Goal: Task Accomplishment & Management: Manage account settings

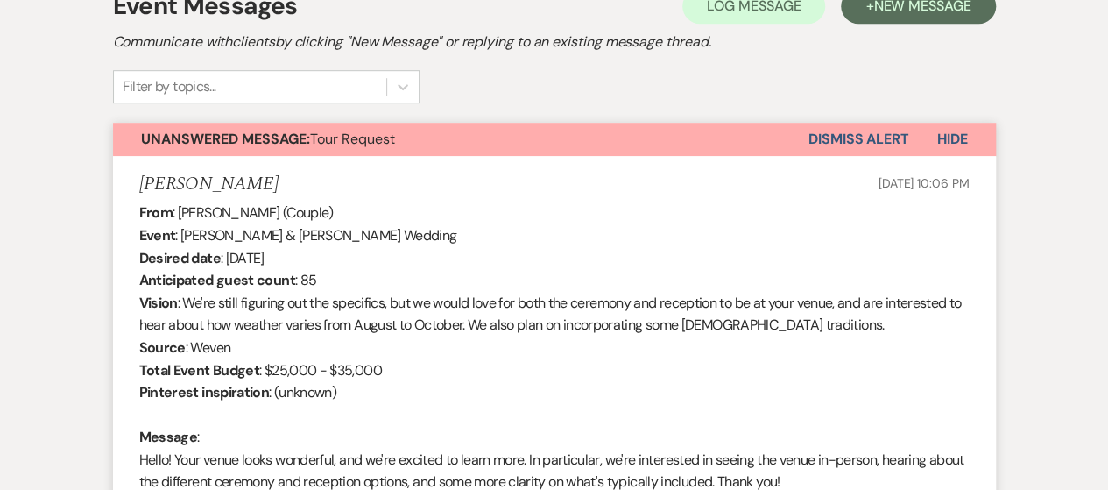
scroll to position [440, 0]
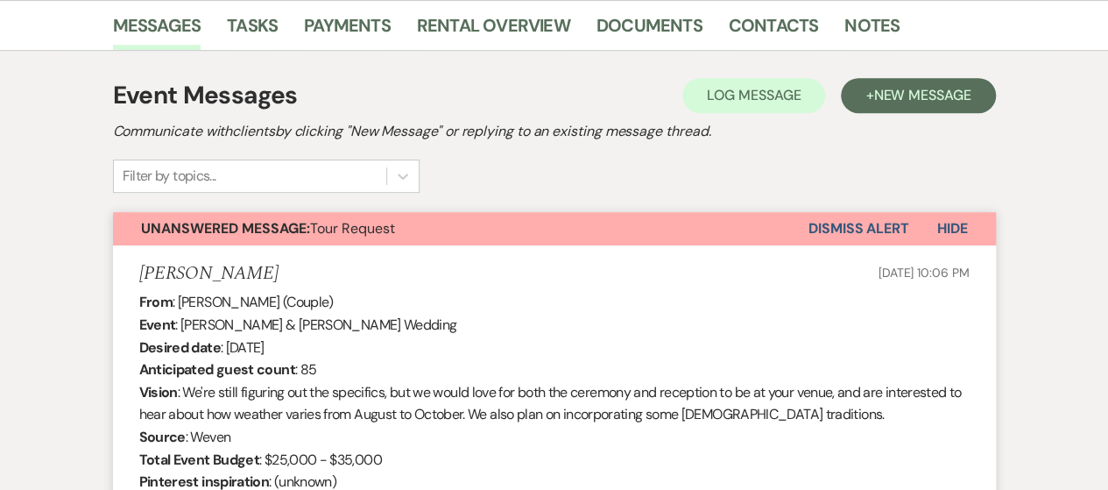
drag, startPoint x: 864, startPoint y: 221, endPoint x: 876, endPoint y: 220, distance: 12.3
click at [867, 221] on button "Dismiss Alert" at bounding box center [859, 228] width 101 height 33
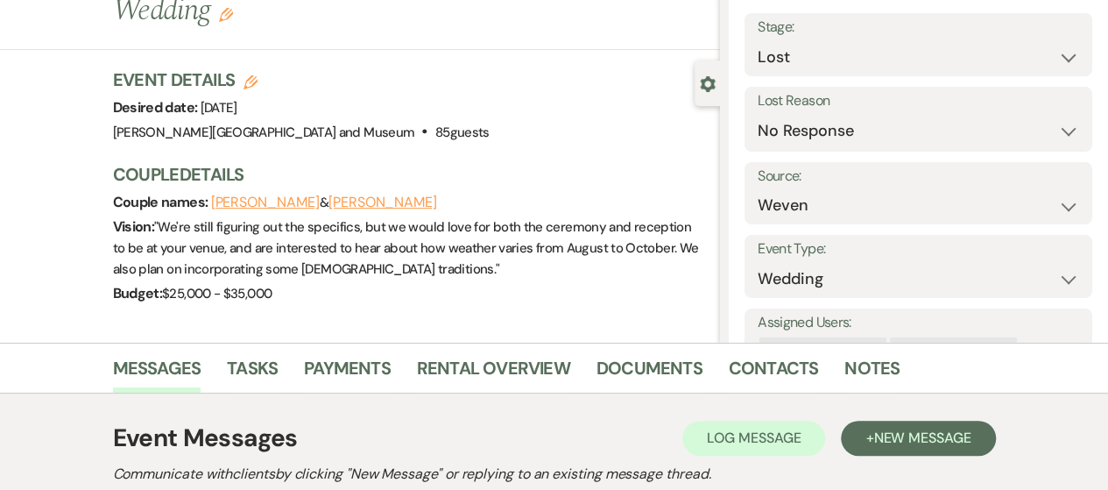
scroll to position [0, 0]
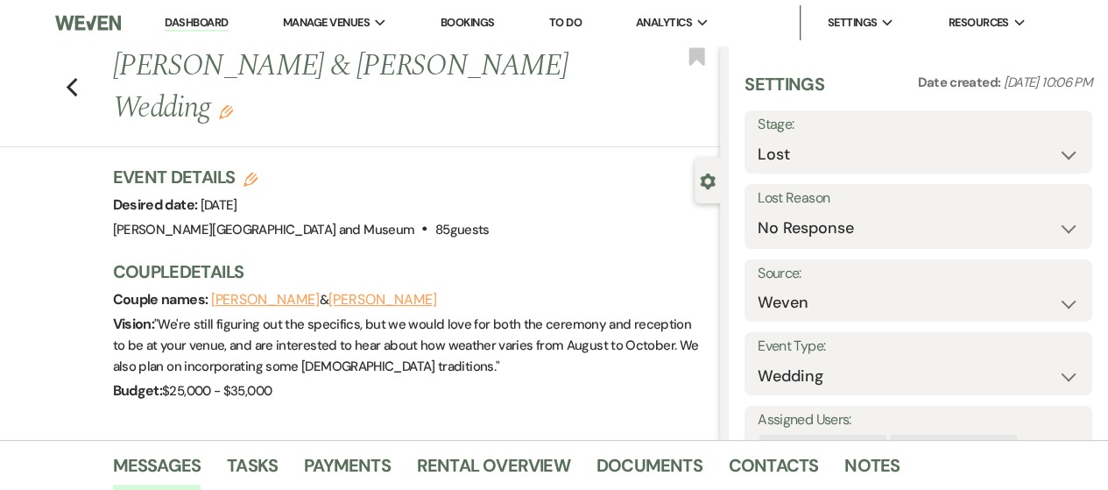
click at [193, 21] on link "Dashboard" at bounding box center [196, 23] width 63 height 17
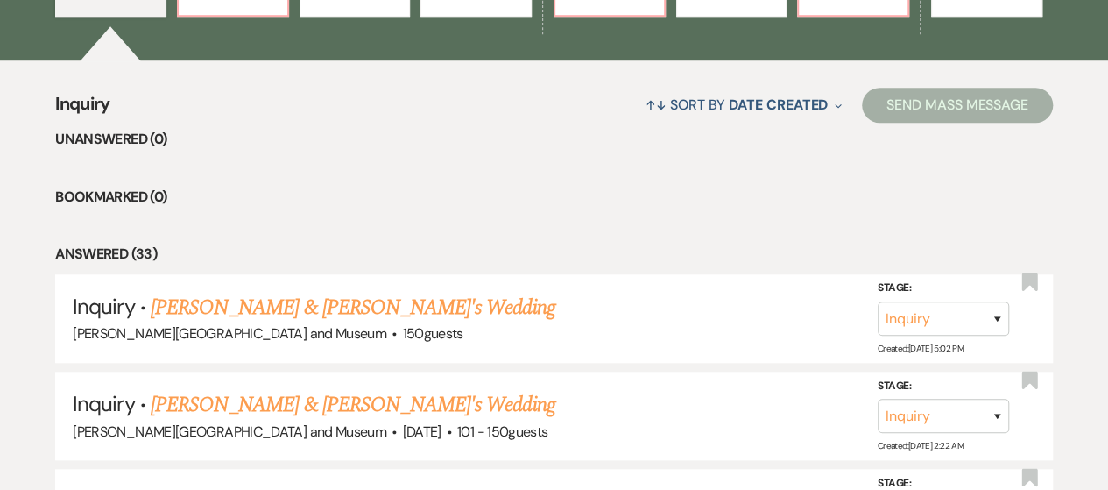
scroll to position [788, 0]
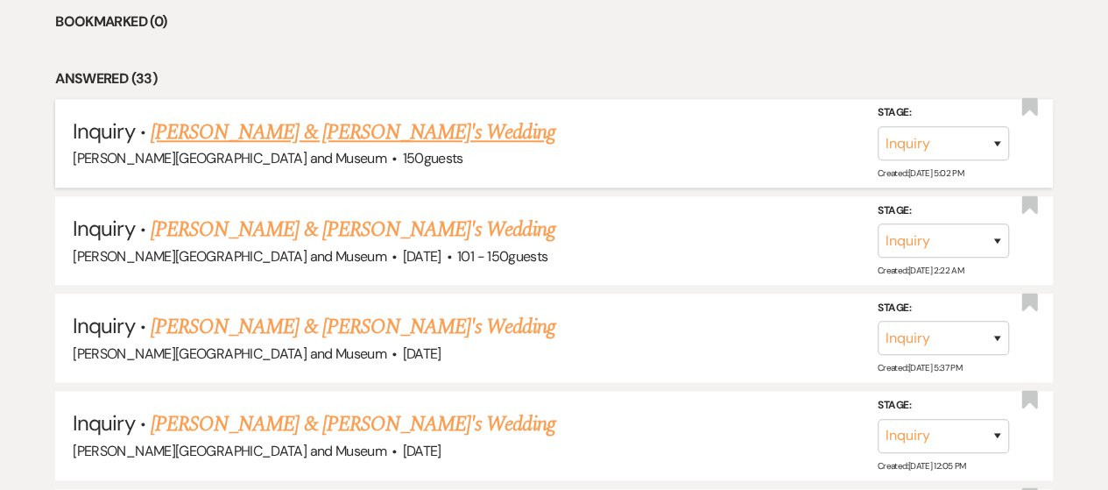
click at [234, 137] on link "[PERSON_NAME] & [PERSON_NAME]'s Wedding" at bounding box center [353, 133] width 405 height 32
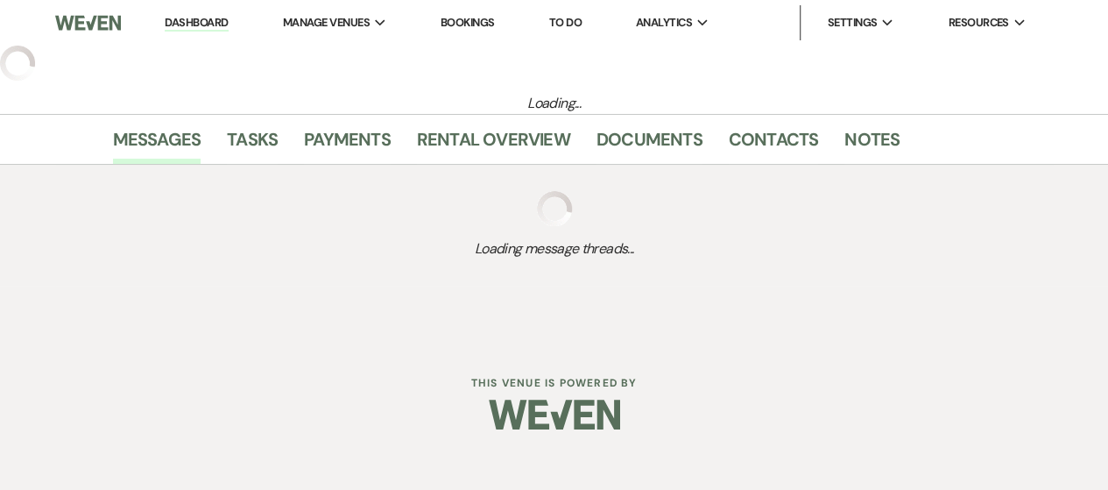
select select "12"
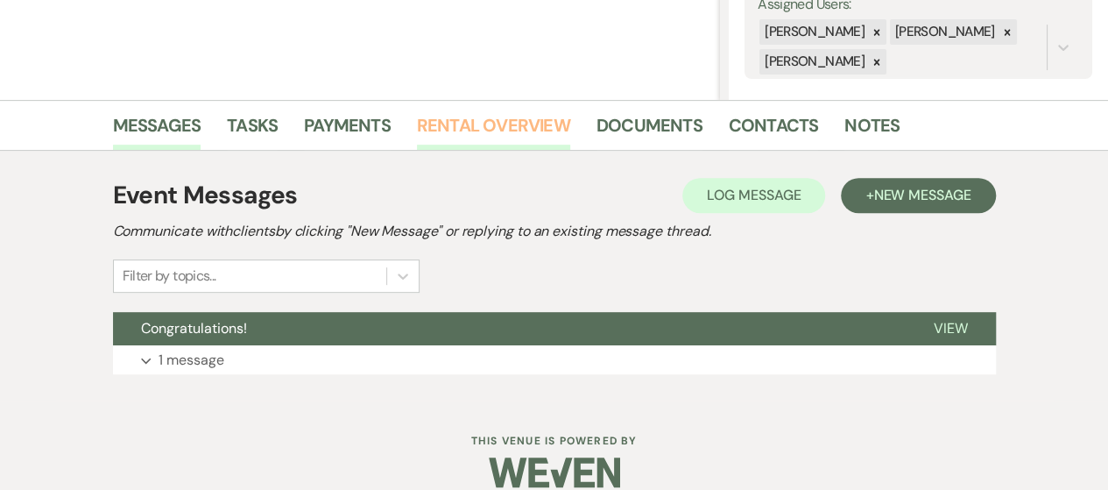
scroll to position [363, 0]
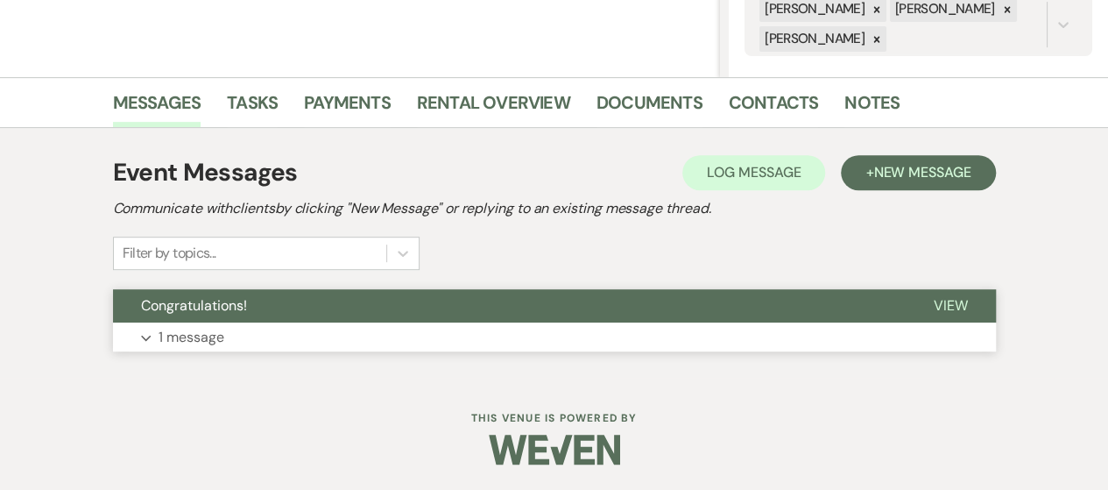
click at [475, 343] on button "Expand 1 message" at bounding box center [554, 337] width 883 height 30
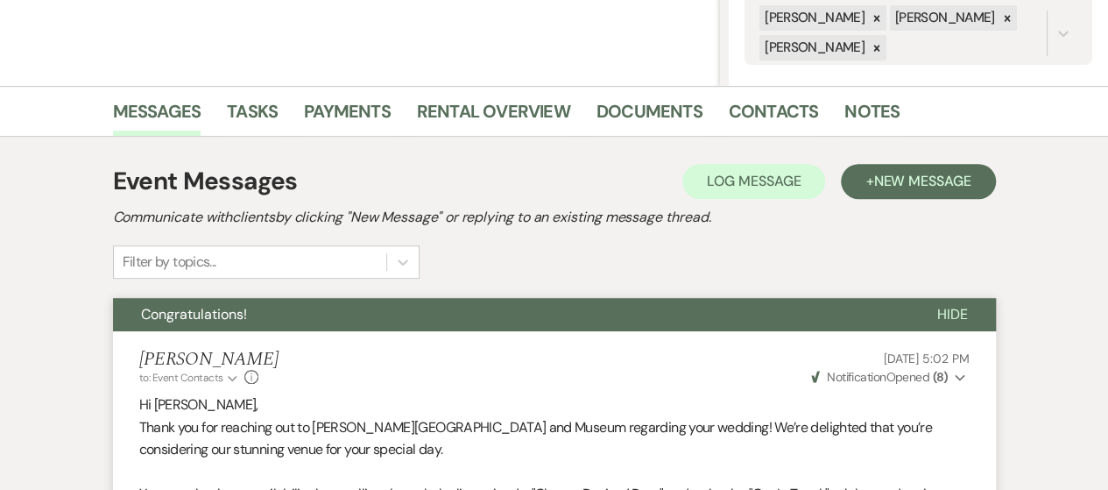
scroll to position [0, 0]
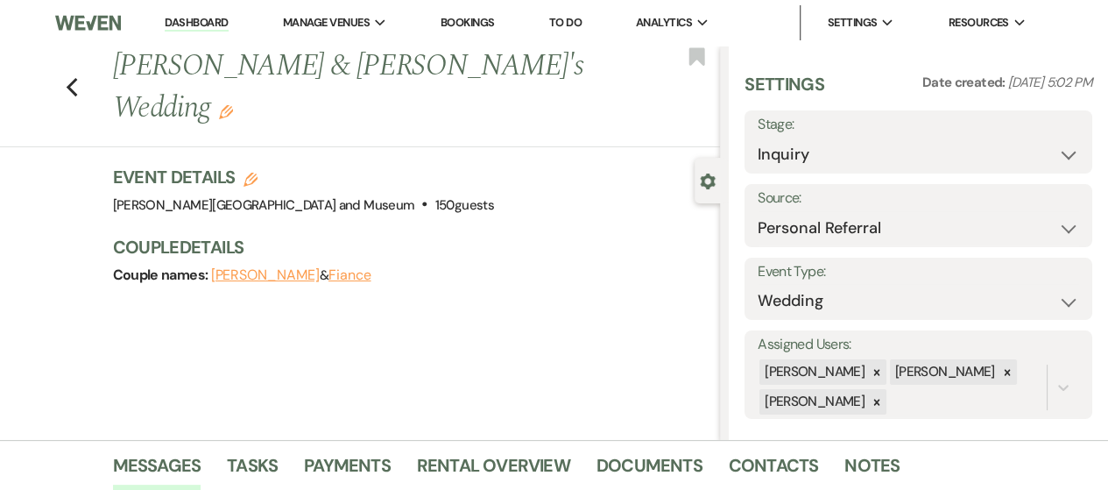
click at [189, 18] on link "Dashboard" at bounding box center [196, 23] width 63 height 17
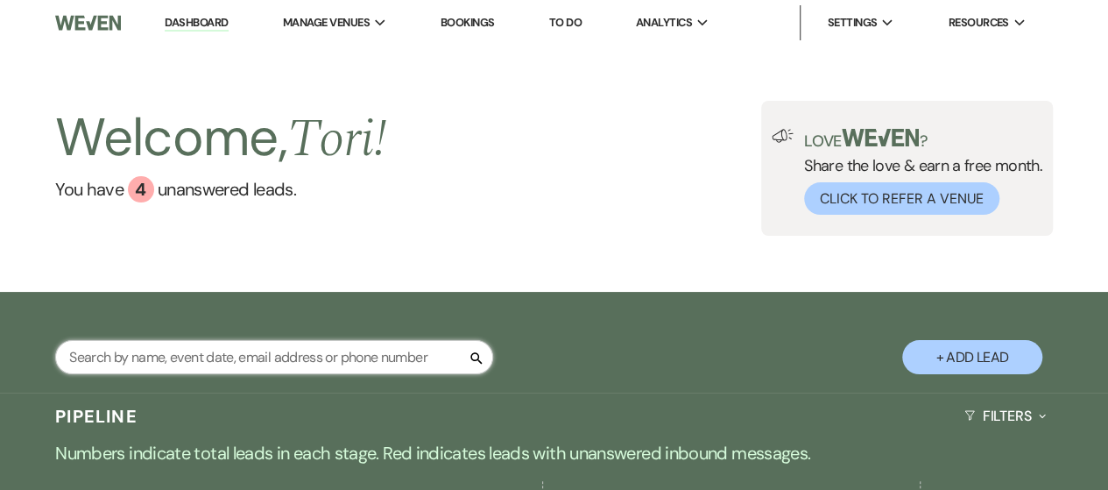
click at [194, 367] on input "text" at bounding box center [274, 357] width 438 height 34
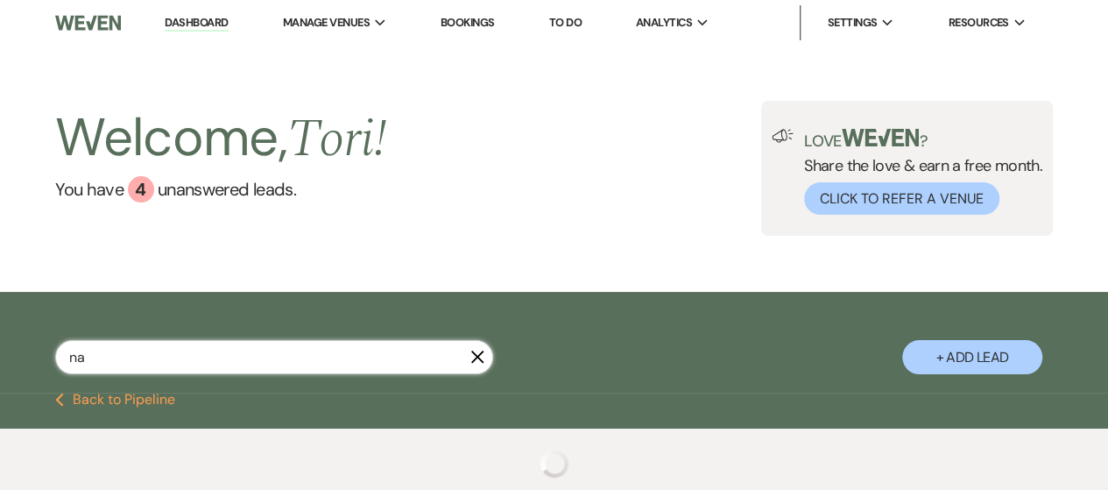
type input "n"
type input "[PERSON_NAME]"
select select "8"
select select "5"
select select "8"
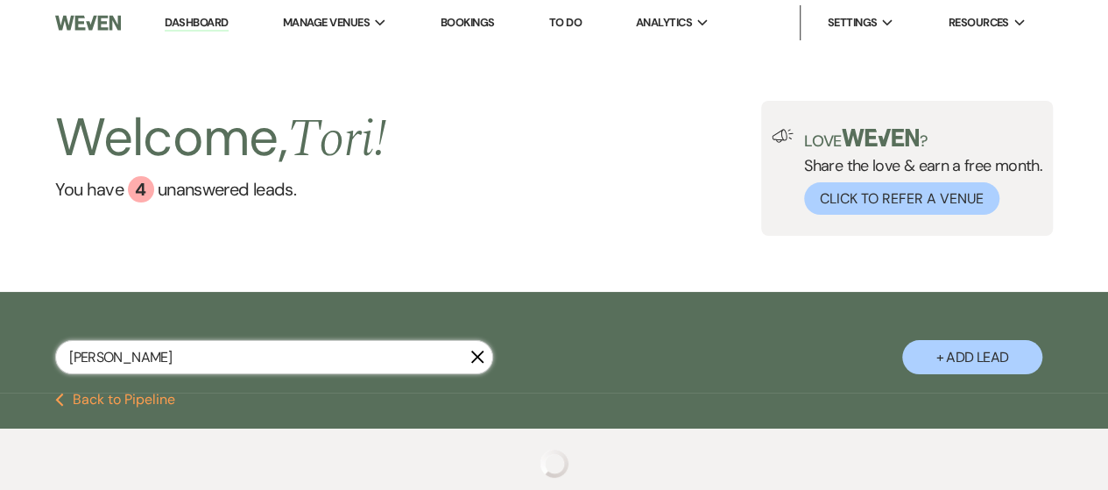
select select "5"
select select "8"
select select "5"
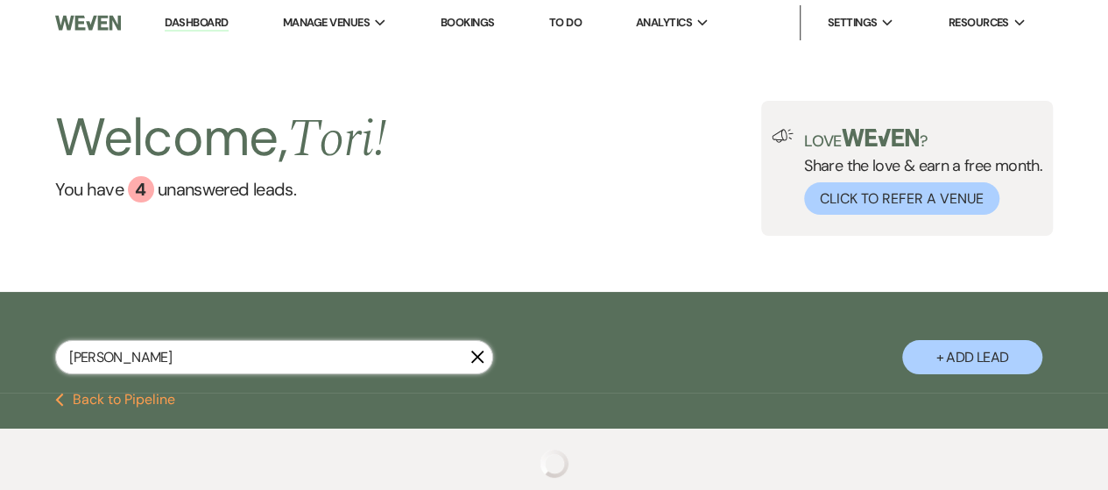
select select "8"
select select "4"
select select "8"
select select "5"
select select "8"
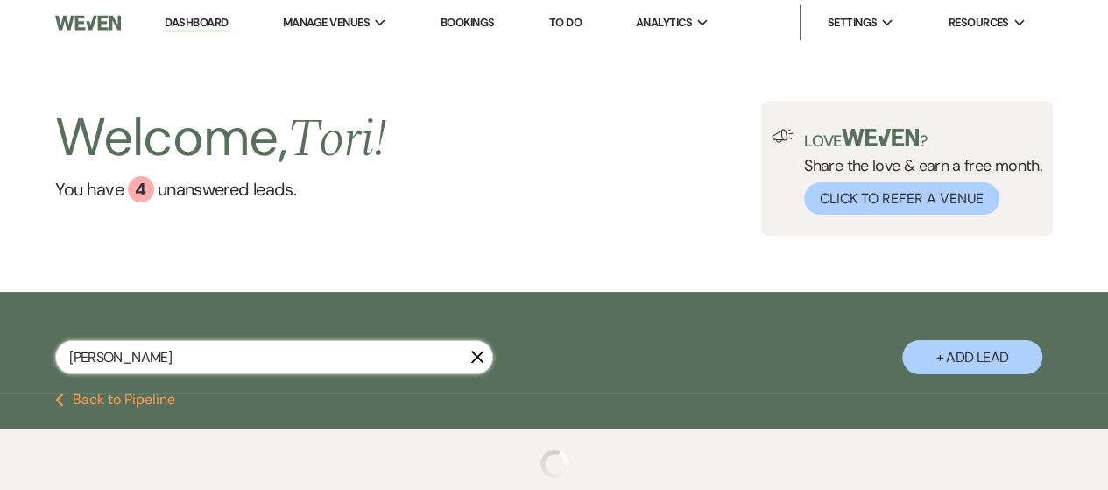
select select "7"
select select "8"
select select "6"
select select "8"
select select "1"
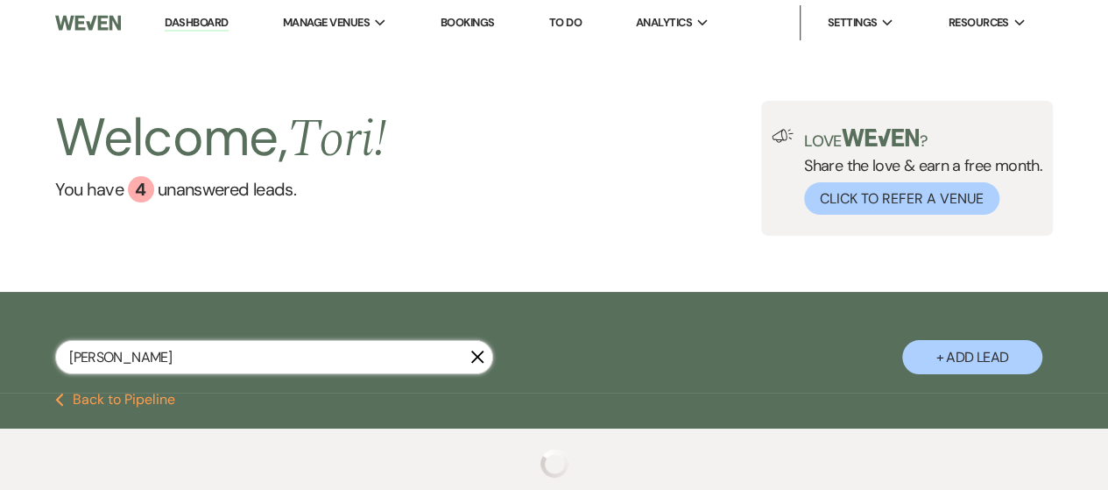
select select "8"
select select "5"
select select "8"
select select "10"
select select "8"
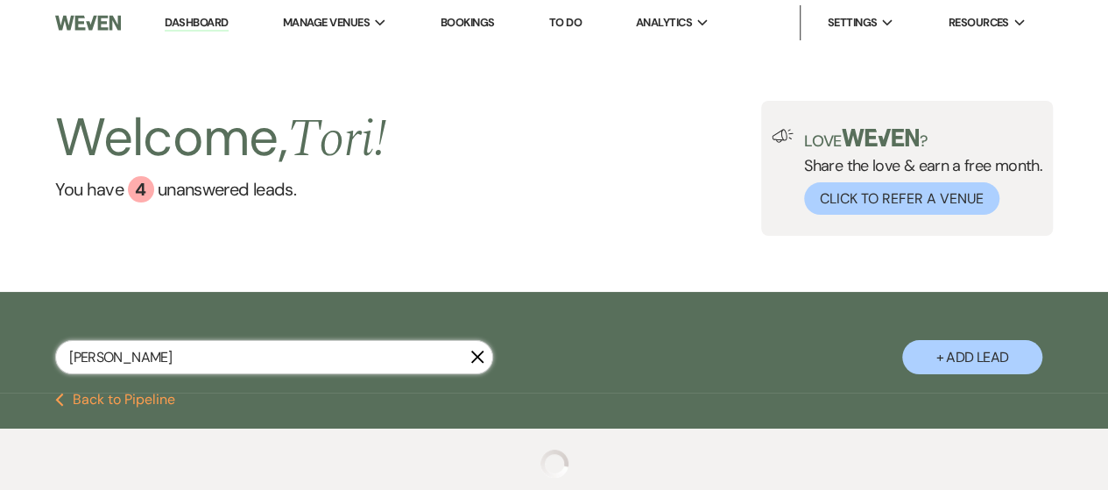
select select "5"
select select "8"
select select "10"
select select "8"
select select "5"
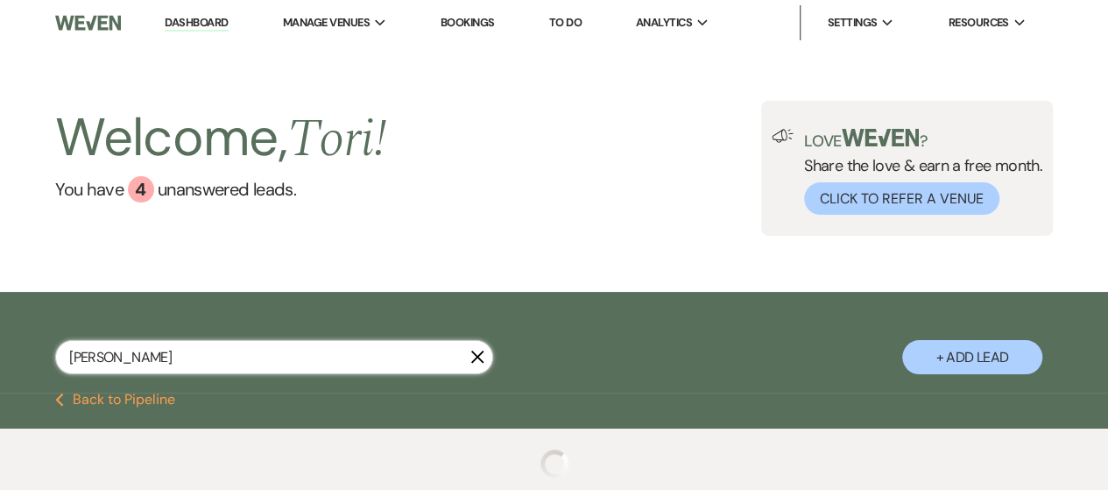
select select "8"
select select "6"
select select "8"
select select "5"
select select "8"
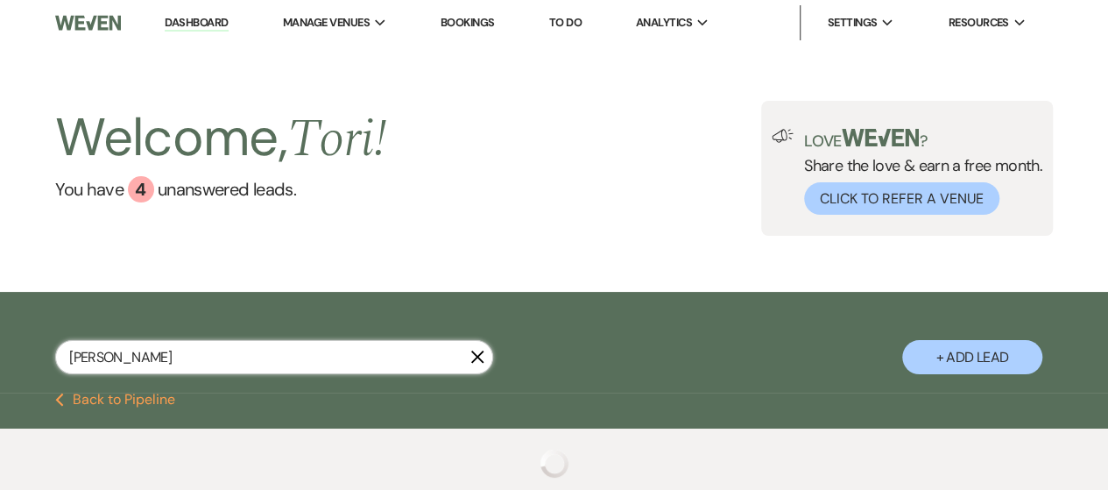
select select "10"
select select "8"
select select "6"
select select "8"
select select "5"
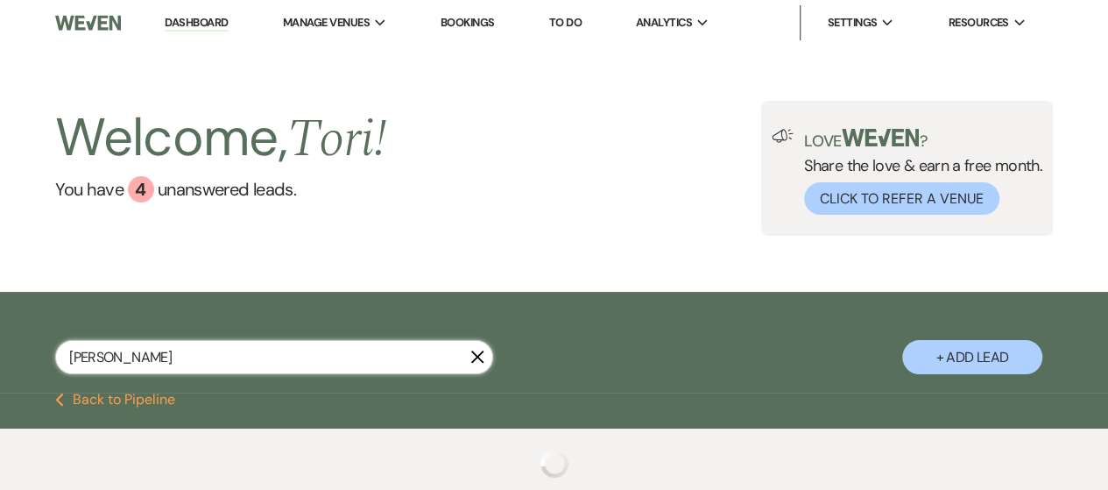
select select "8"
select select "5"
select select "8"
select select "10"
select select "8"
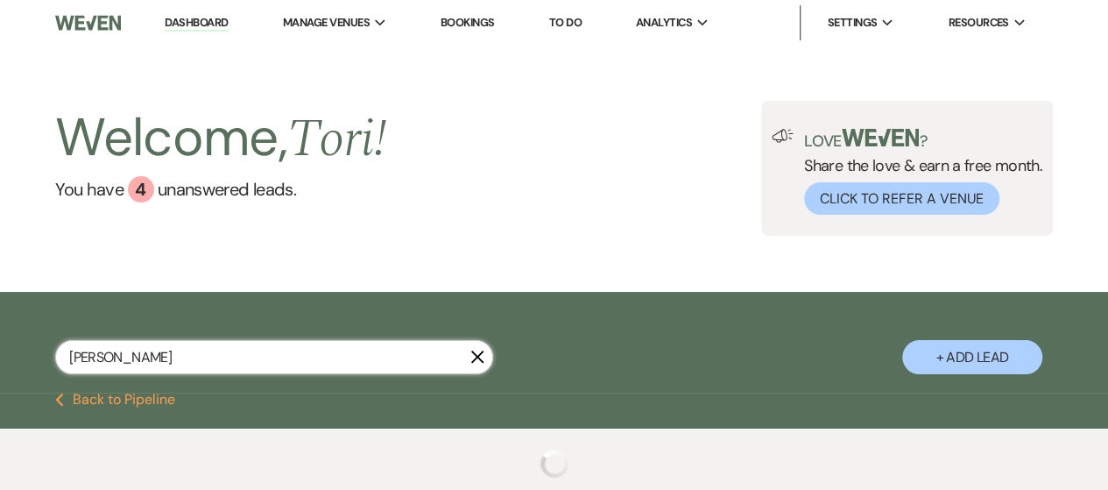
select select "10"
select select "8"
select select "5"
select select "8"
select select "10"
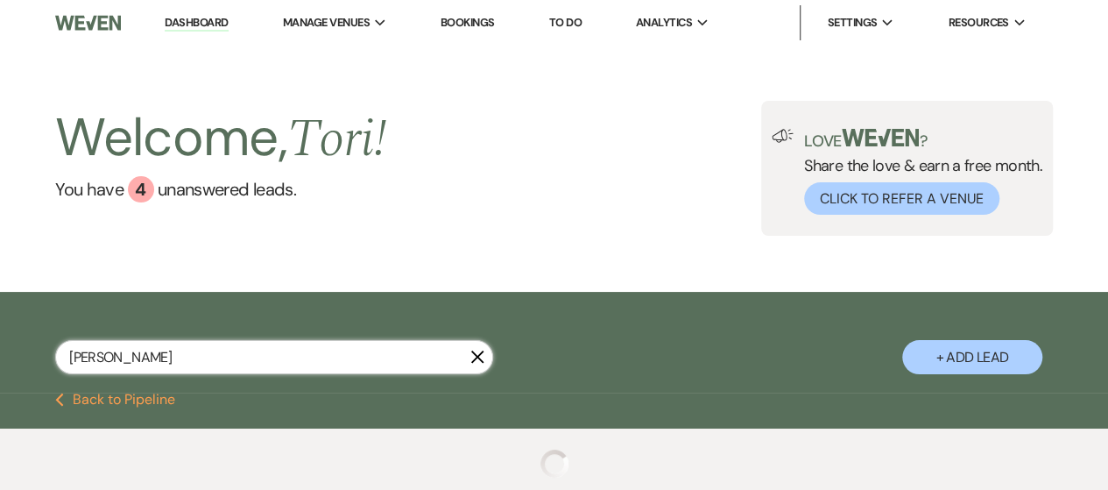
select select "8"
select select "7"
select select "8"
select select "4"
select select "8"
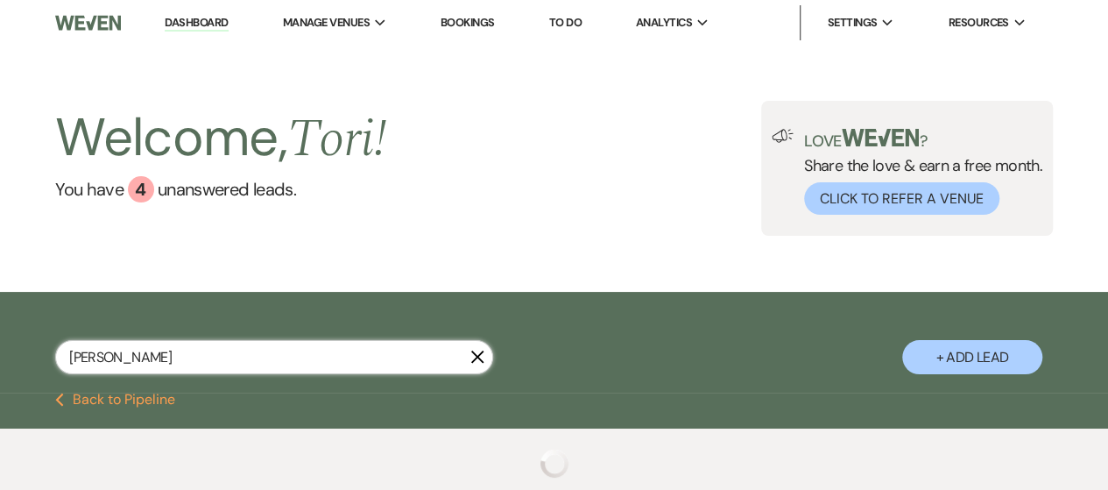
select select "6"
select select "8"
select select "5"
select select "8"
select select "5"
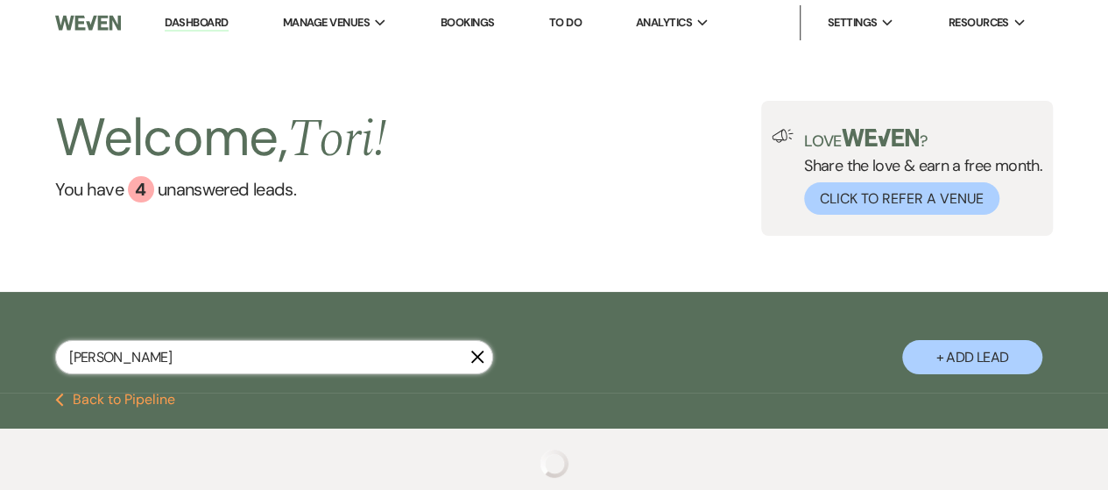
select select "8"
select select "6"
select select "8"
select select "5"
select select "8"
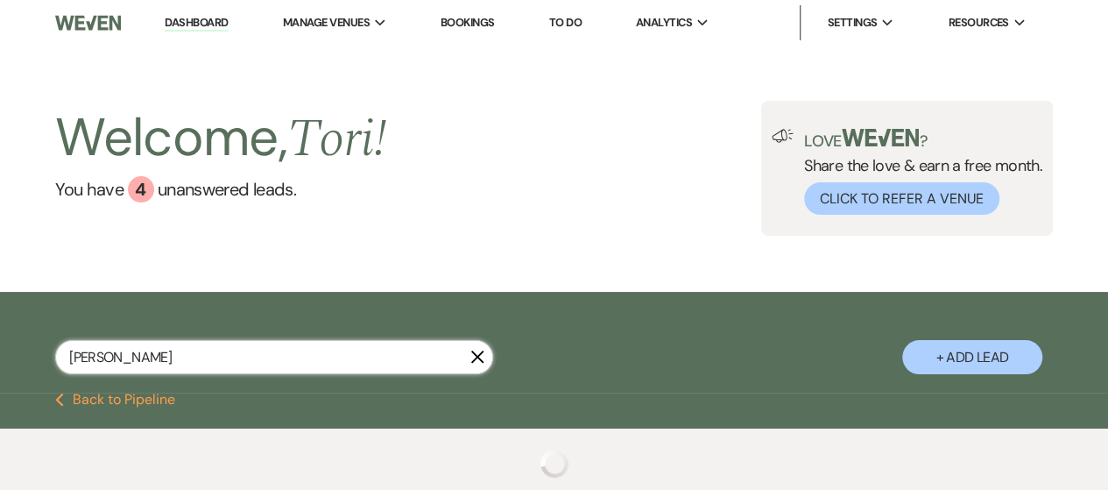
select select "5"
select select "8"
select select "5"
select select "8"
select select "10"
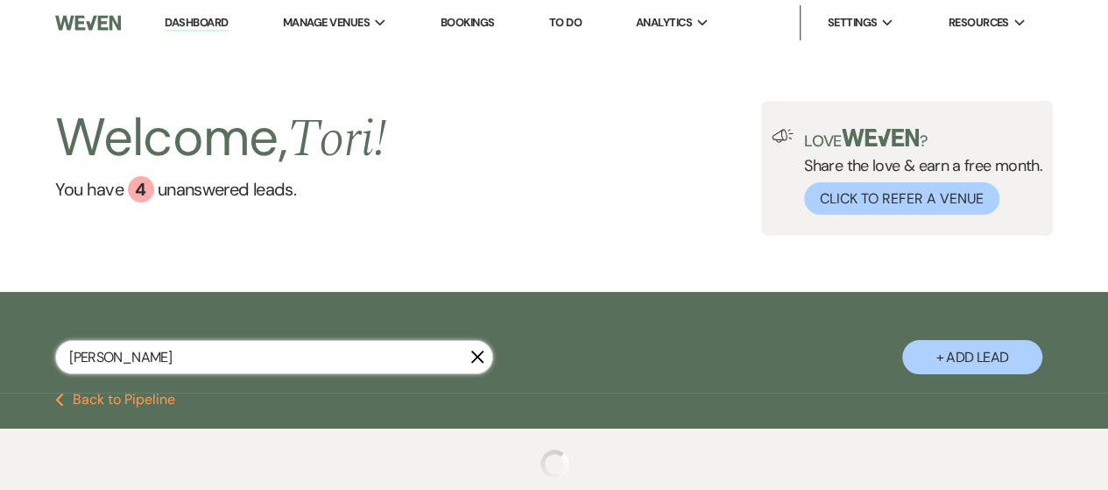
select select "8"
select select "5"
select select "8"
select select "10"
select select "8"
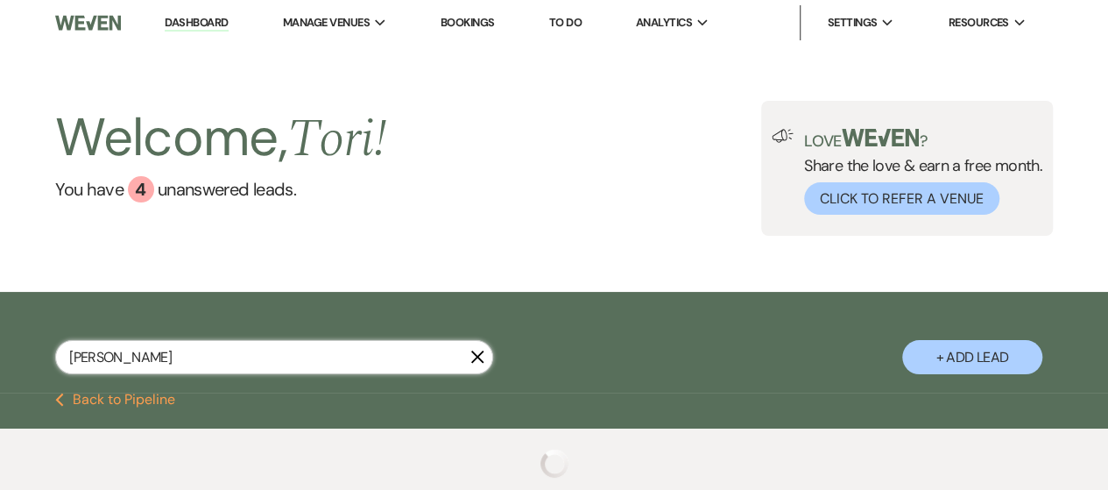
select select "6"
select select "8"
select select "5"
select select "8"
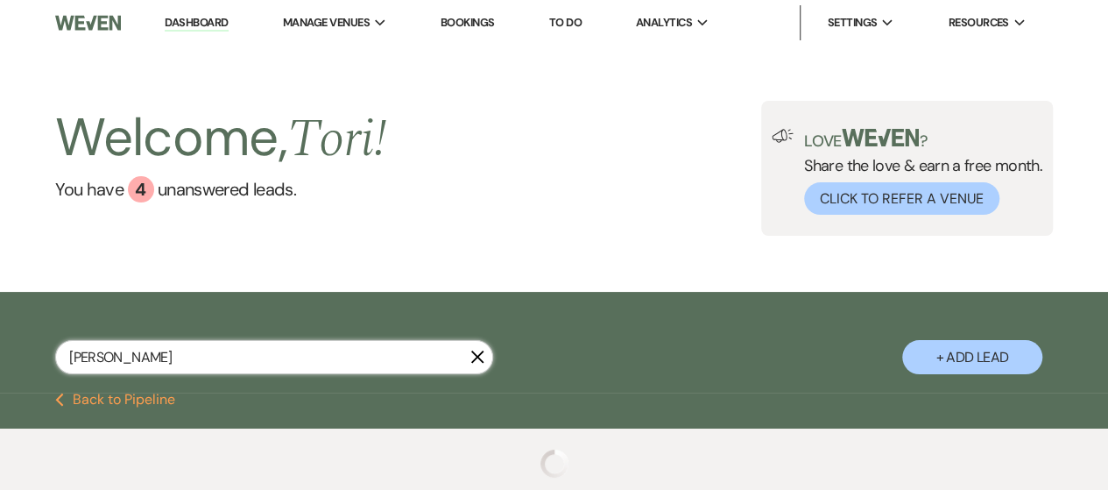
select select "10"
select select "8"
select select "5"
select select "8"
select select "5"
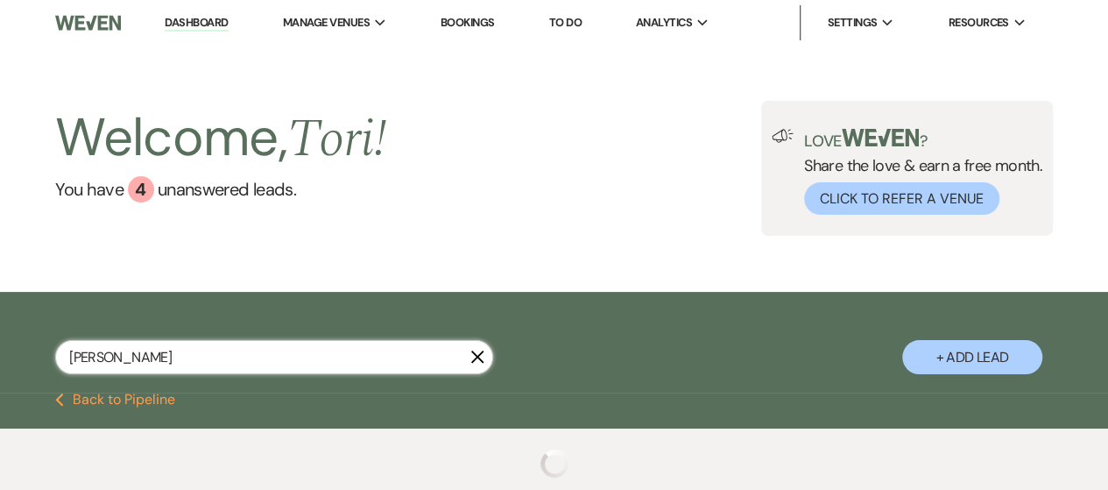
select select "8"
select select "5"
select select "8"
select select "5"
select select "8"
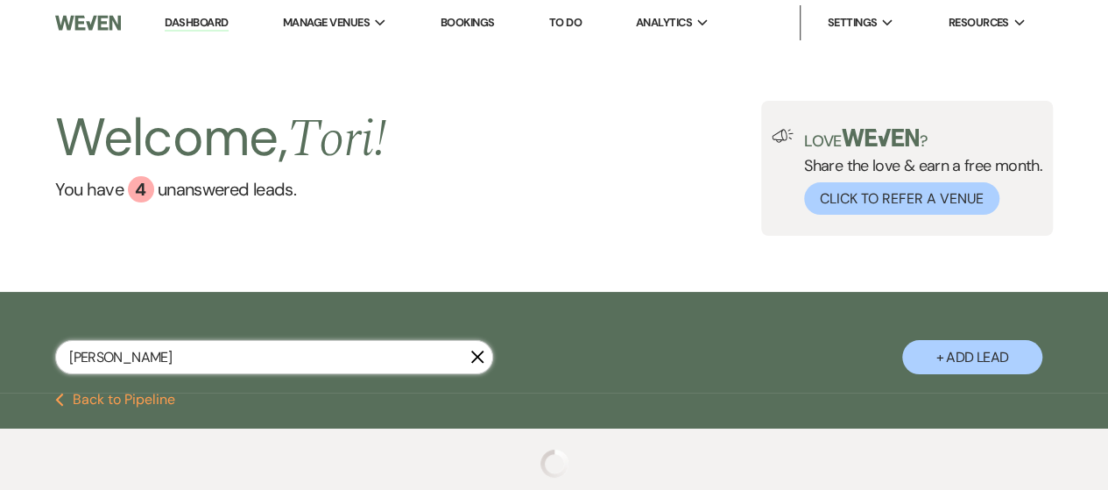
select select "5"
select select "8"
select select "5"
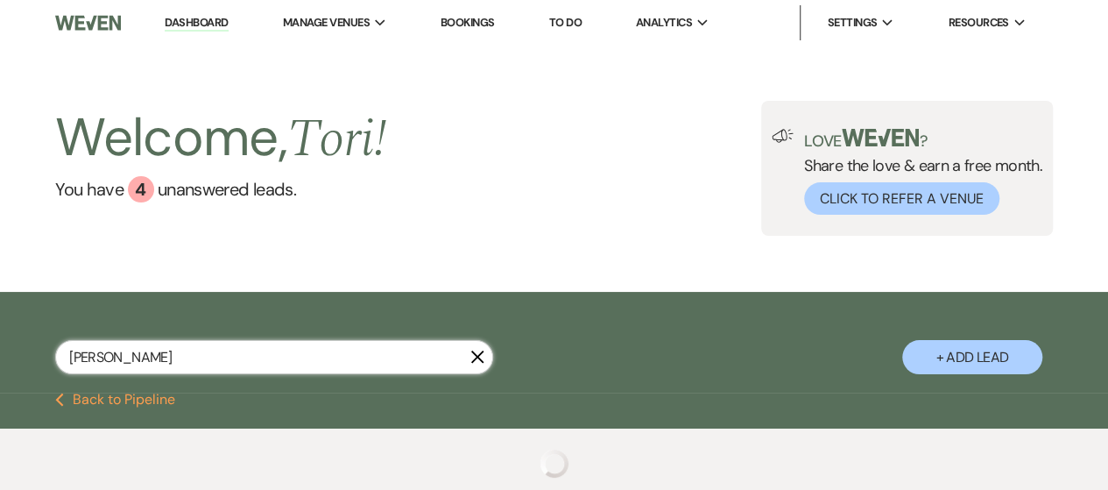
select select "8"
select select "5"
select select "8"
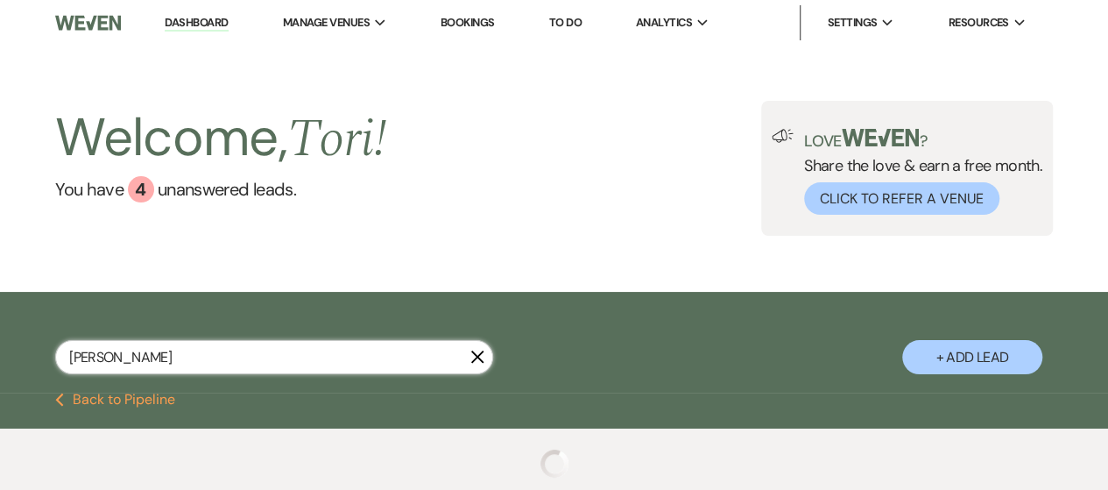
select select "8"
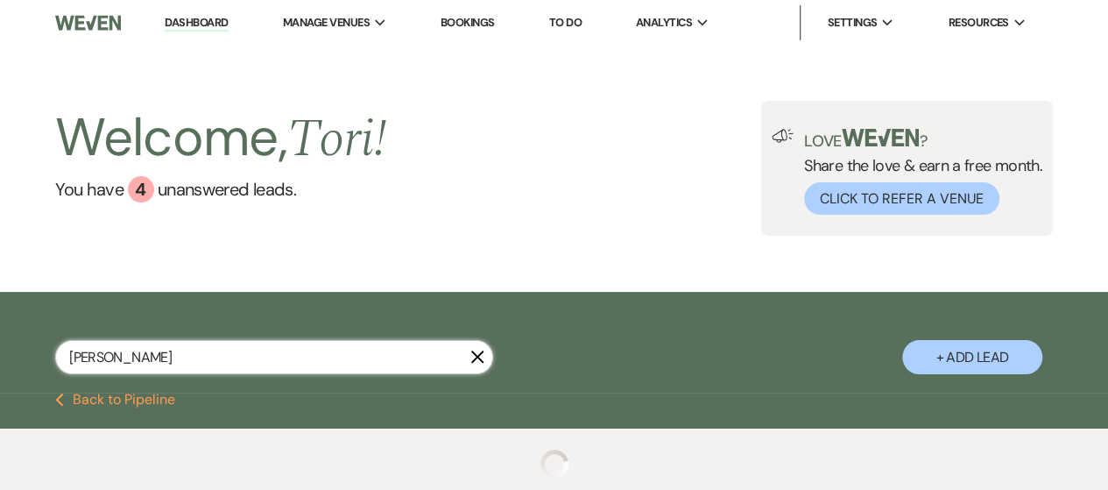
select select "8"
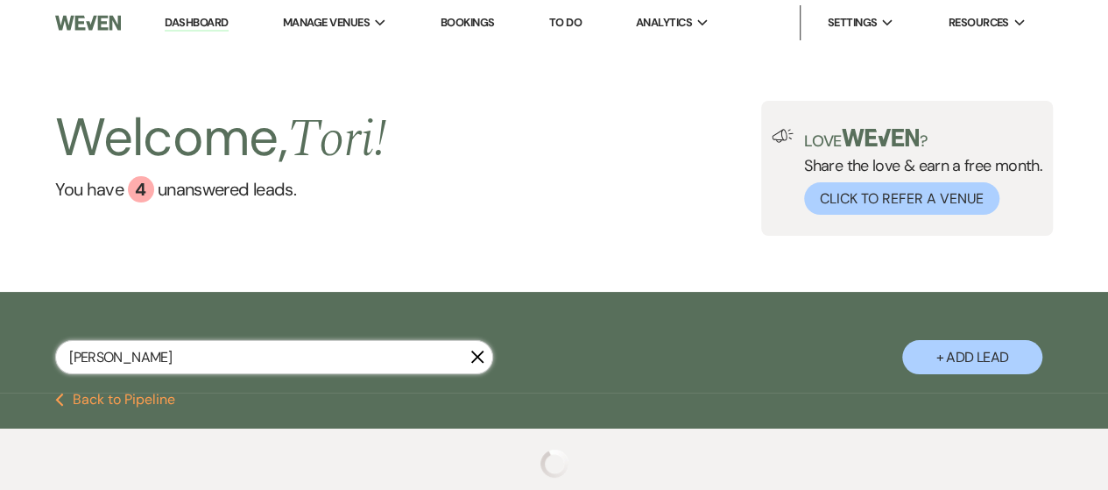
select select "8"
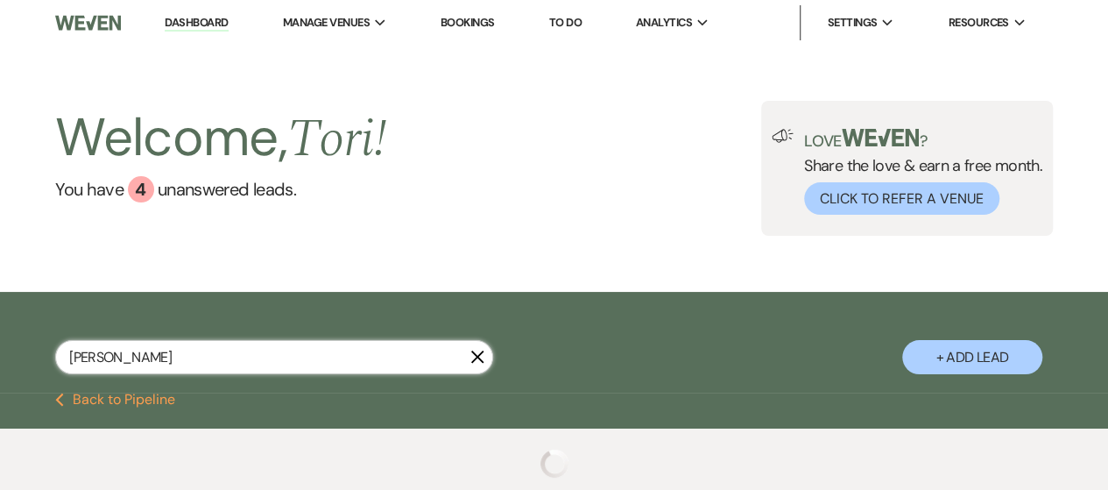
select select "2"
select select "8"
select select "2"
select select "8"
select select "2"
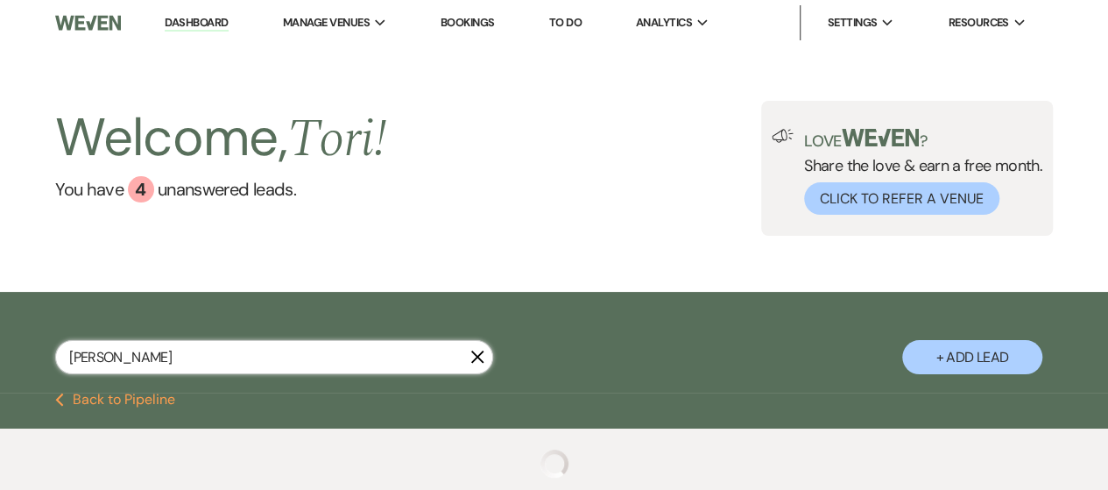
select select "8"
select select "2"
select select "8"
select select "2"
select select "8"
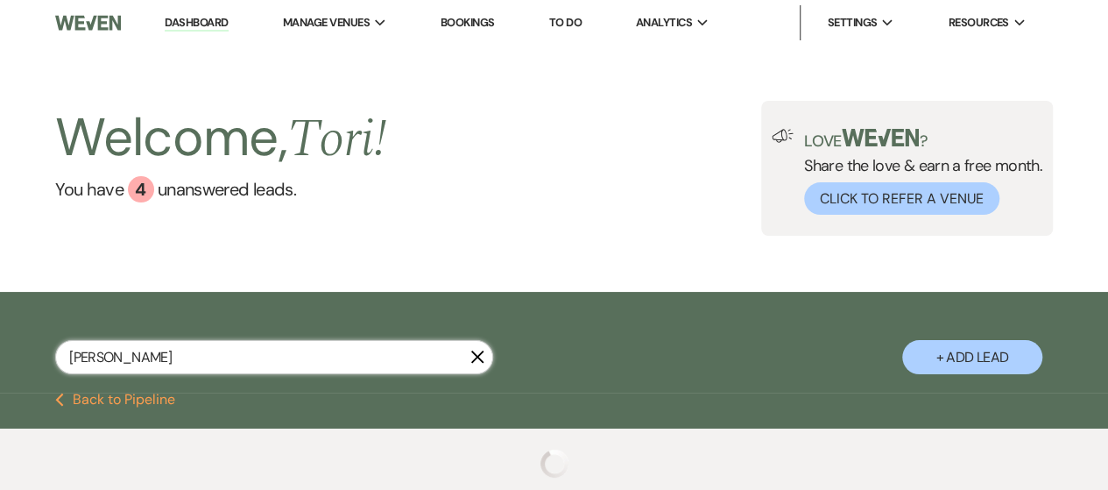
select select "2"
select select "8"
select select "2"
select select "8"
select select "2"
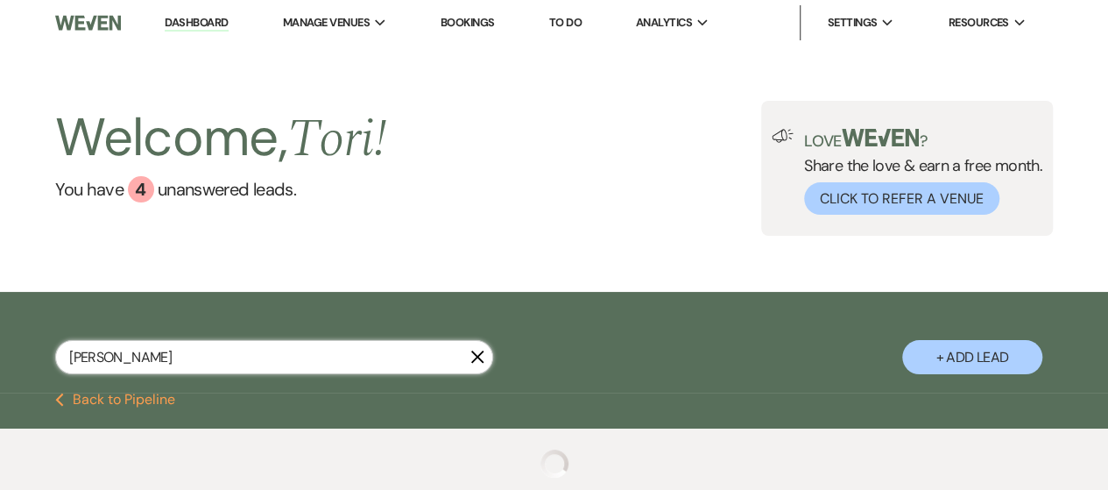
select select "8"
select select "2"
select select "8"
select select "2"
select select "8"
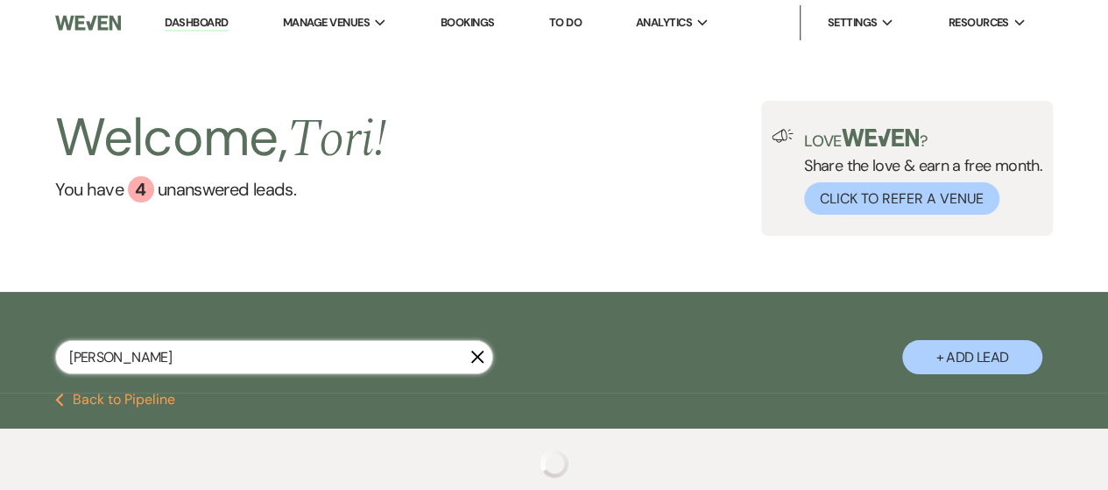
select select "2"
select select "8"
select select "2"
select select "8"
select select "2"
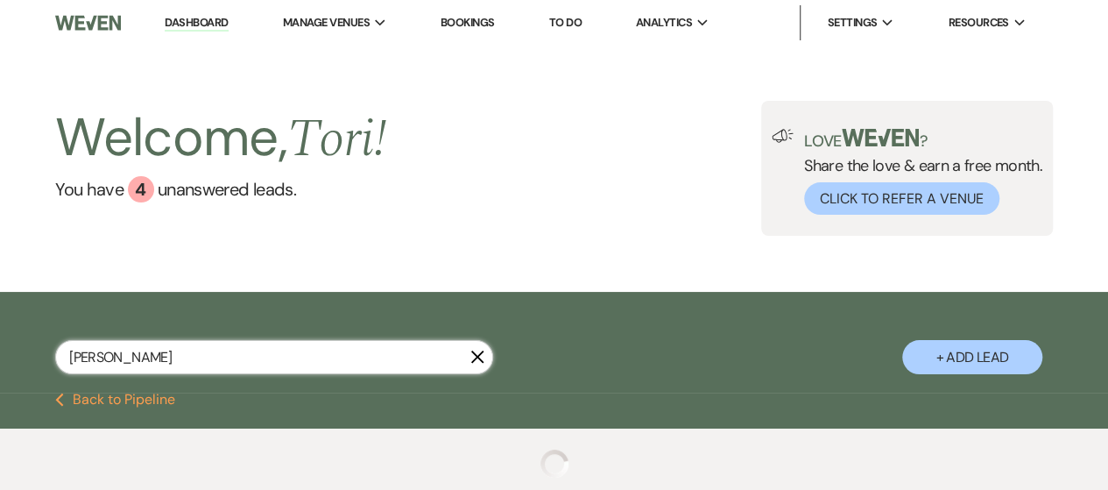
select select "8"
select select "2"
select select "8"
select select "2"
select select "8"
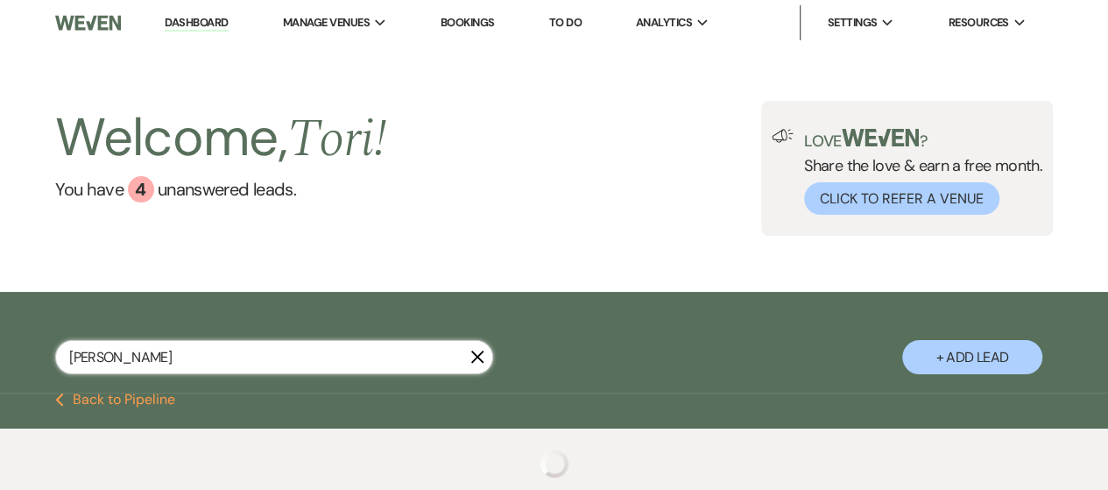
select select "2"
select select "8"
select select "2"
select select "8"
select select "2"
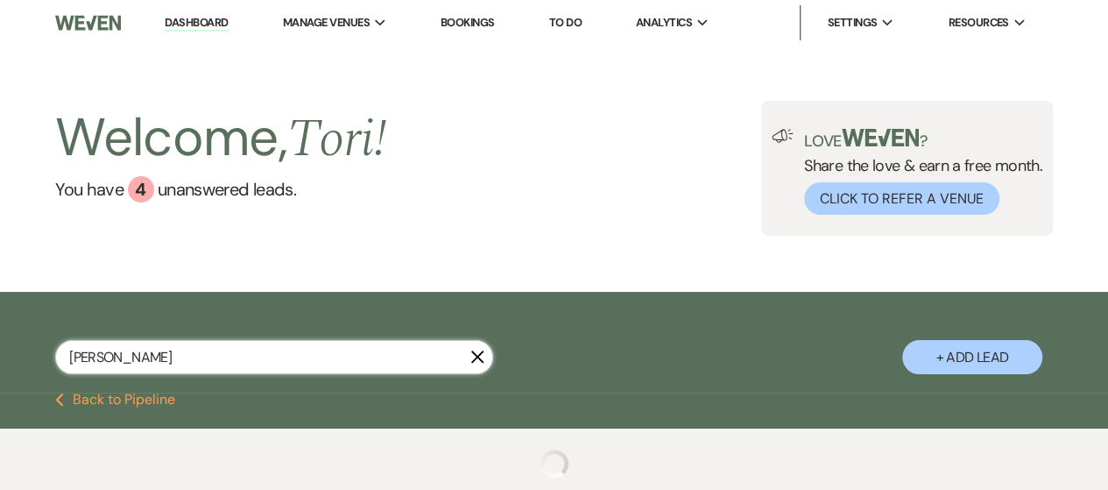
select select "8"
select select "2"
select select "8"
select select "2"
select select "8"
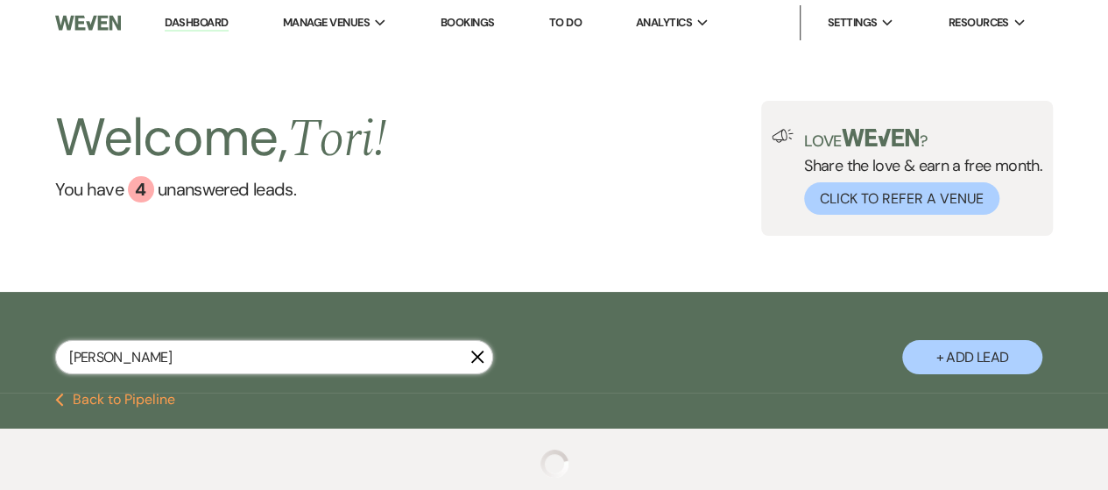
select select "2"
select select "8"
select select "2"
select select "8"
select select "2"
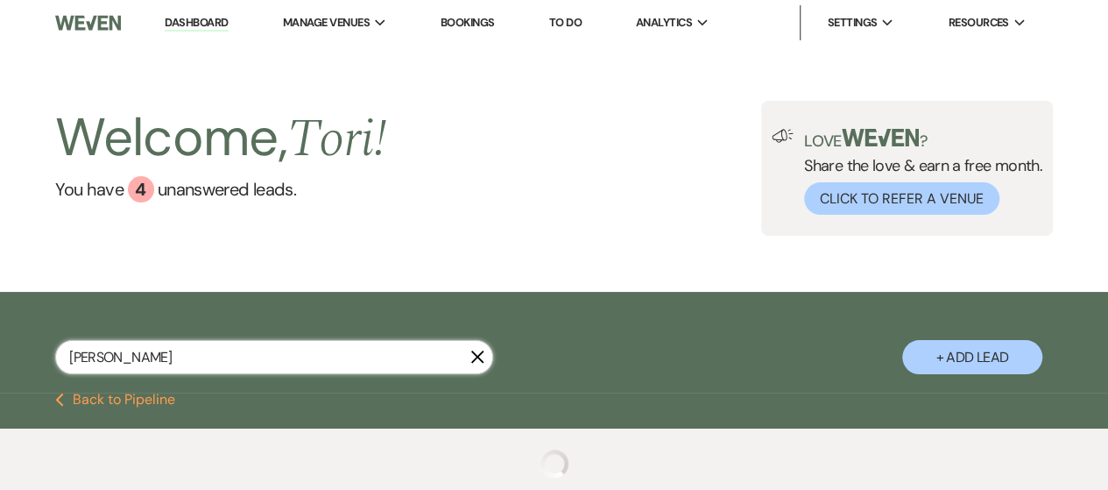
select select "8"
select select "2"
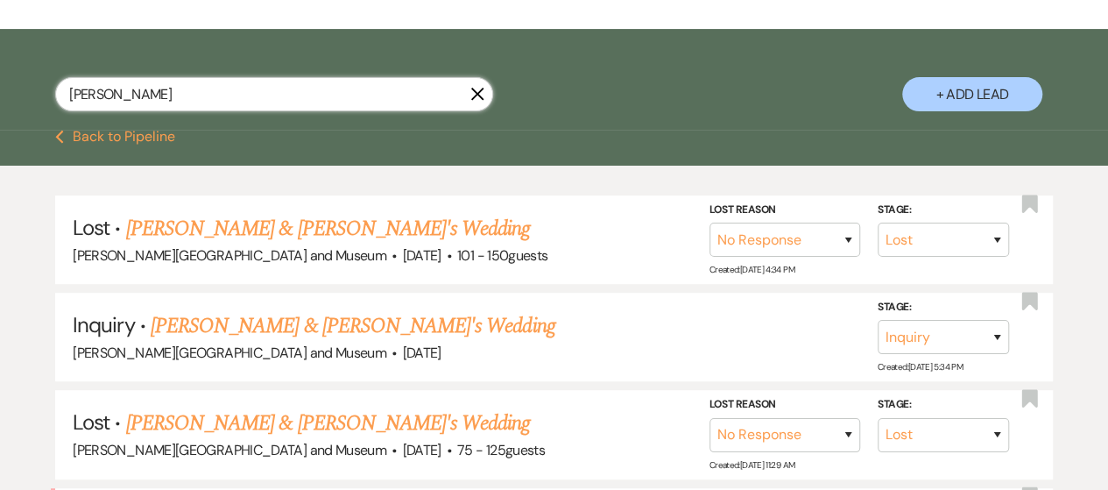
scroll to position [438, 0]
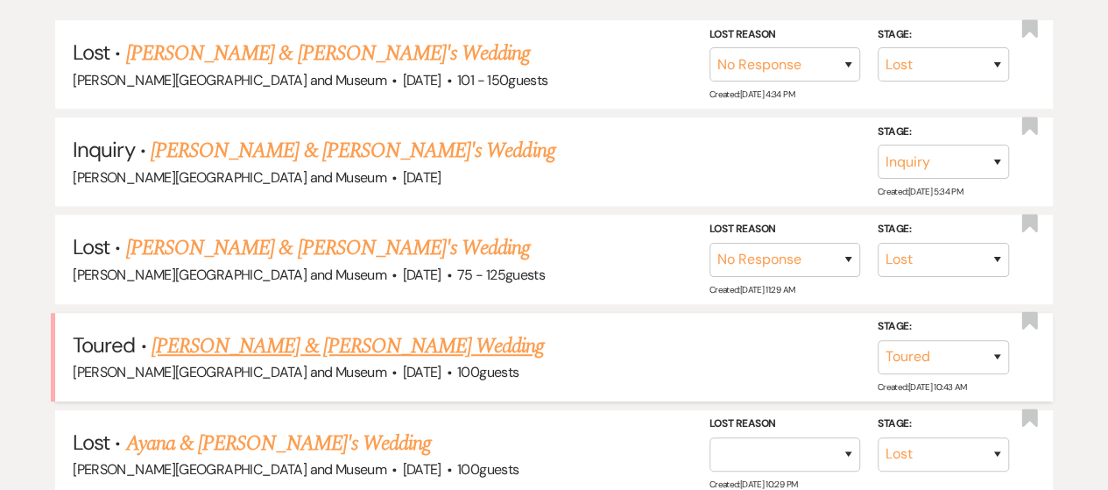
click at [307, 335] on link "[PERSON_NAME] & [PERSON_NAME] Wedding" at bounding box center [348, 346] width 392 height 32
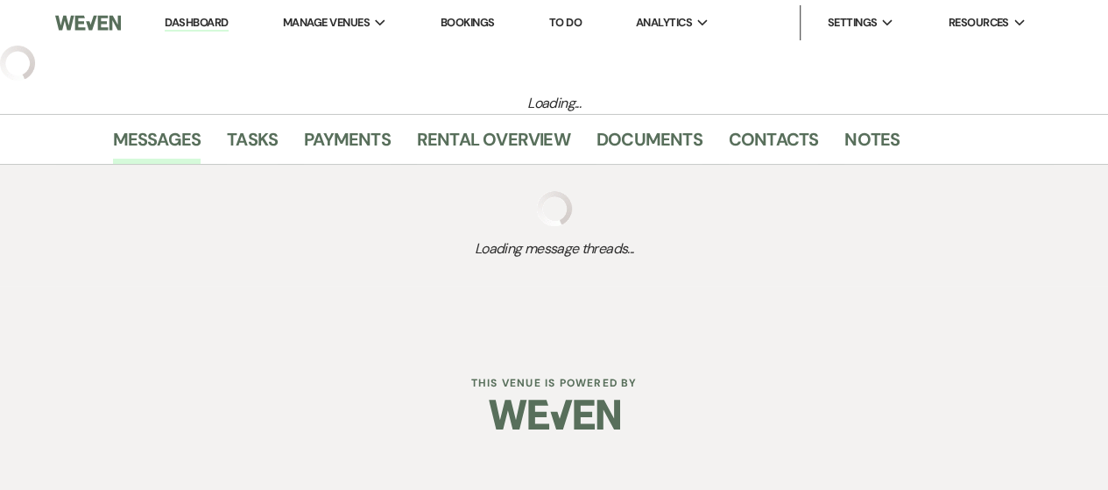
select select "5"
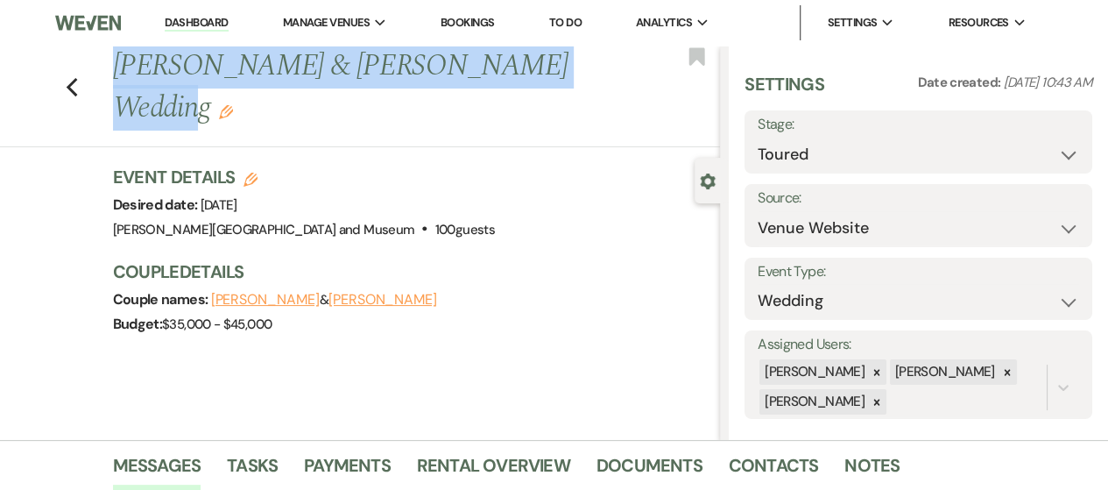
drag, startPoint x: 124, startPoint y: 67, endPoint x: 503, endPoint y: 80, distance: 379.5
click at [530, 80] on h1 "[PERSON_NAME] & [PERSON_NAME] Wedding Edit" at bounding box center [352, 87] width 479 height 83
copy h1 "[PERSON_NAME] & [PERSON_NAME]"
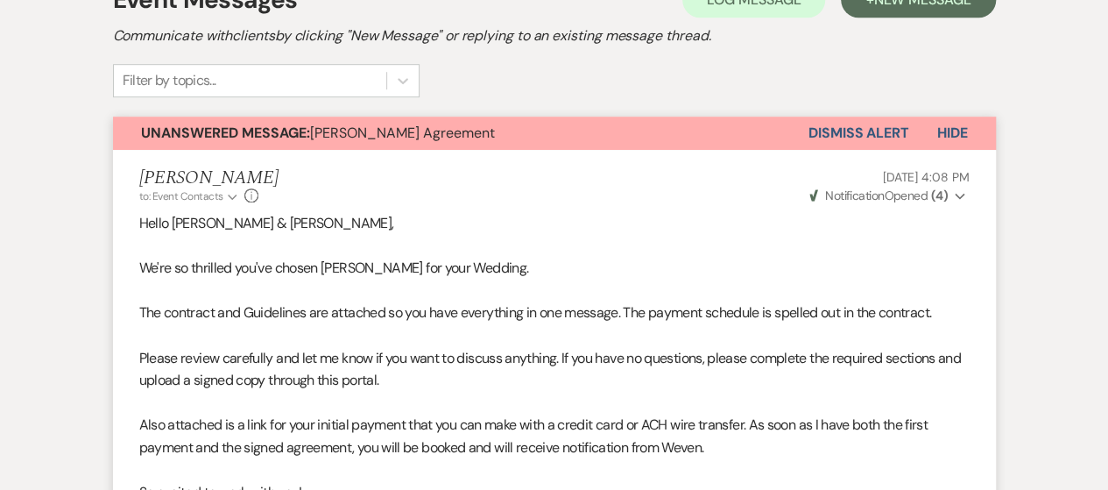
scroll to position [438, 0]
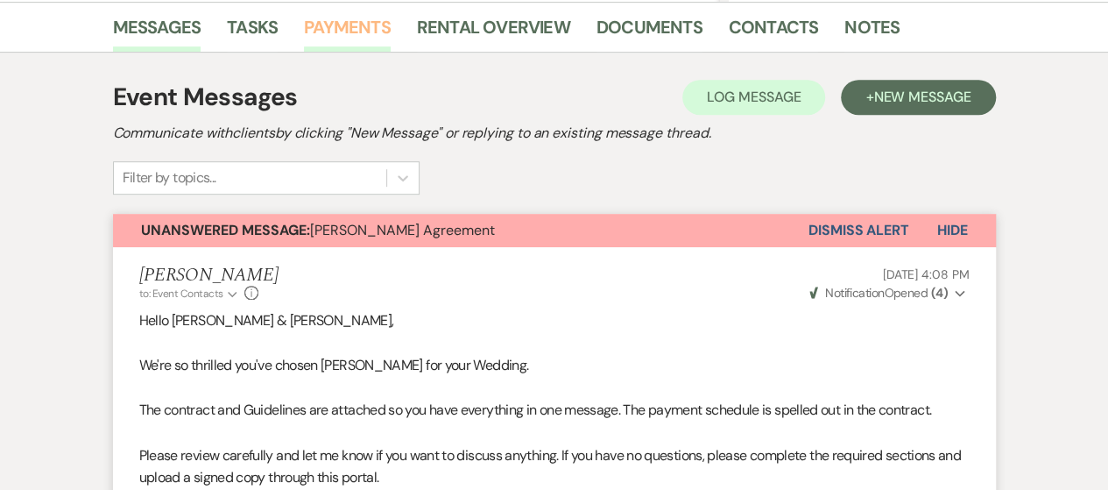
click at [349, 23] on link "Payments" at bounding box center [347, 32] width 87 height 39
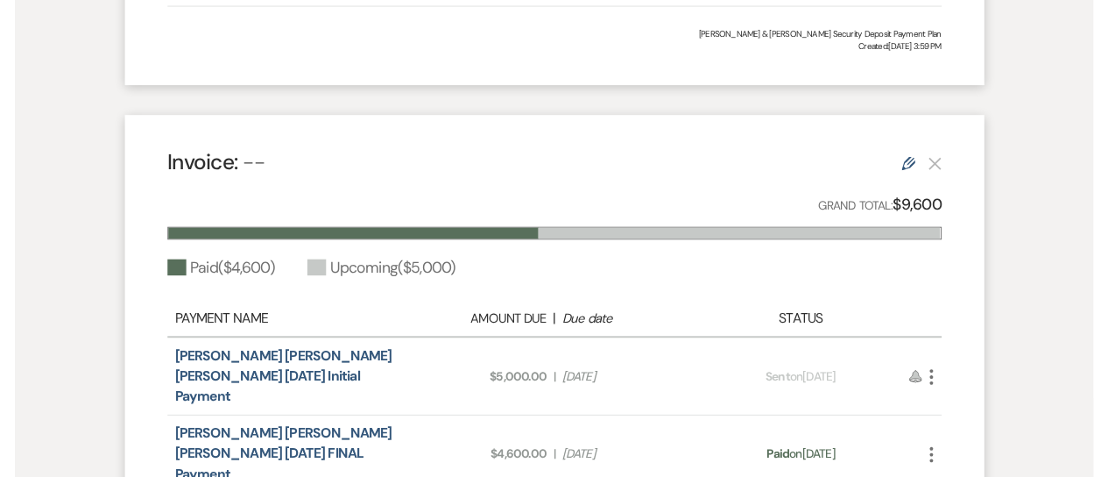
scroll to position [1051, 0]
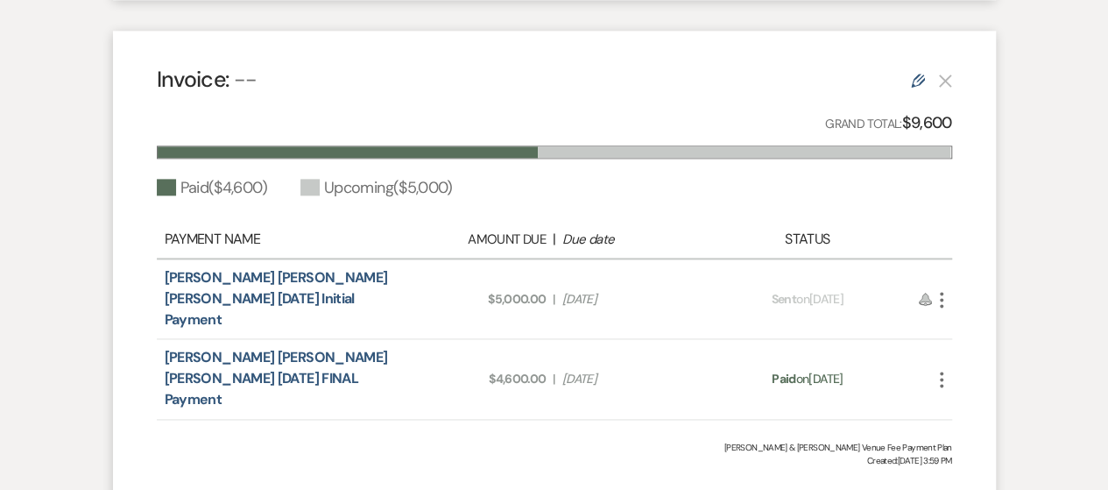
click at [944, 369] on icon "More" at bounding box center [941, 379] width 21 height 21
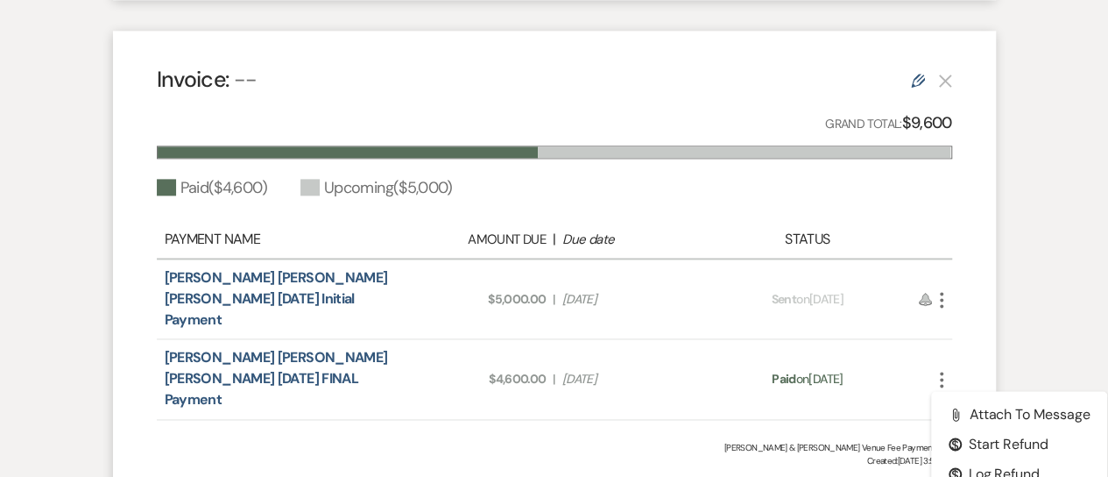
click at [936, 369] on icon "More" at bounding box center [941, 379] width 21 height 21
click at [860, 281] on div "[PERSON_NAME] [PERSON_NAME] [PERSON_NAME] [DATE] Initial Payment Amount Due: $5…" at bounding box center [554, 299] width 795 height 80
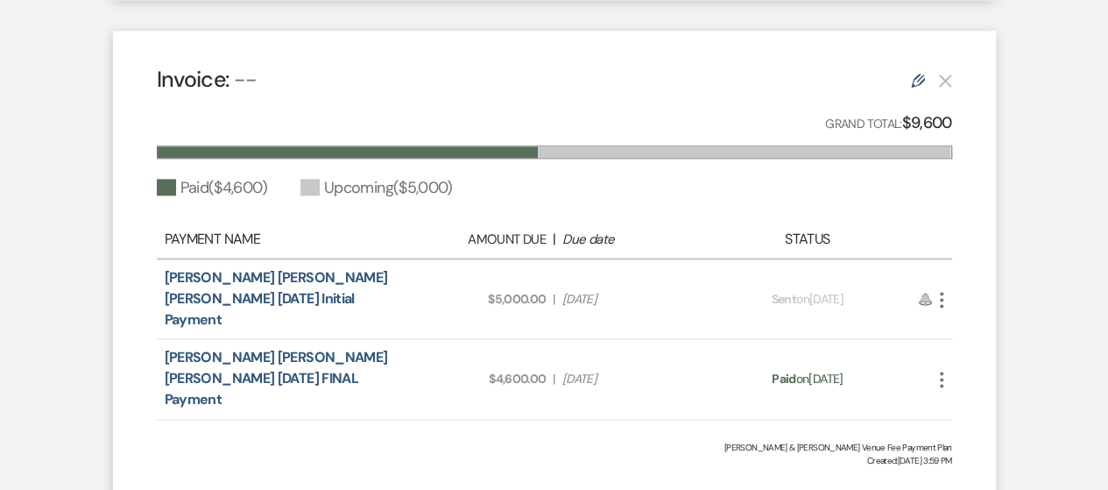
click at [943, 289] on icon "More" at bounding box center [941, 299] width 21 height 21
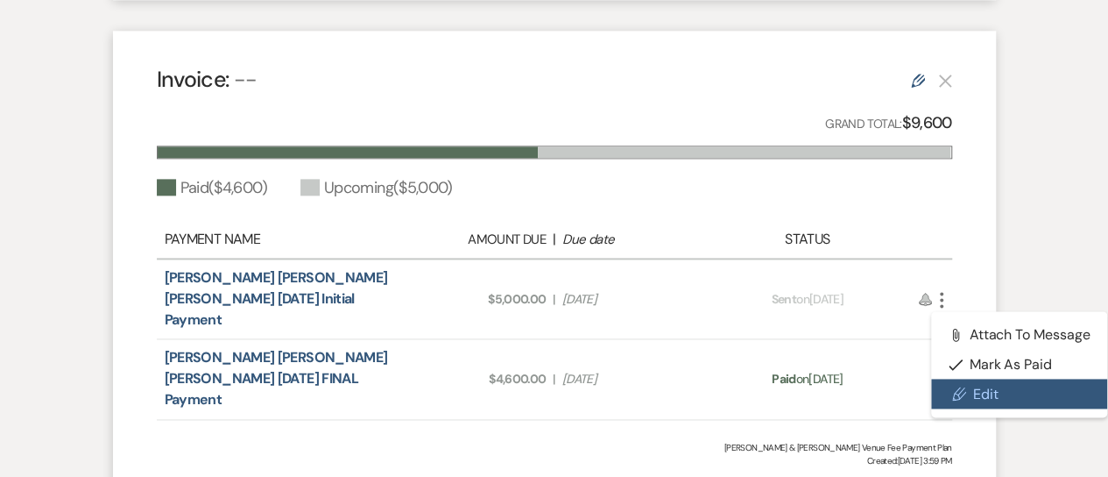
click at [971, 378] on link "Pencil Edit" at bounding box center [1019, 393] width 177 height 30
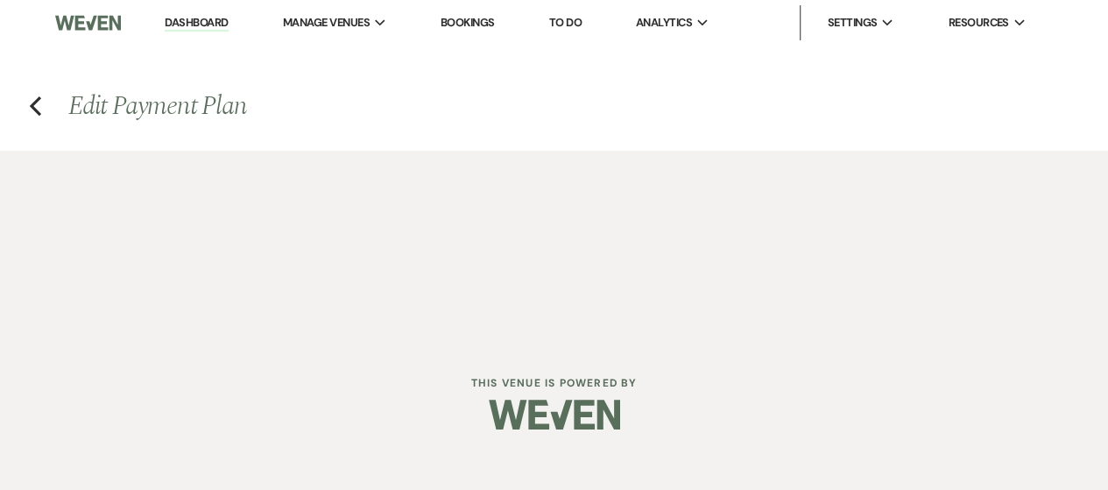
select select "2"
select select "flat"
select select "client"
select select "days"
select select "1"
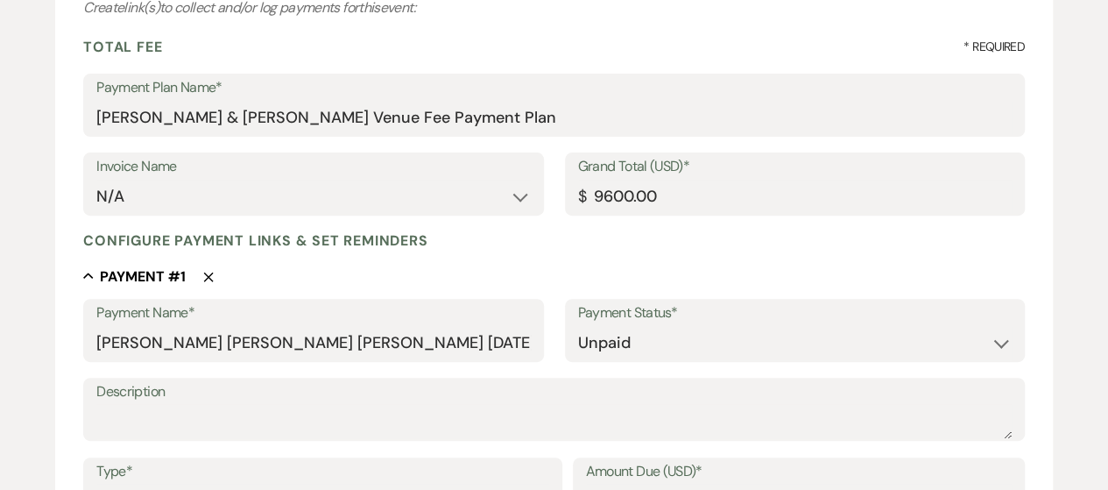
scroll to position [263, 0]
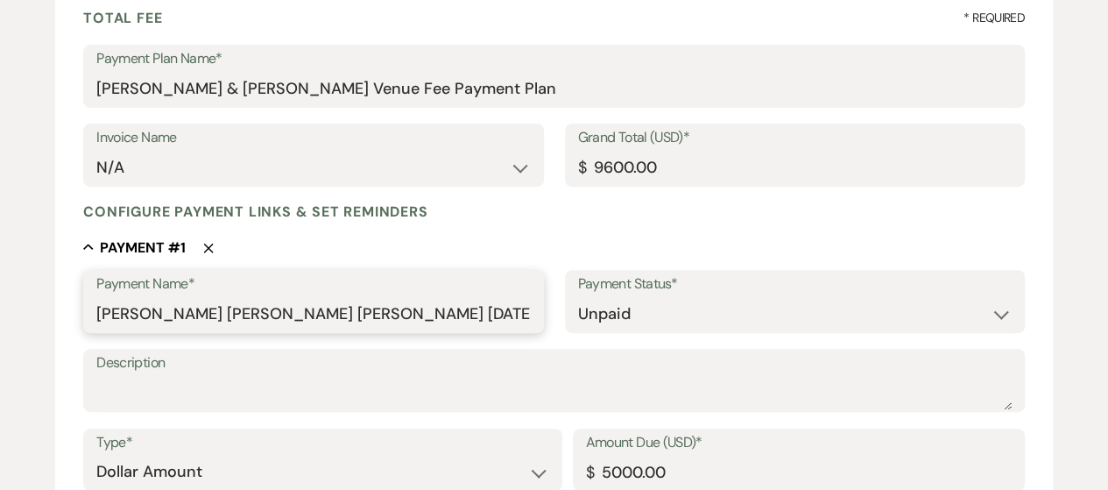
click at [407, 313] on input "[PERSON_NAME] [PERSON_NAME] [PERSON_NAME] [DATE] Initial Payment" at bounding box center [313, 314] width 434 height 34
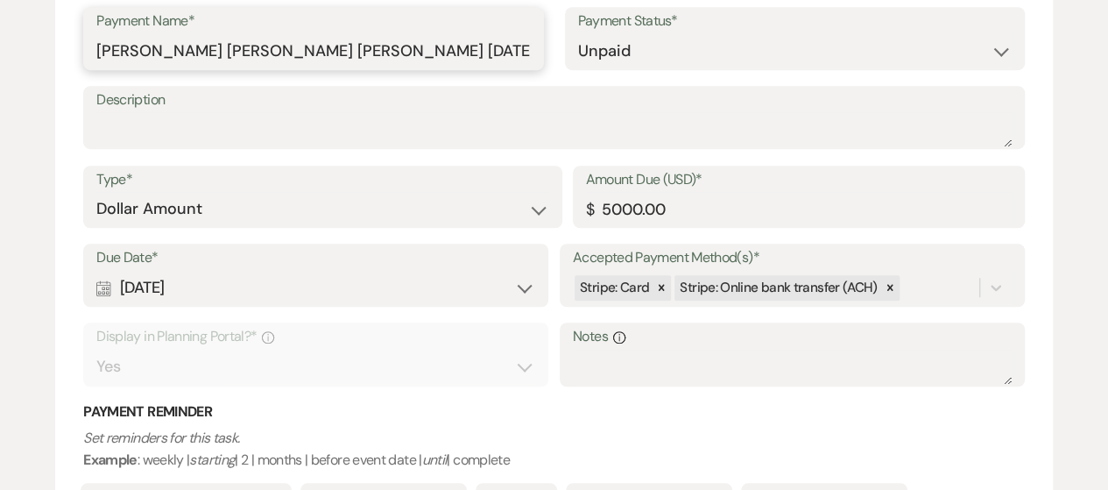
scroll to position [438, 0]
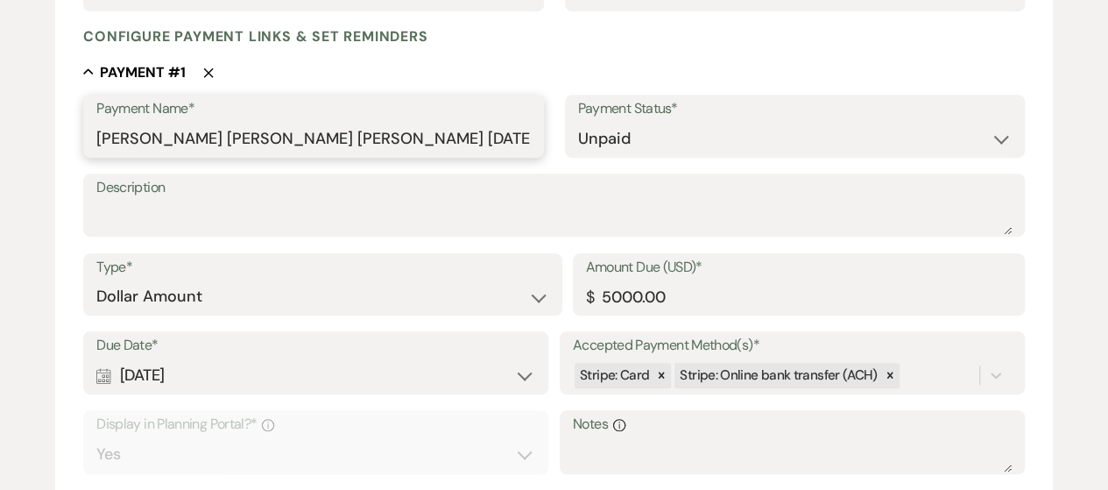
drag, startPoint x: 426, startPoint y: 137, endPoint x: 457, endPoint y: 181, distance: 54.7
click at [456, 143] on input "[PERSON_NAME] [PERSON_NAME] [PERSON_NAME] [DATE] Initial Payment" at bounding box center [313, 139] width 434 height 34
click at [459, 192] on label "Description" at bounding box center [553, 187] width 915 height 25
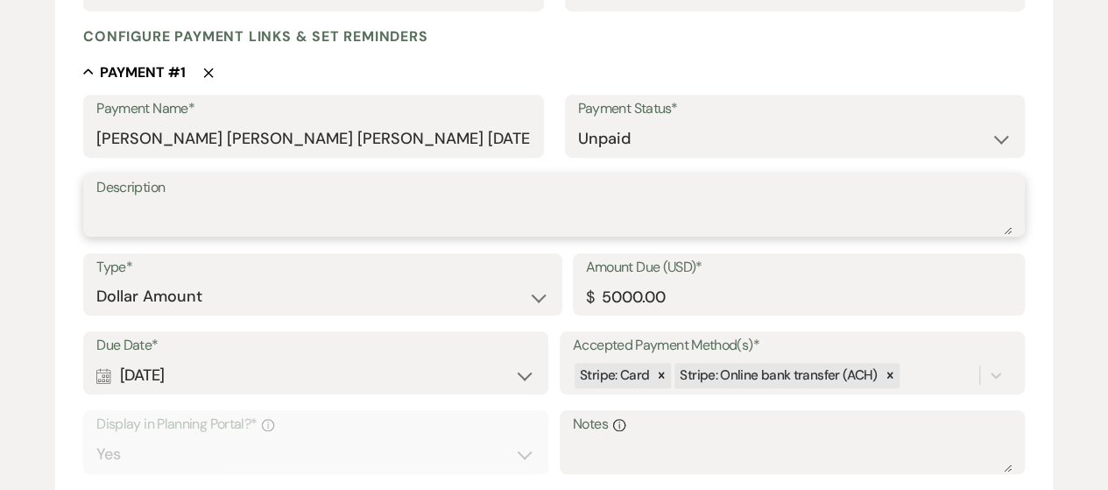
click at [459, 200] on textarea "Description" at bounding box center [553, 217] width 915 height 35
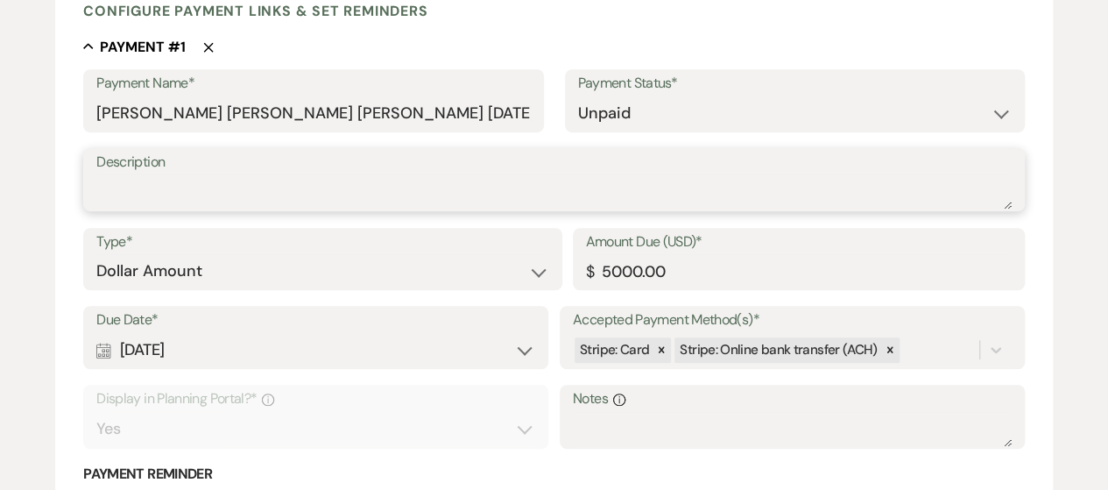
scroll to position [526, 0]
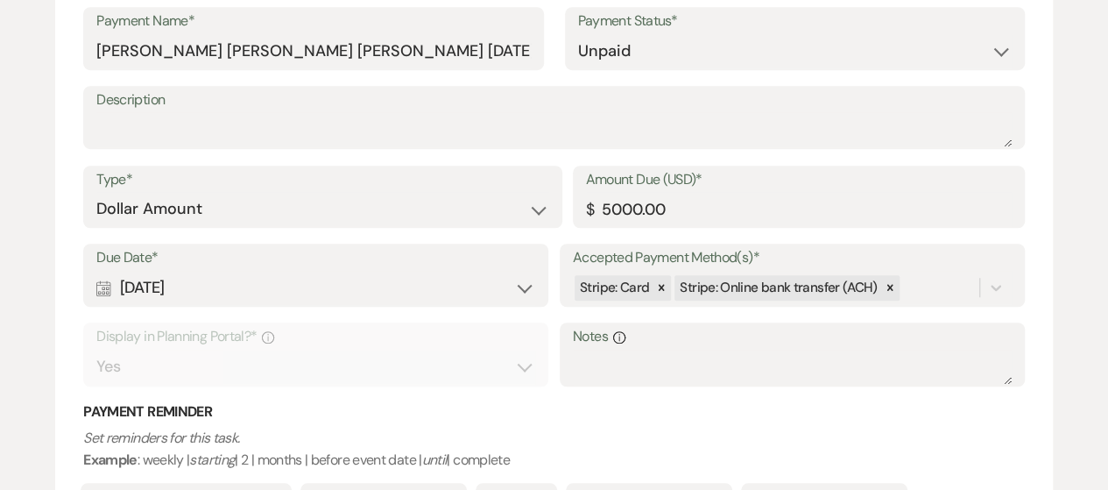
click at [526, 286] on div "Calendar [DATE] Expand" at bounding box center [315, 288] width 439 height 34
select select "week"
select select "afterTodaysDate"
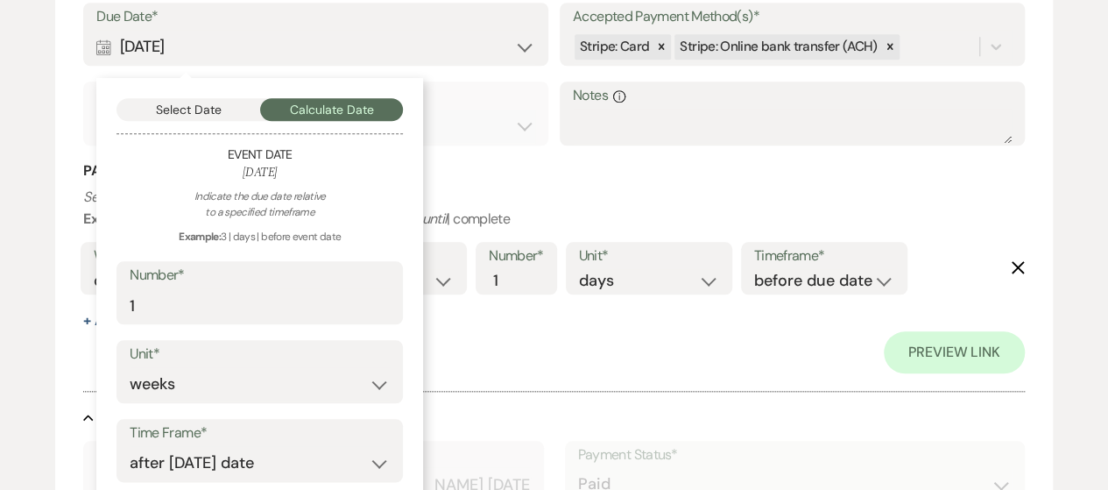
scroll to position [788, 0]
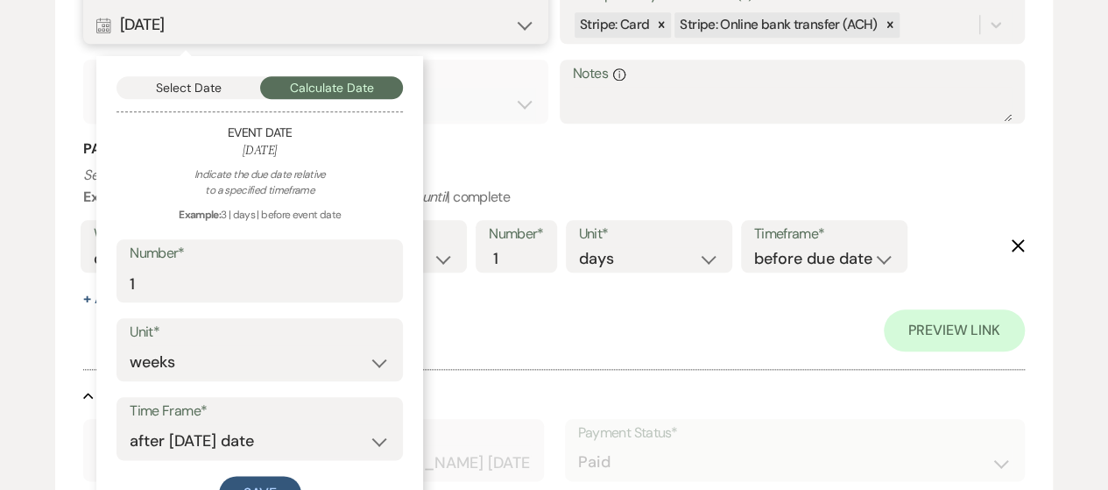
click at [207, 94] on button "Select Date" at bounding box center [189, 87] width 144 height 23
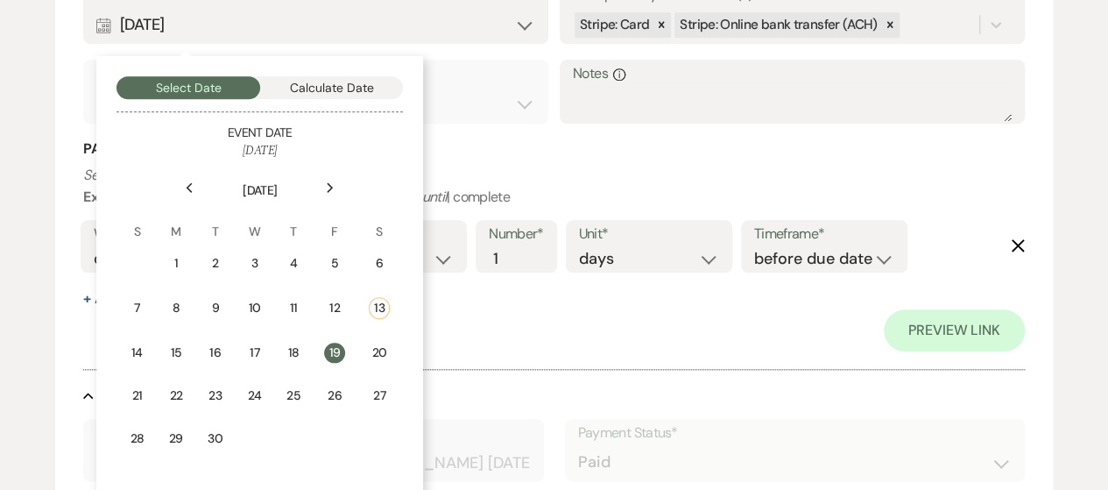
click at [331, 192] on icon "Next" at bounding box center [330, 187] width 9 height 11
click at [140, 350] on div "12" at bounding box center [138, 349] width 16 height 18
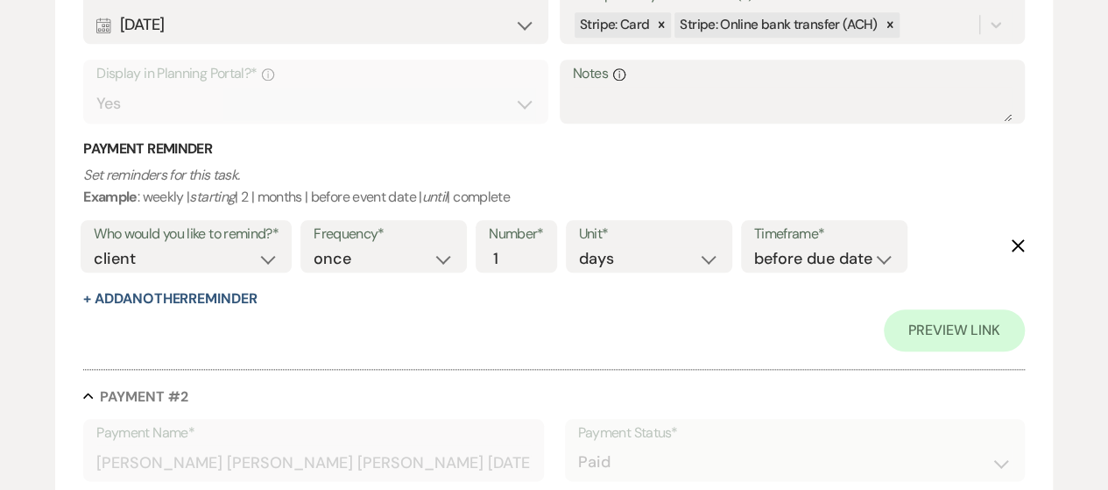
click at [545, 264] on div "Number* 1" at bounding box center [516, 246] width 81 height 53
click at [492, 258] on input "1" at bounding box center [507, 259] width 37 height 24
click at [515, 255] on input "2" at bounding box center [507, 259] width 37 height 24
click at [515, 255] on input "3" at bounding box center [507, 259] width 37 height 24
type input "4"
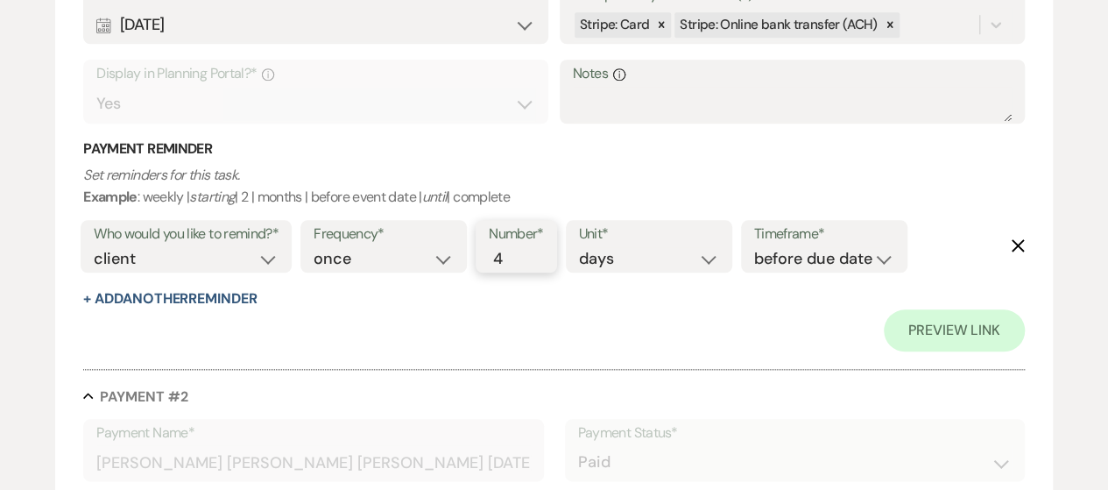
click at [515, 255] on input "4" at bounding box center [507, 259] width 37 height 24
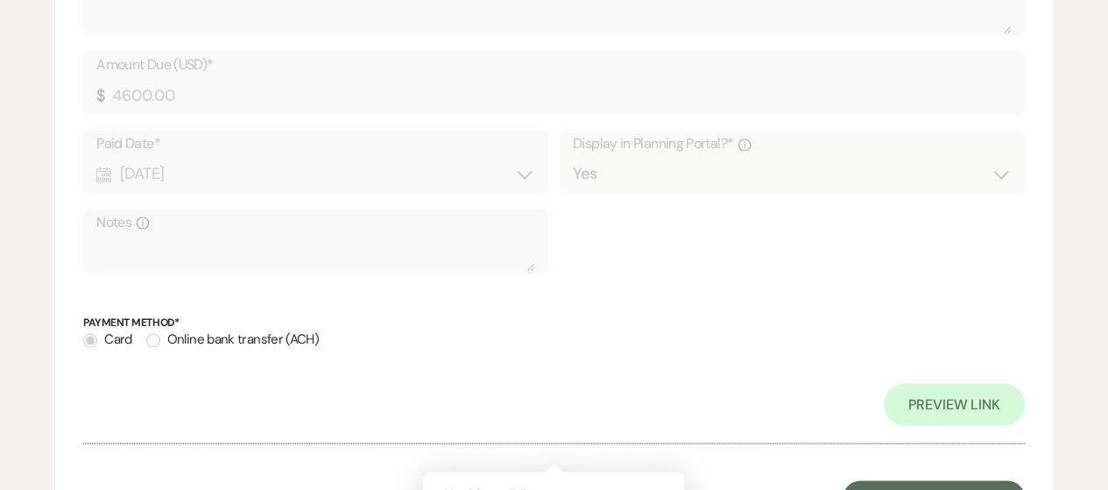
scroll to position [1479, 0]
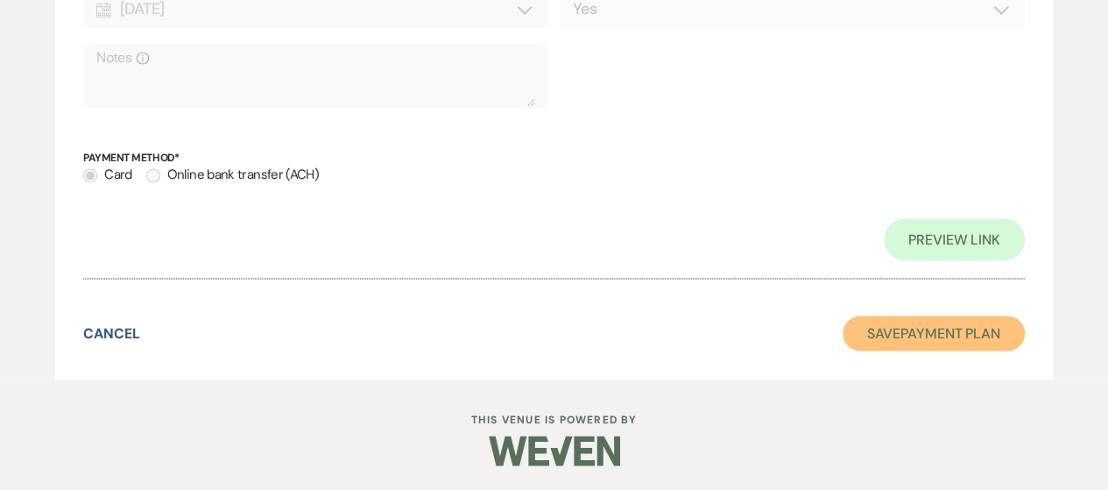
click at [873, 343] on button "Save Payment Plan" at bounding box center [934, 332] width 182 height 35
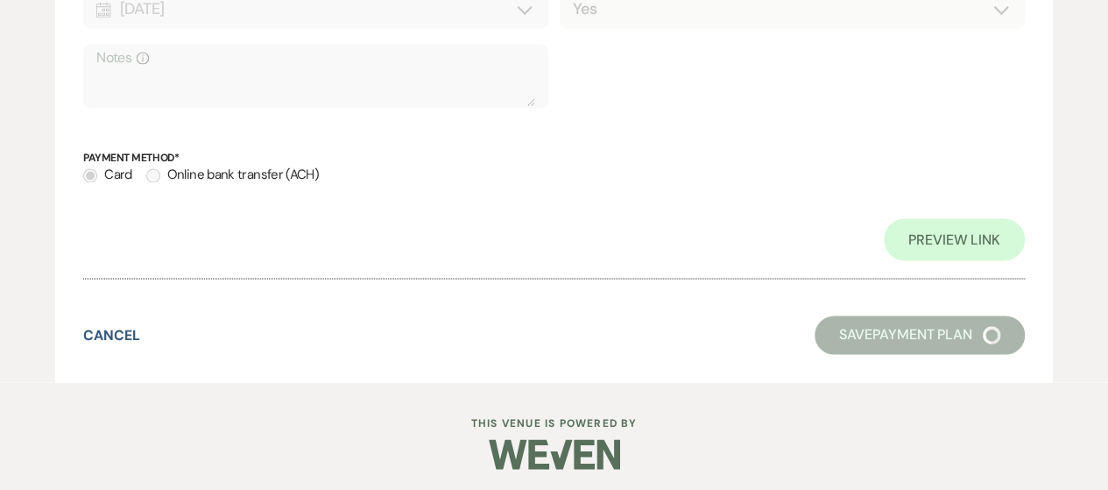
select select "5"
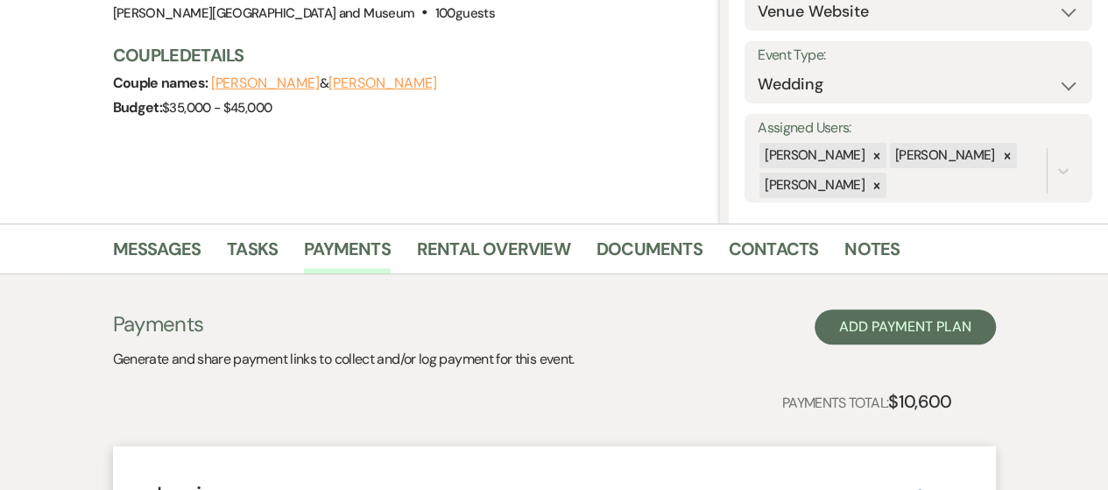
scroll to position [75, 0]
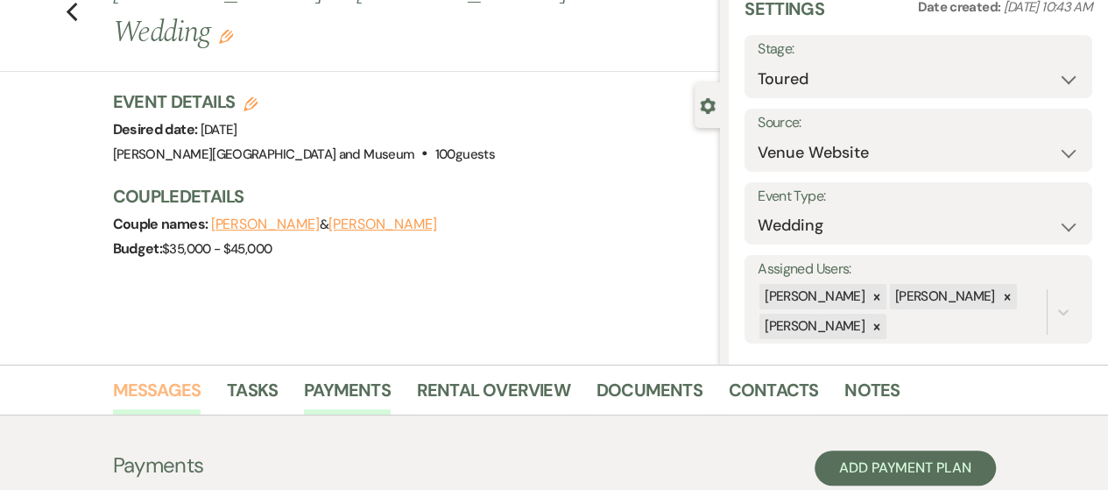
click at [166, 390] on link "Messages" at bounding box center [157, 395] width 88 height 39
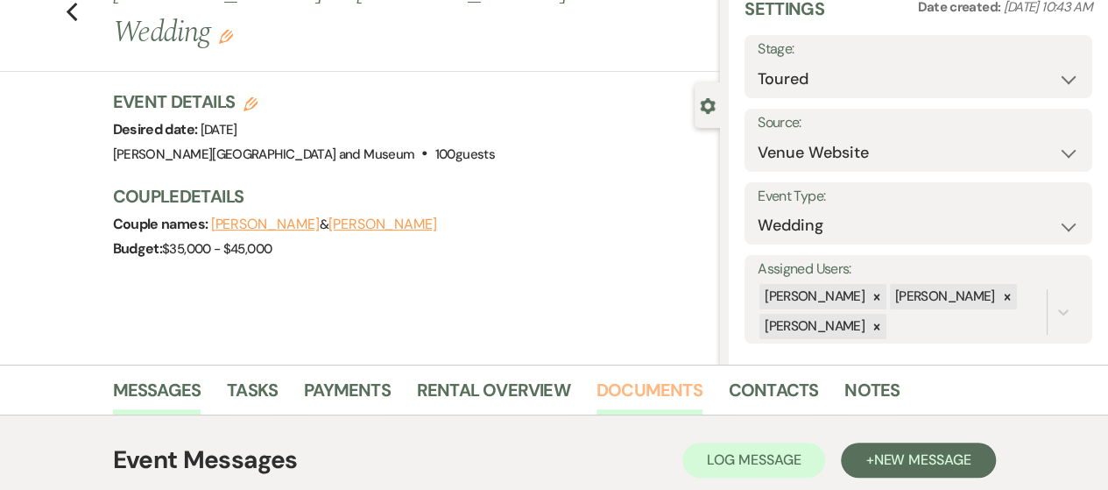
click at [630, 399] on link "Documents" at bounding box center [650, 395] width 106 height 39
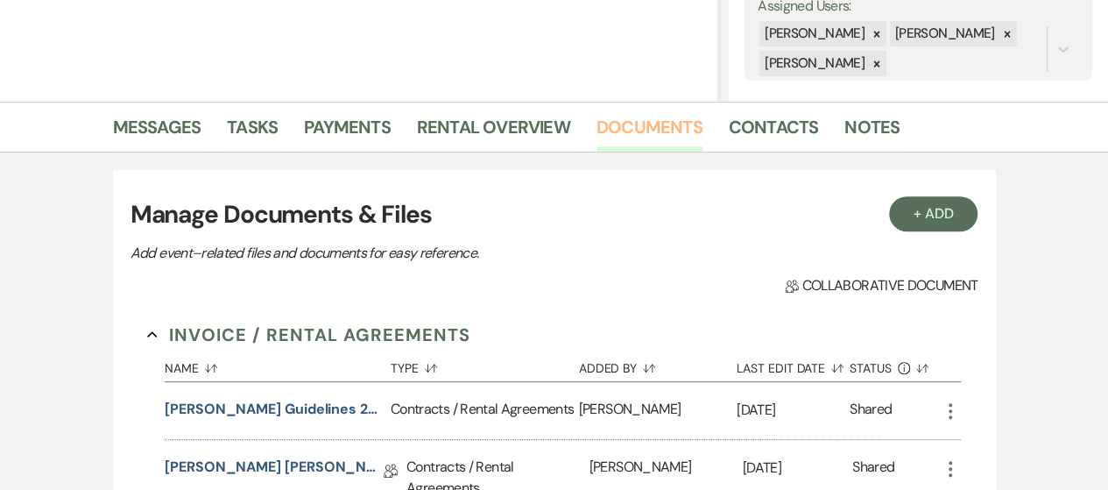
scroll to position [601, 0]
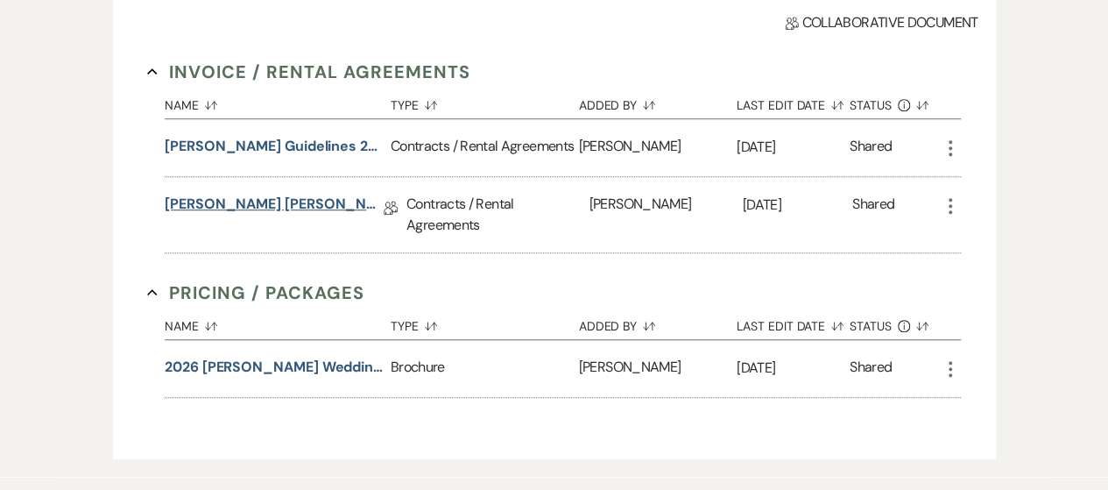
click at [257, 201] on link "[PERSON_NAME] [PERSON_NAME] [DATE] [PERSON_NAME] Agreement" at bounding box center [274, 207] width 219 height 27
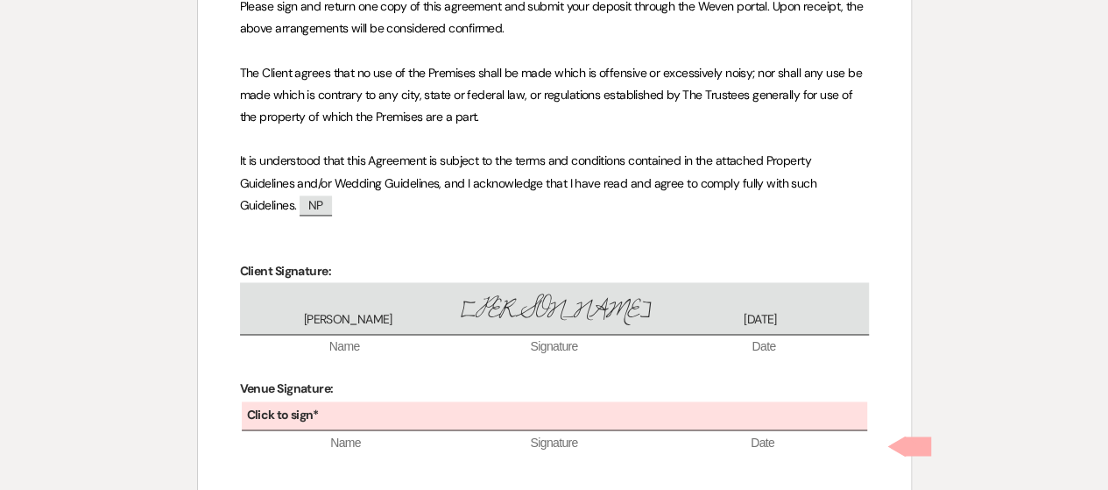
scroll to position [974, 0]
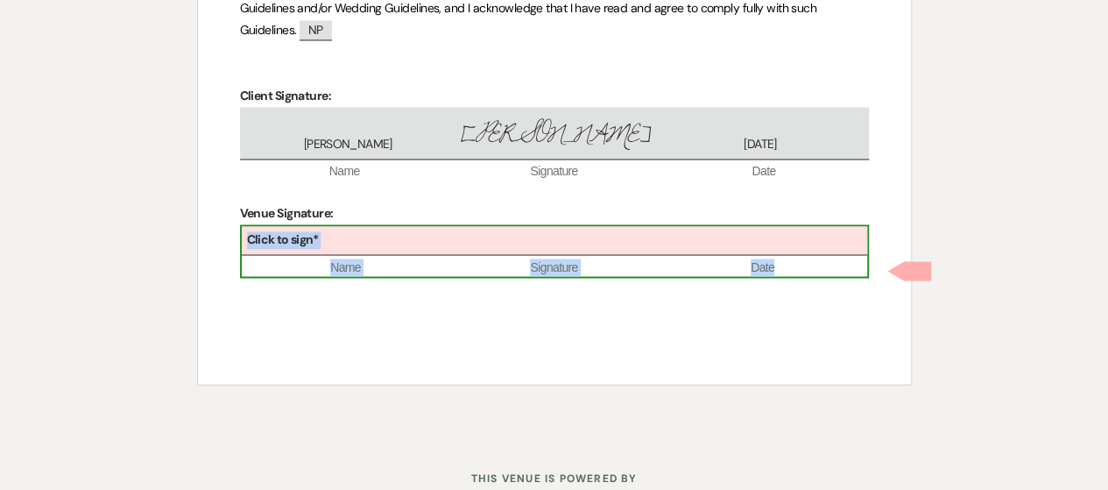
click at [361, 226] on div "Click to sign*" at bounding box center [554, 240] width 625 height 29
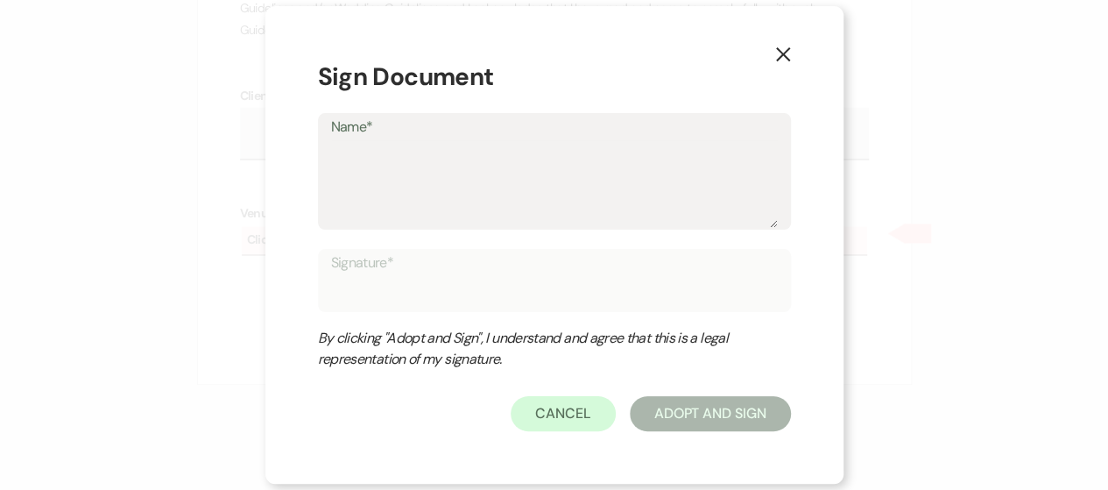
scroll to position [1380, 0]
type textarea "V"
type input "V"
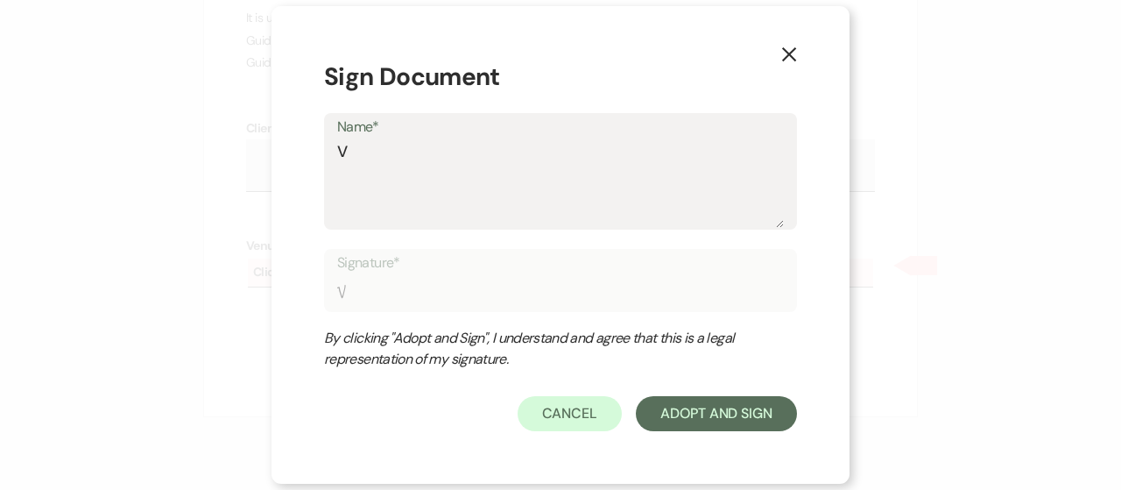
type textarea "Vi"
type input "Vi"
type textarea "Vic"
type input "Vic"
type textarea "Vict"
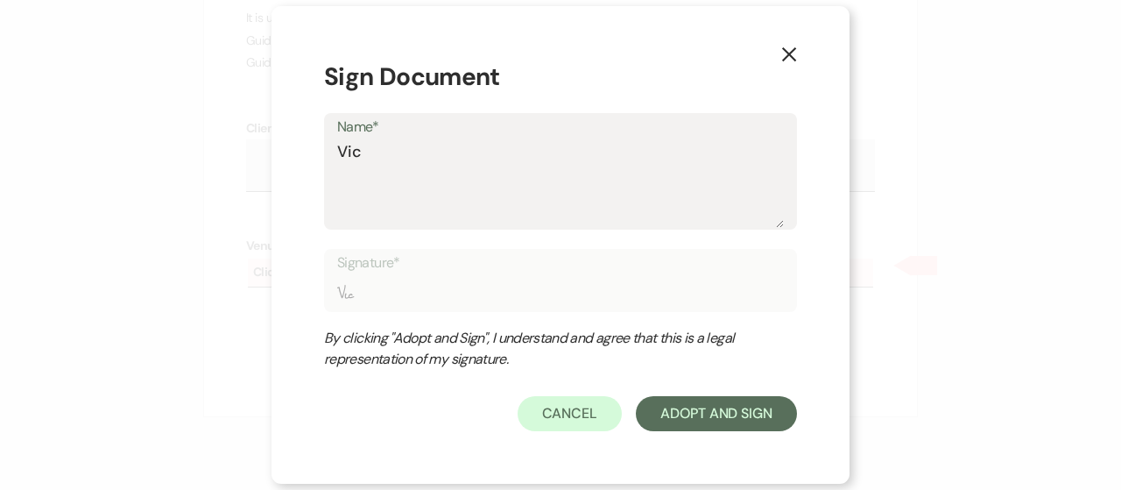
type input "Vict"
type textarea "Victo"
type input "Victo"
type textarea "[PERSON_NAME]"
type input "[PERSON_NAME]"
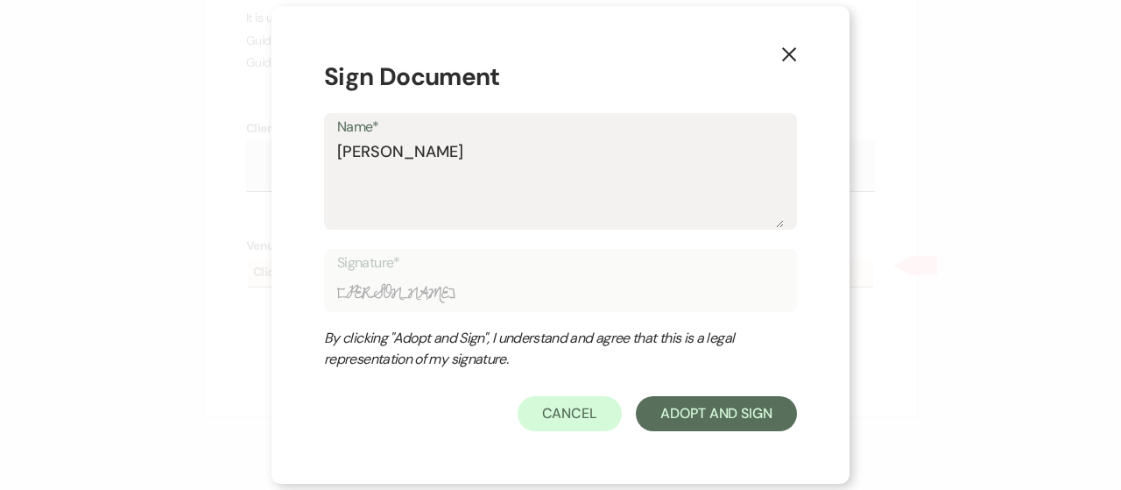
type textarea "Victori"
type input "Victori"
type textarea "Victoria"
type input "Victoria"
type textarea "Victoria"
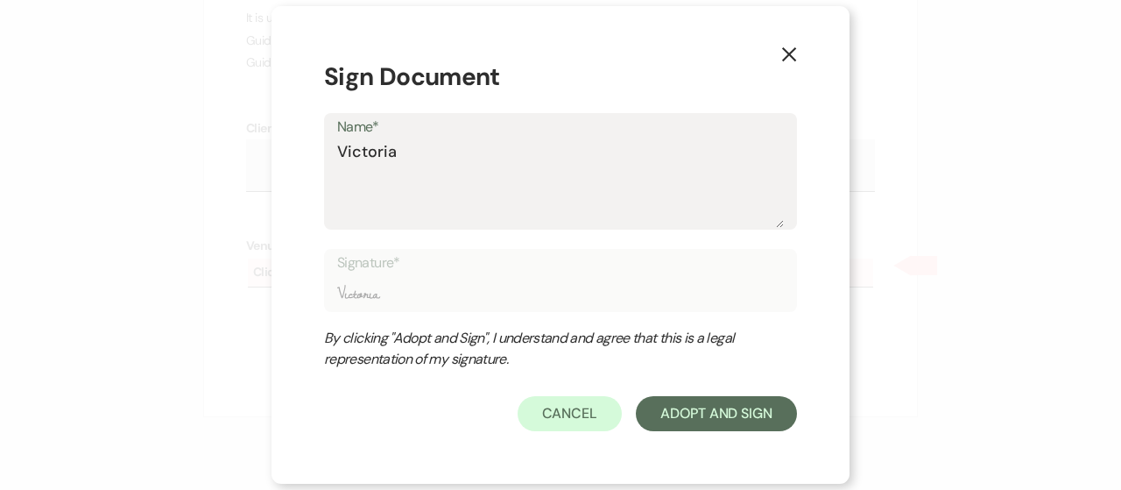
type input "Victoria"
type textarea "Victoria"
click at [463, 135] on label "Name*" at bounding box center [560, 127] width 447 height 25
click at [463, 140] on textarea "Victoria" at bounding box center [560, 184] width 447 height 88
type textarea "Victoria N"
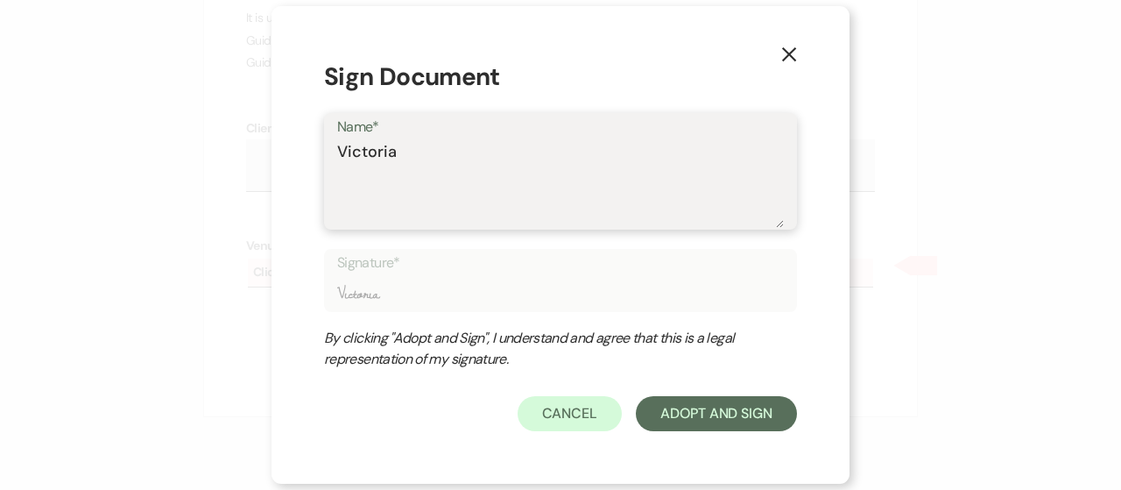
type input "Victoria N"
type textarea "[PERSON_NAME]"
type input "[PERSON_NAME]"
type textarea "[PERSON_NAME]"
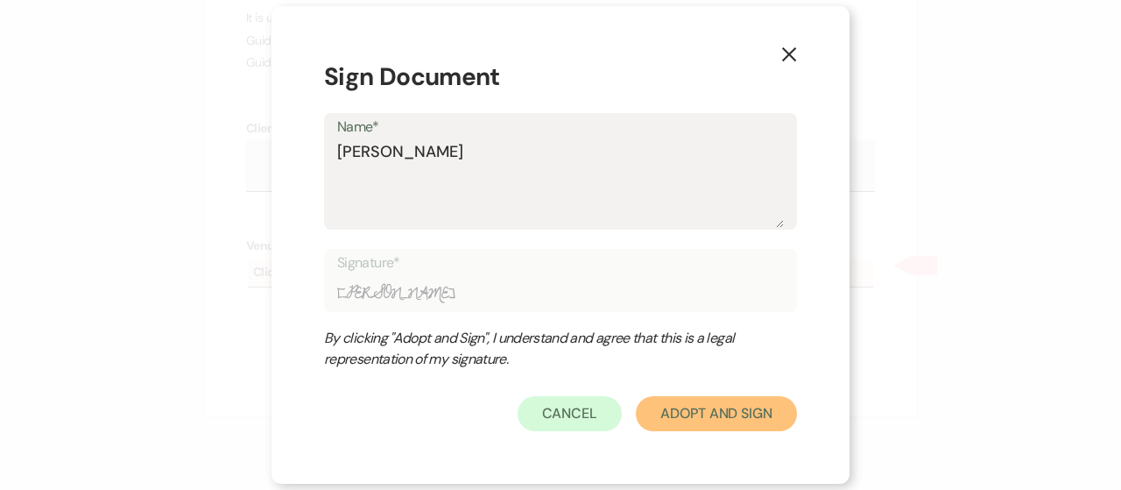
click at [668, 413] on button "Adopt And Sign" at bounding box center [716, 413] width 161 height 35
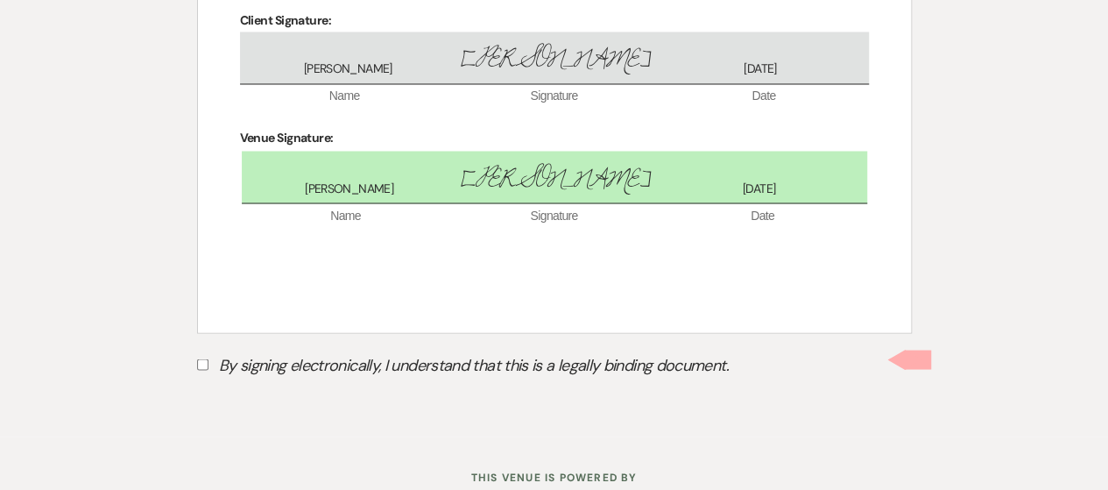
scroll to position [1520, 0]
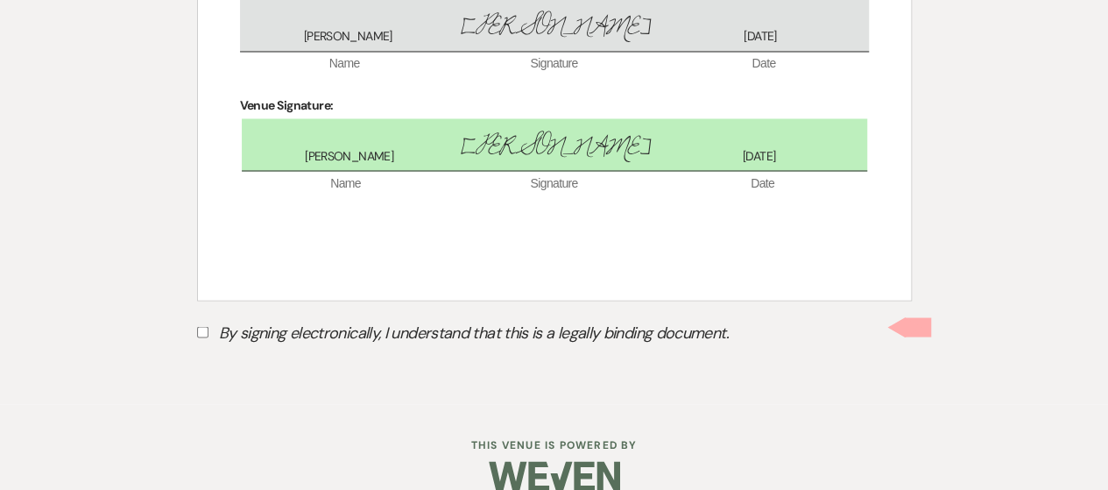
click at [205, 326] on input "By signing electronically, I understand that this is a legally binding document." at bounding box center [202, 331] width 11 height 11
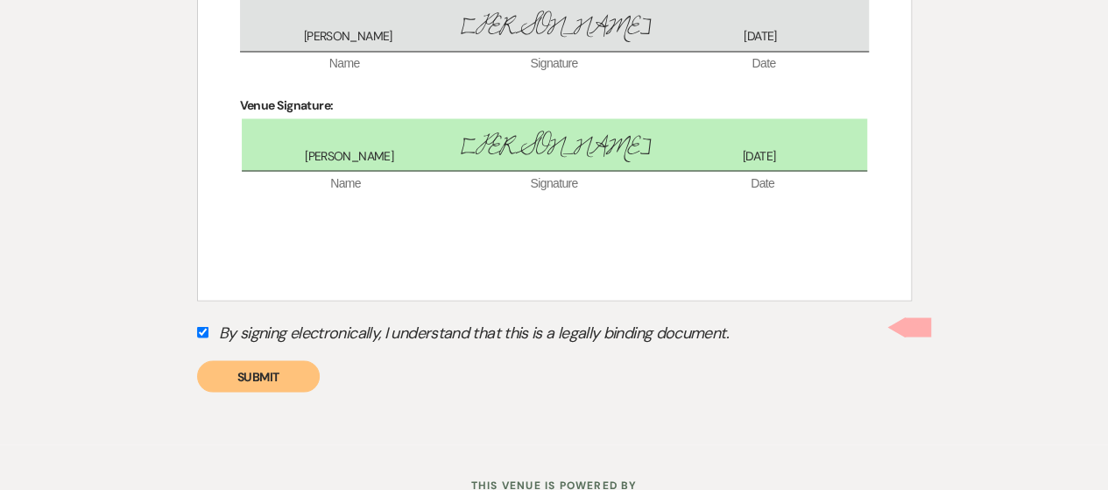
click at [279, 360] on button "Submit" at bounding box center [258, 376] width 123 height 32
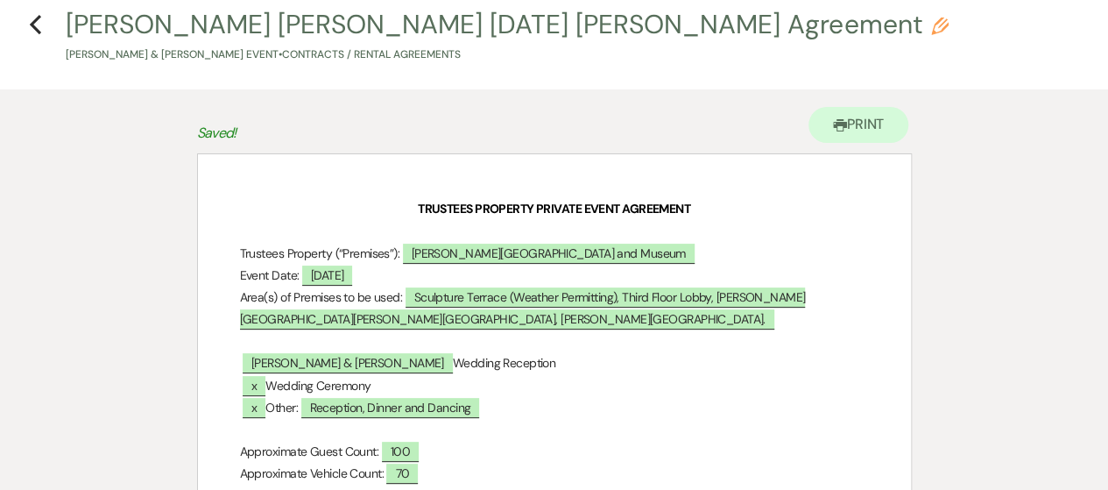
scroll to position [0, 0]
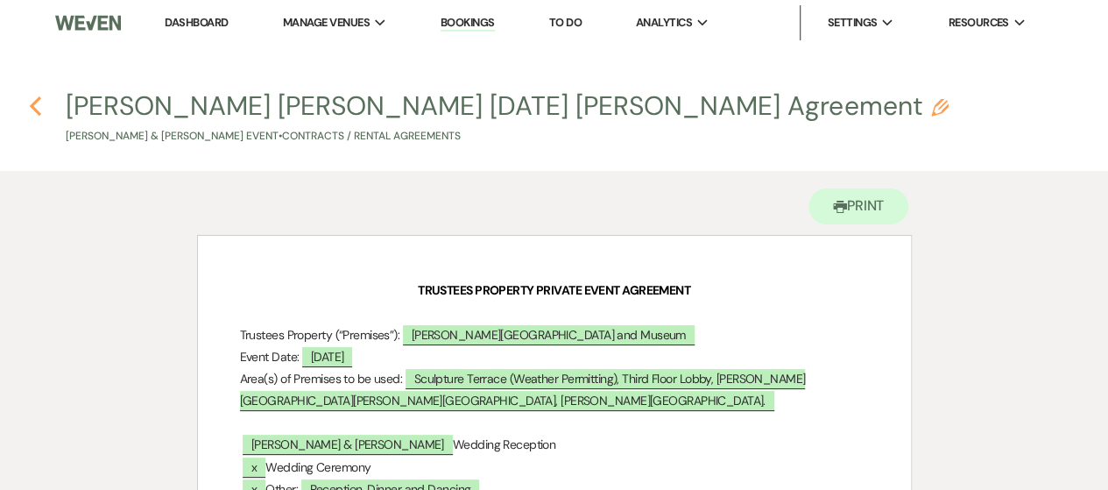
click at [40, 102] on icon "Previous" at bounding box center [35, 105] width 13 height 21
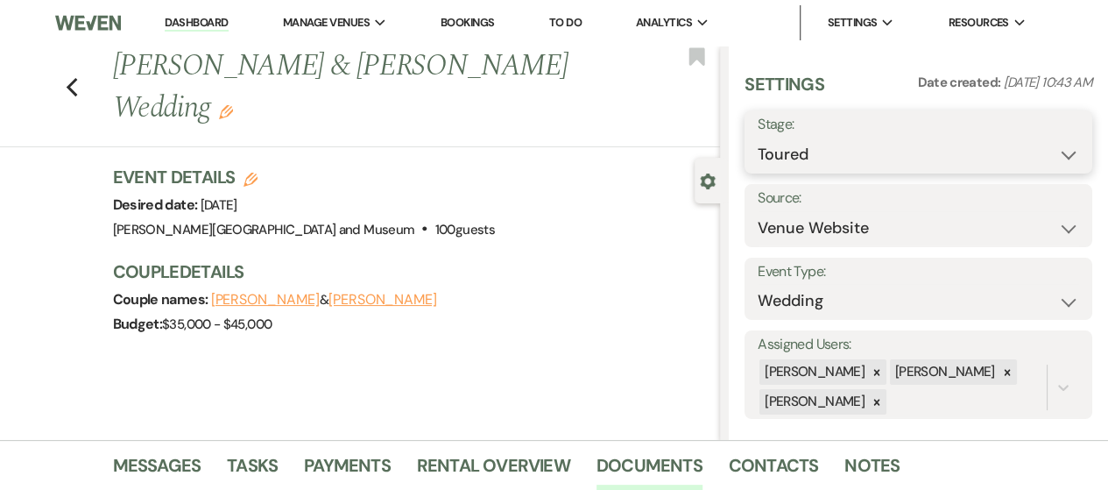
click at [831, 168] on select "Inquiry Follow Up Tour Requested Tour Confirmed Toured Proposal Sent Booked Lost" at bounding box center [918, 155] width 321 height 34
click at [758, 138] on select "Inquiry Follow Up Tour Requested Tour Confirmed Toured Proposal Sent Booked Lost" at bounding box center [918, 155] width 321 height 34
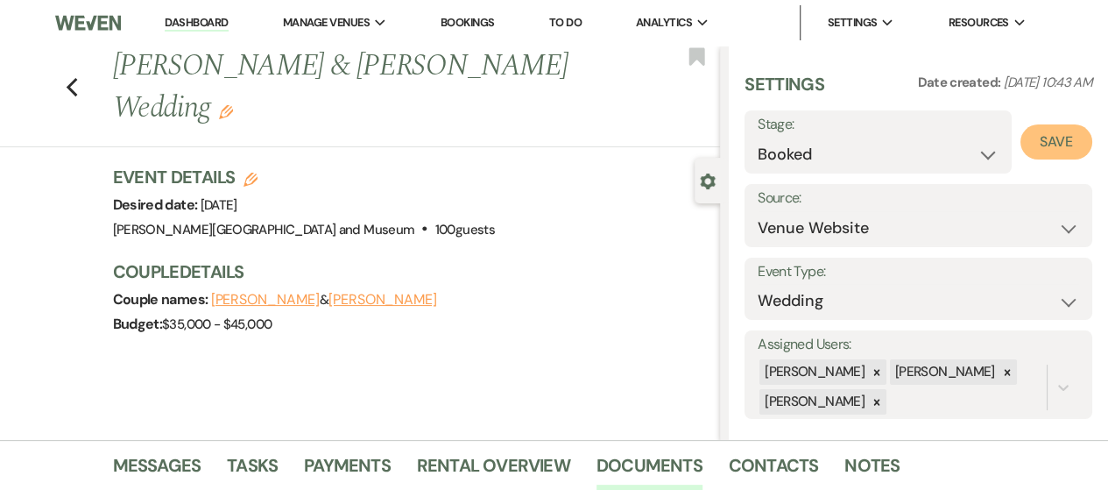
click at [1051, 136] on button "Save" at bounding box center [1057, 141] width 72 height 35
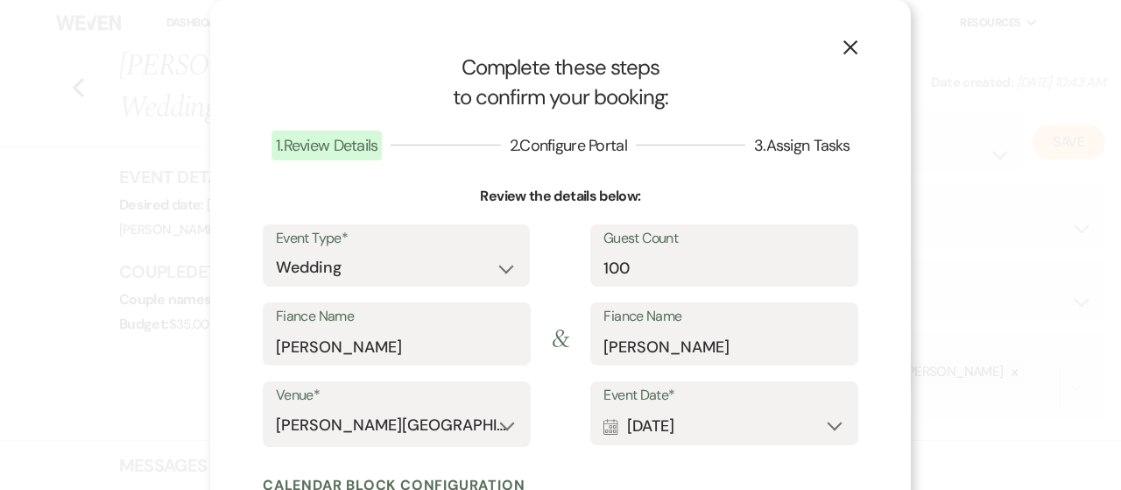
scroll to position [283, 0]
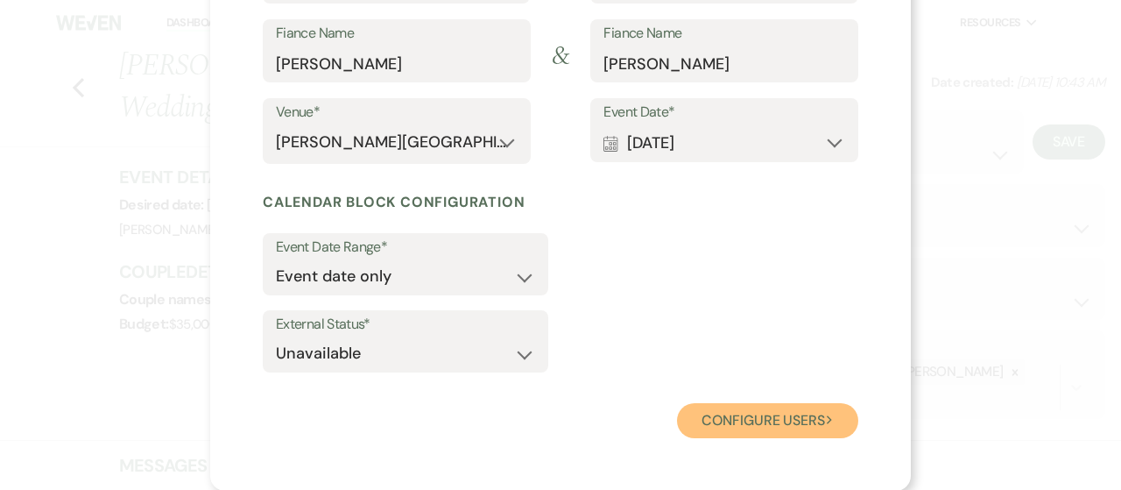
click at [777, 412] on button "Configure users Next" at bounding box center [767, 420] width 181 height 35
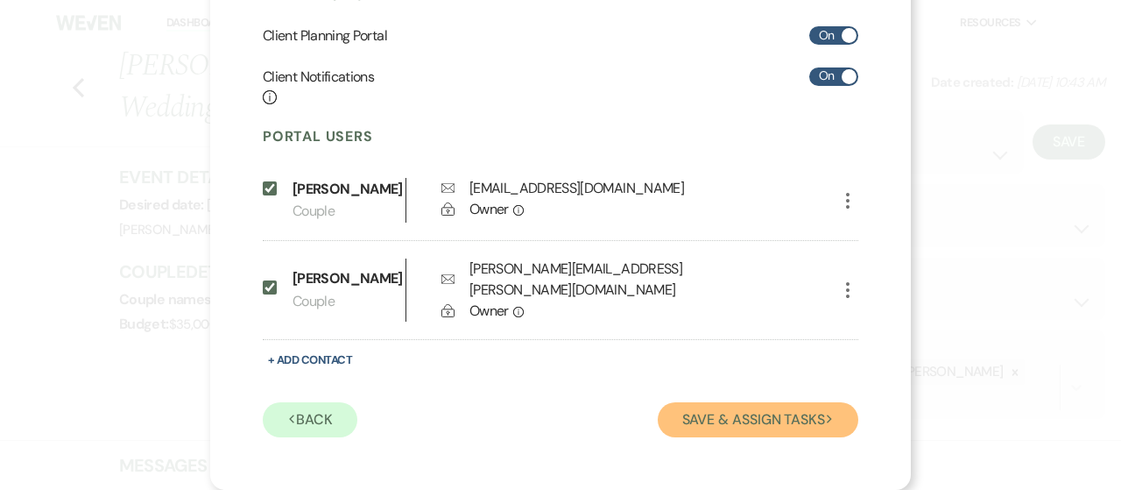
click at [761, 416] on button "Save & Assign Tasks Next" at bounding box center [758, 419] width 201 height 35
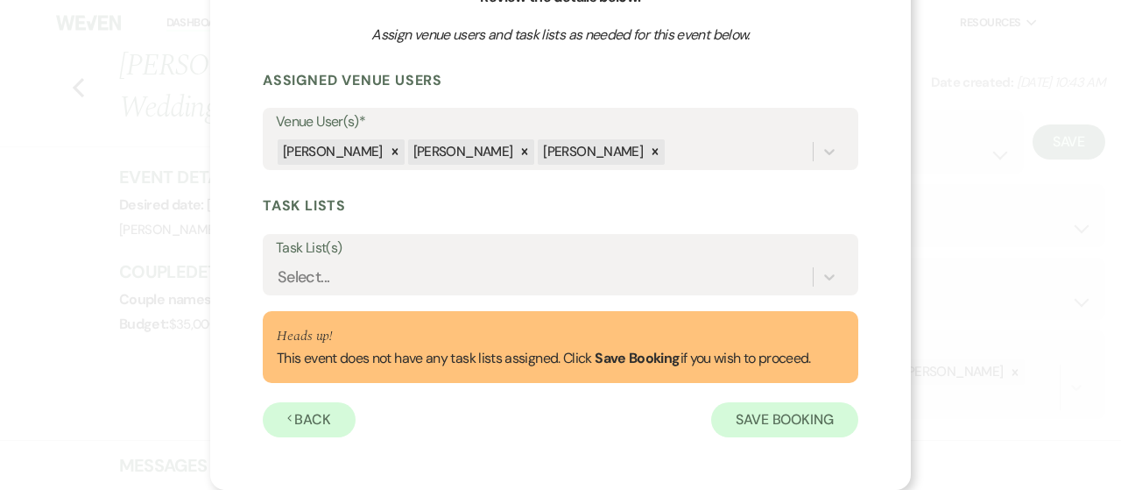
scroll to position [198, 0]
click at [760, 416] on button "Save Booking" at bounding box center [784, 420] width 147 height 35
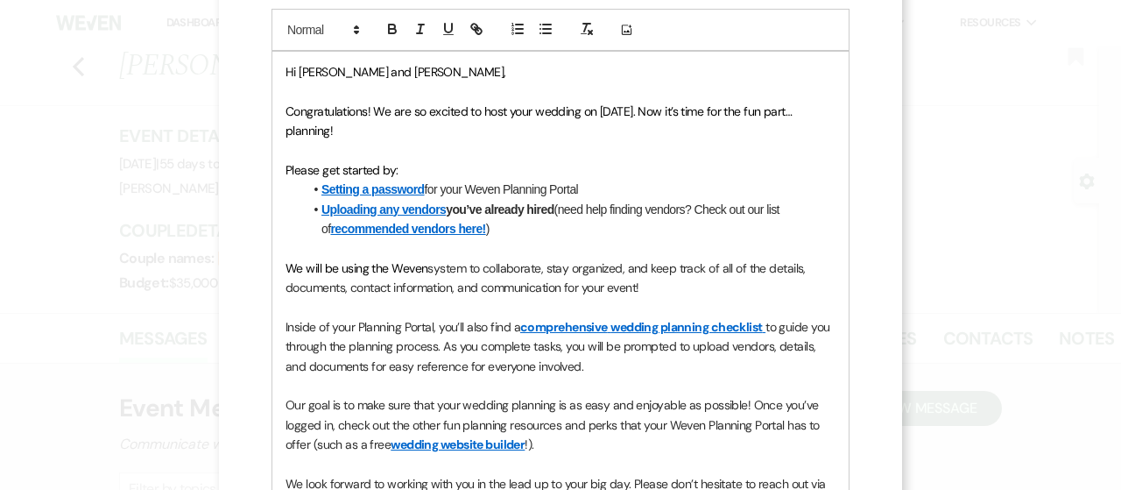
scroll to position [490, 0]
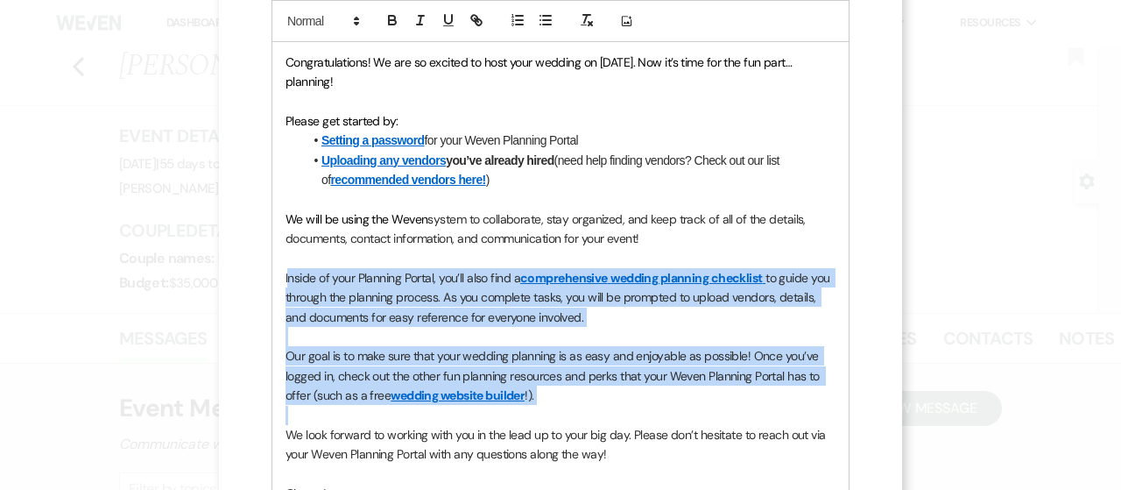
drag, startPoint x: 354, startPoint y: 279, endPoint x: 579, endPoint y: 414, distance: 262.9
click at [579, 414] on div "Hi [PERSON_NAME] and [PERSON_NAME], Congratulations! We are so excited to host …" at bounding box center [560, 268] width 576 height 531
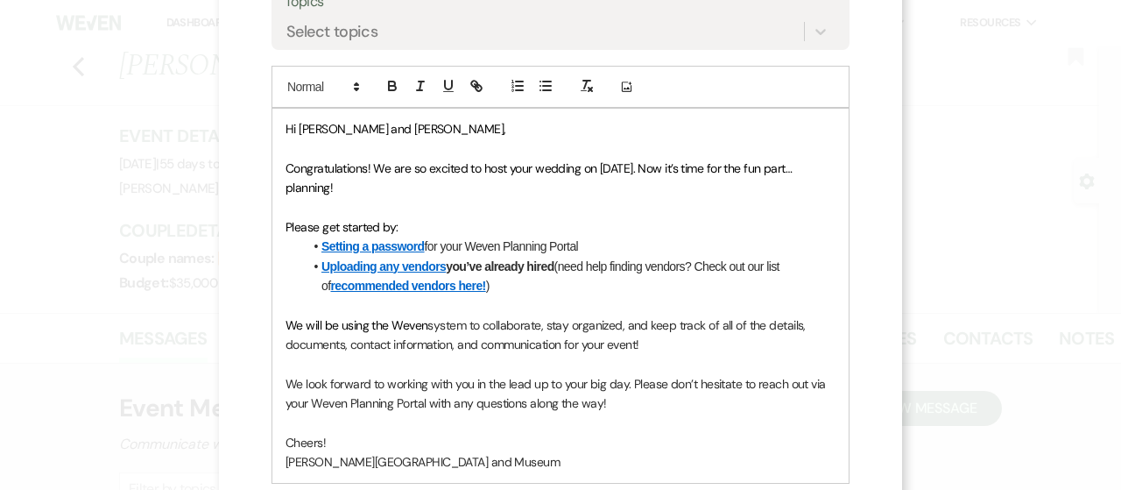
scroll to position [226, 0]
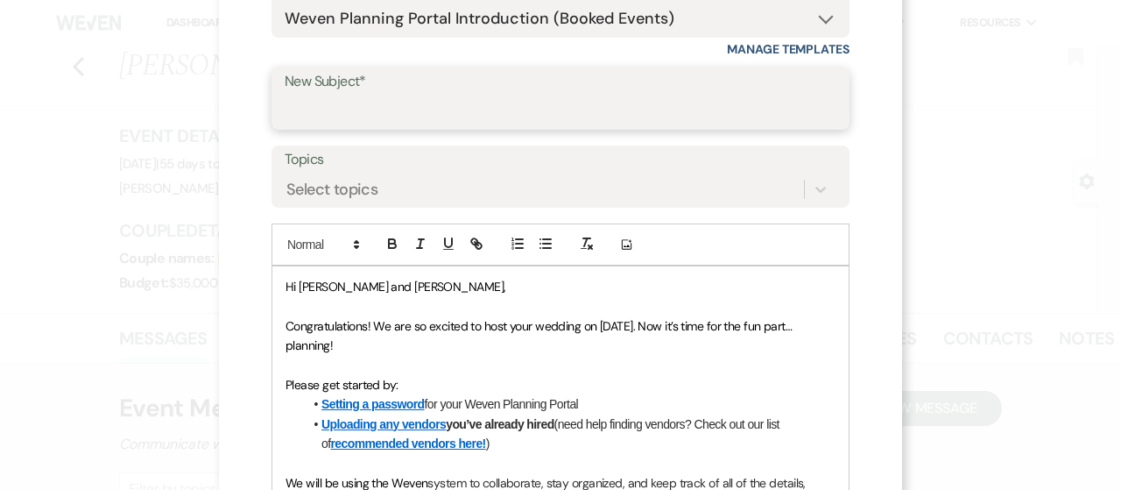
click at [371, 113] on input "New Subject*" at bounding box center [561, 111] width 552 height 34
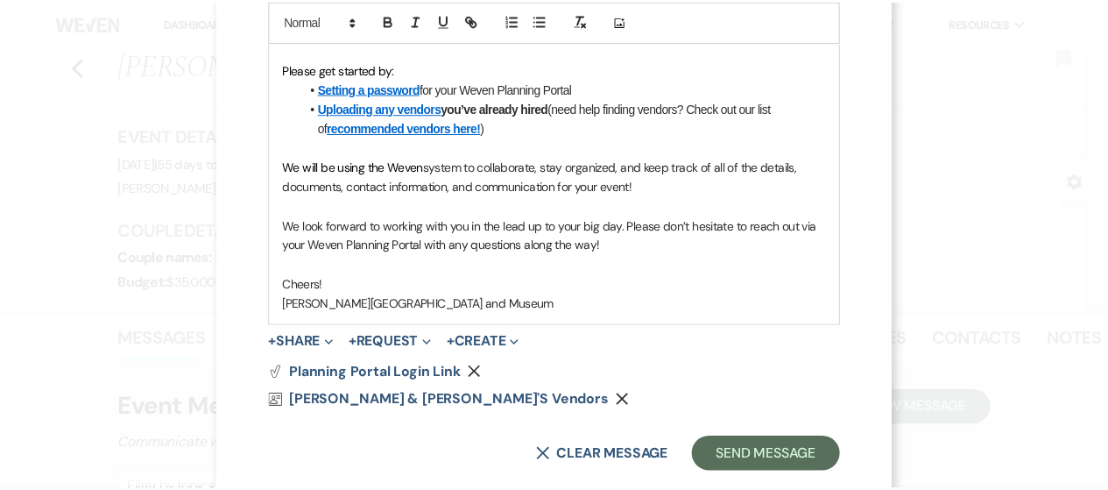
scroll to position [576, 0]
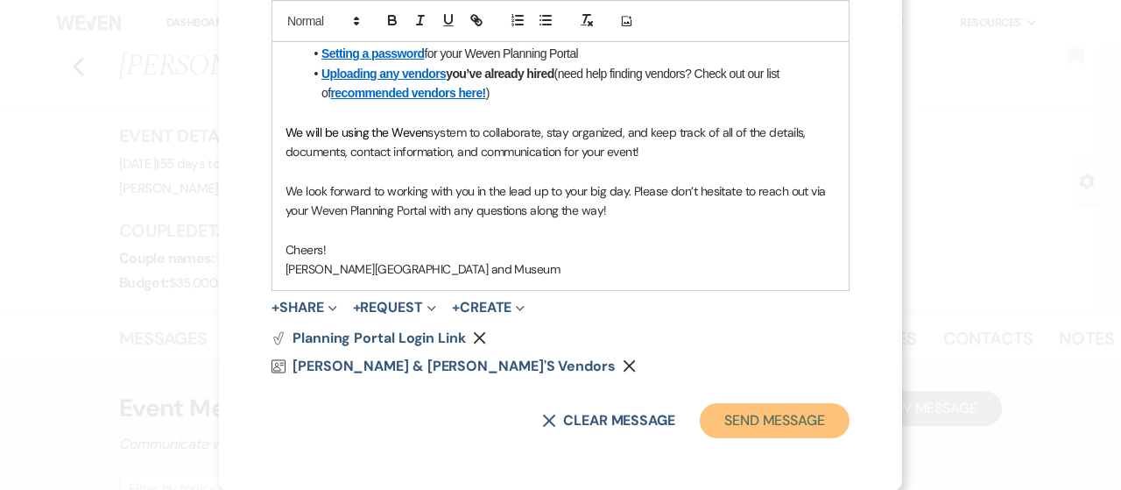
click at [718, 415] on button "Send Message" at bounding box center [775, 420] width 150 height 35
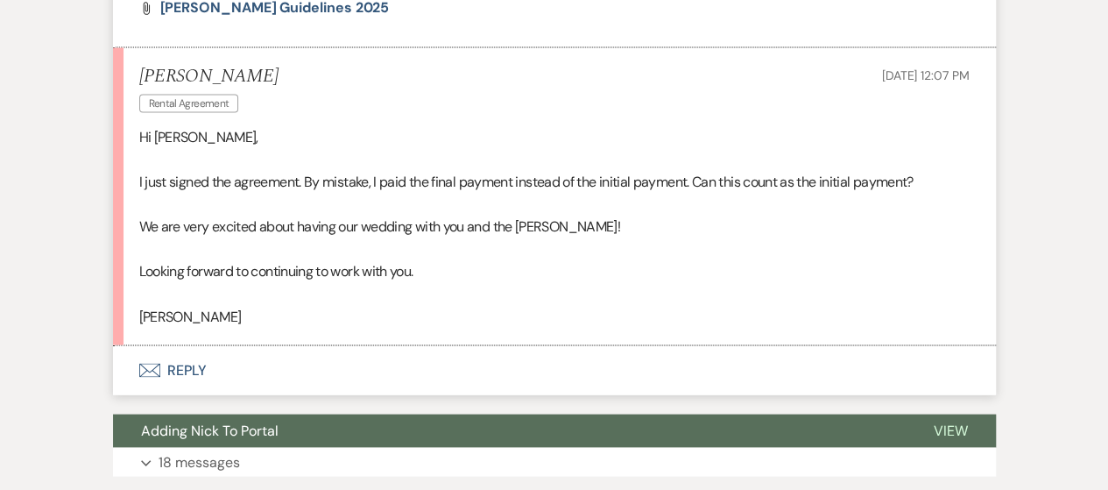
click at [174, 368] on button "Envelope Reply" at bounding box center [554, 369] width 883 height 49
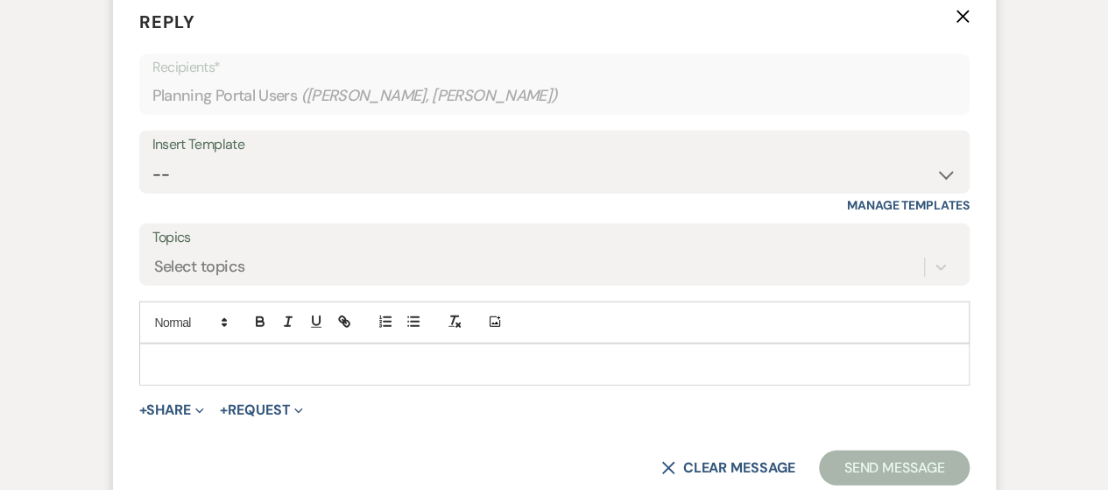
scroll to position [1999, 0]
click at [252, 376] on div at bounding box center [554, 364] width 829 height 40
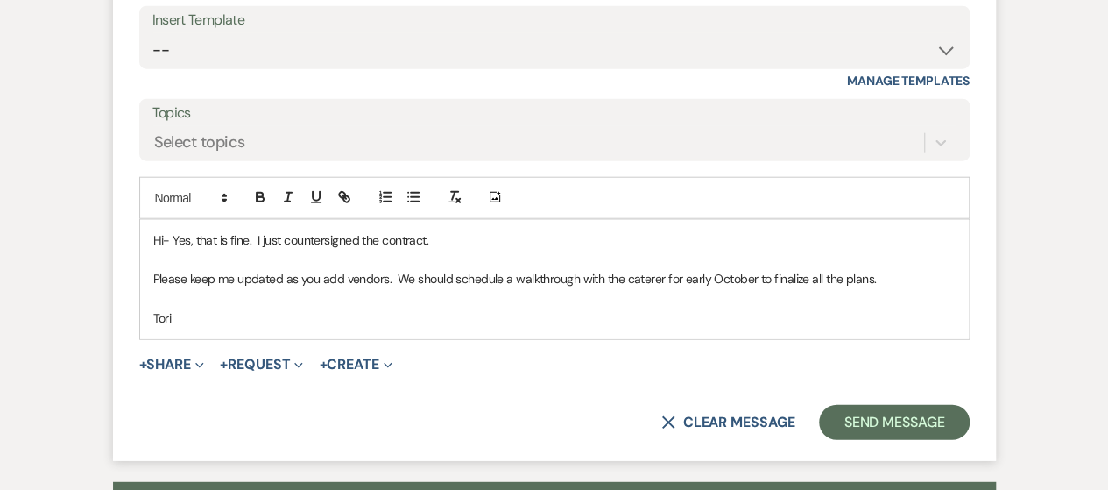
scroll to position [2262, 0]
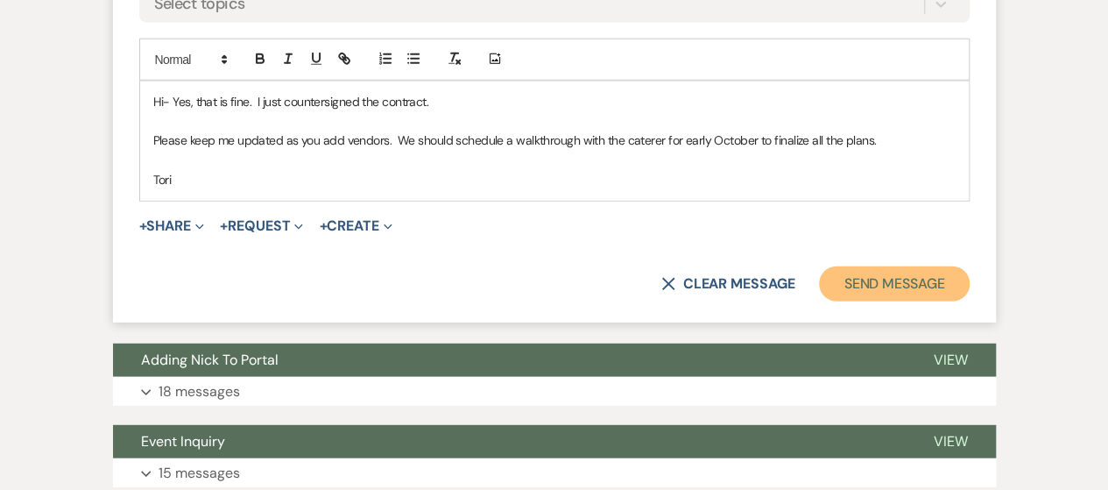
click at [924, 266] on button "Send Message" at bounding box center [894, 283] width 150 height 35
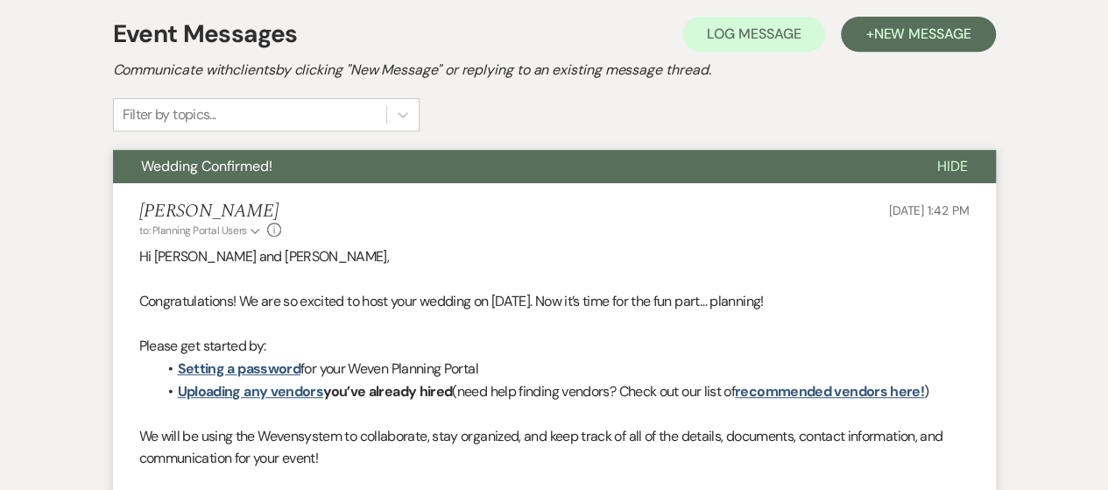
scroll to position [0, 0]
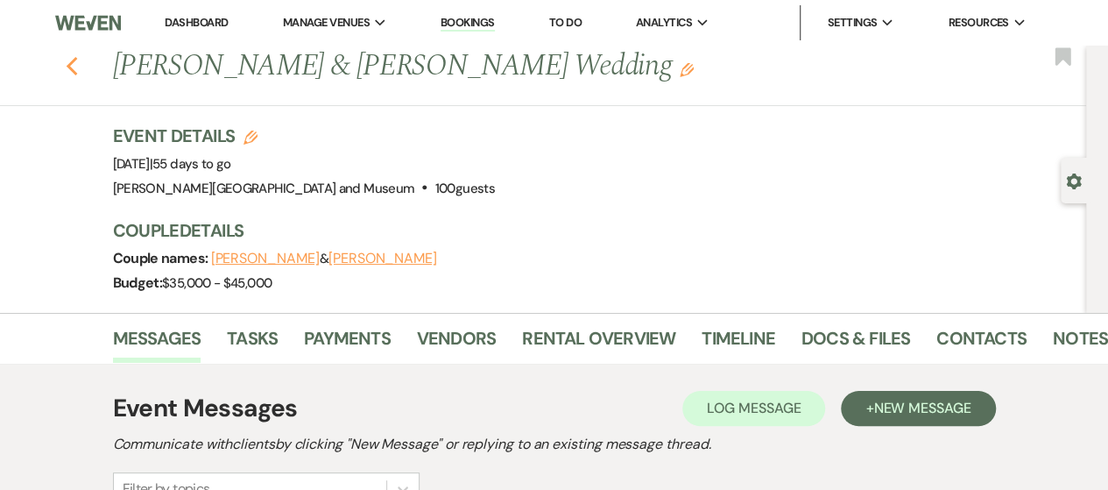
click at [78, 67] on icon "Previous" at bounding box center [72, 66] width 13 height 21
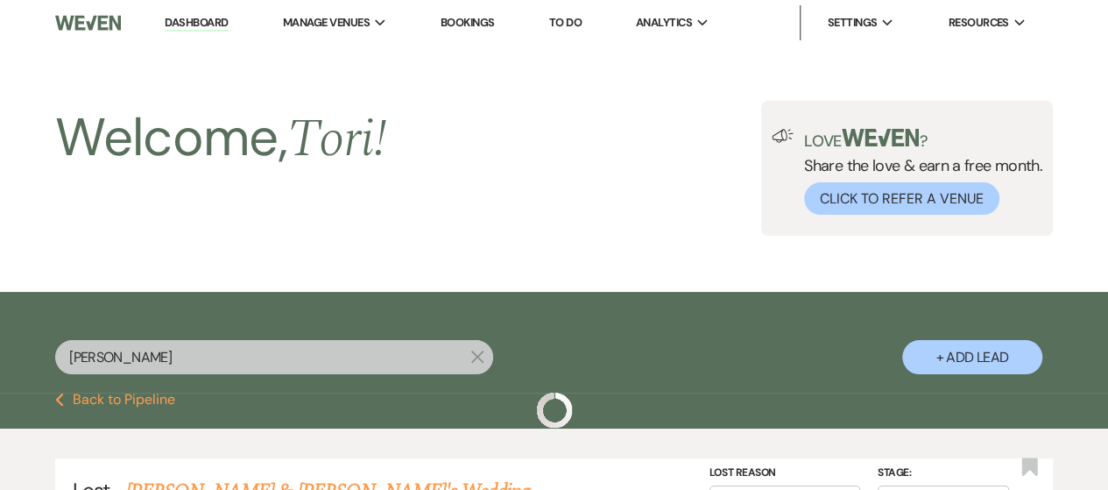
scroll to position [438, 0]
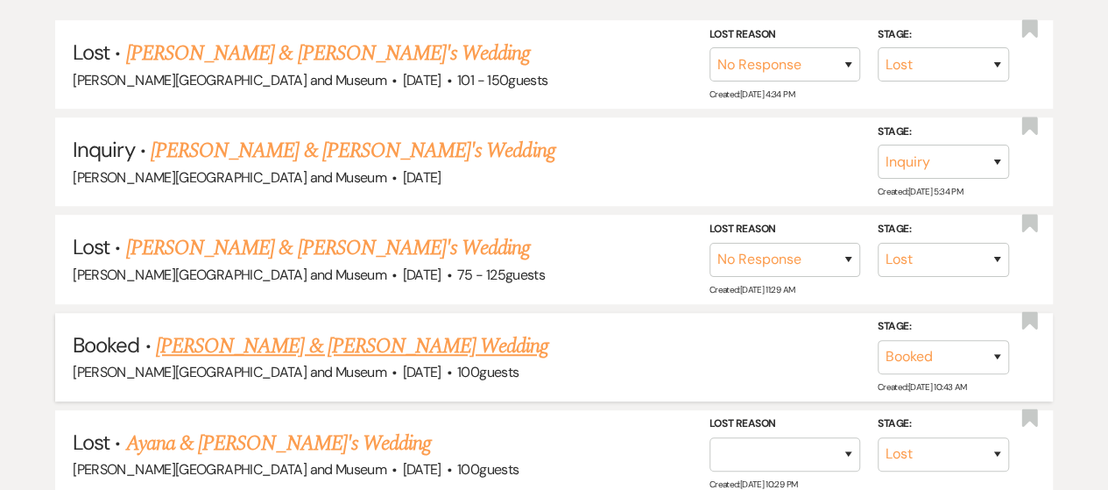
click at [229, 343] on link "[PERSON_NAME] & [PERSON_NAME] Wedding" at bounding box center [352, 346] width 392 height 32
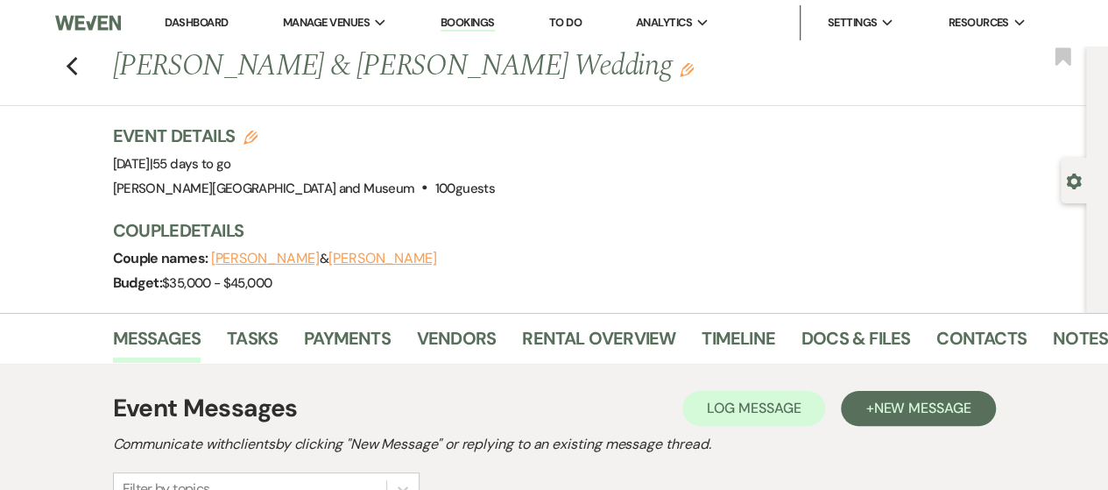
click at [193, 24] on link "Dashboard" at bounding box center [196, 22] width 63 height 15
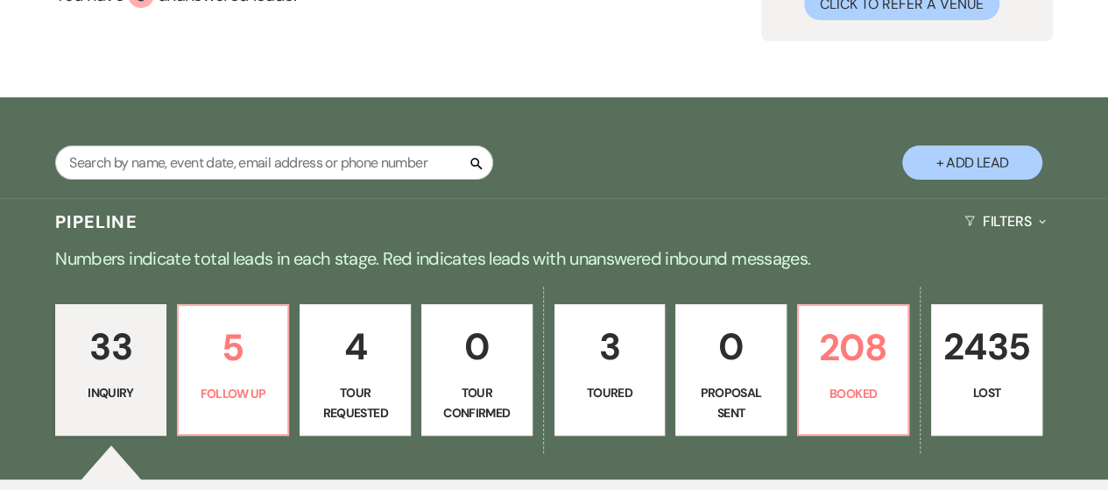
scroll to position [263, 0]
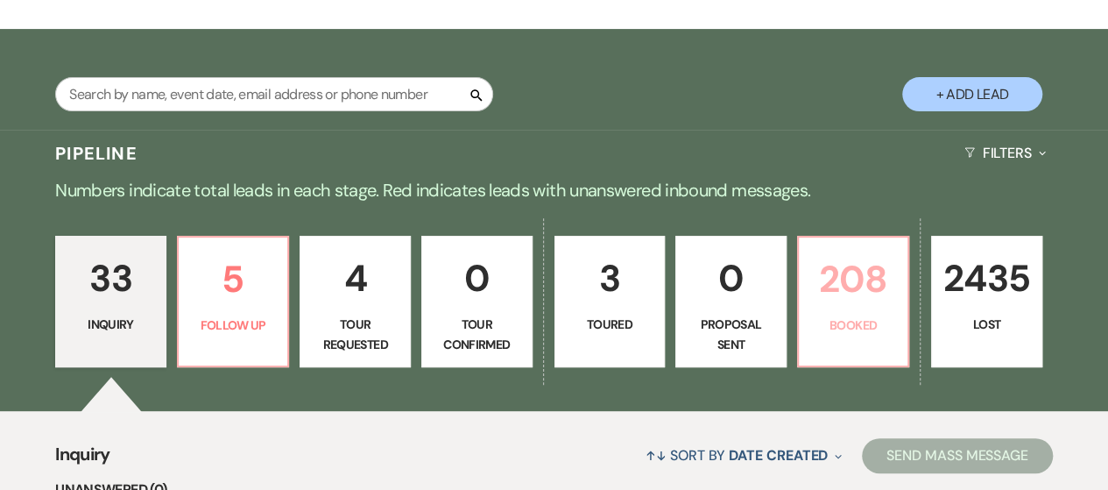
click at [818, 309] on link "208 Booked" at bounding box center [853, 301] width 113 height 131
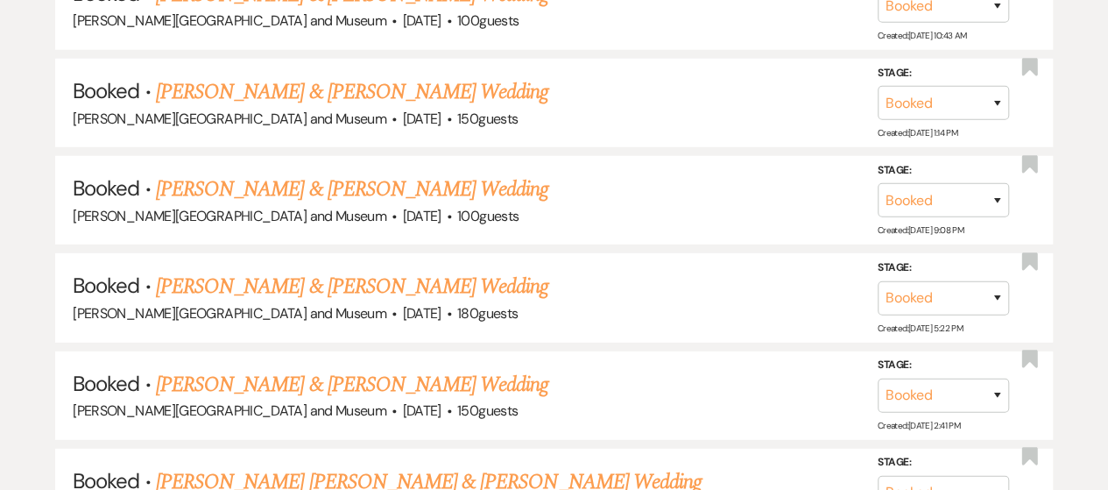
scroll to position [2501, 0]
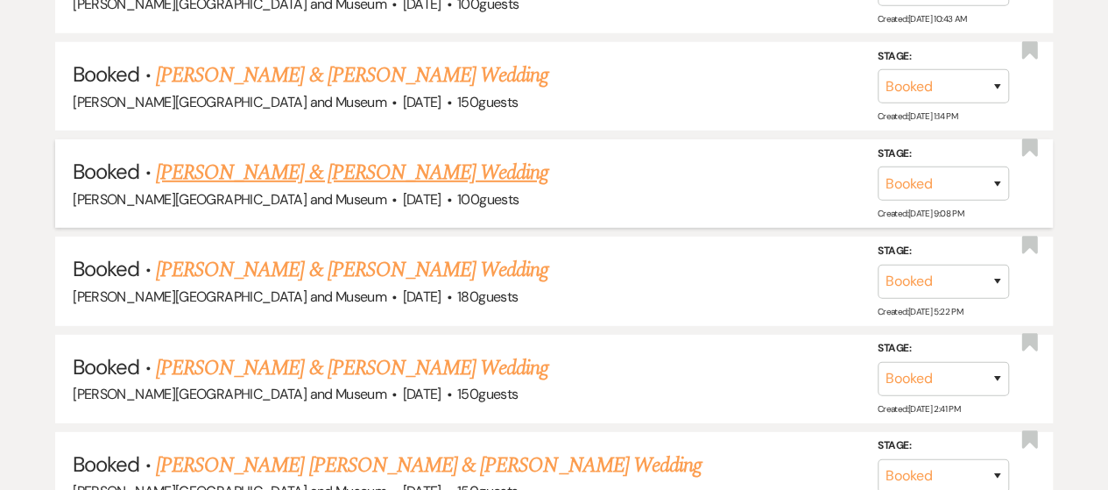
click at [242, 167] on link "[PERSON_NAME] & [PERSON_NAME] Wedding" at bounding box center [352, 173] width 392 height 32
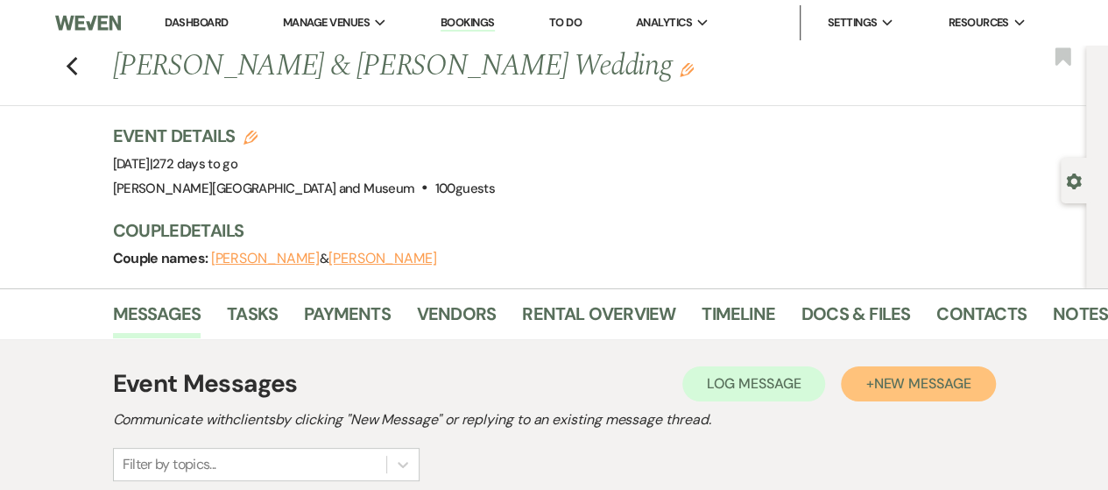
click at [918, 378] on span "New Message" at bounding box center [921, 383] width 97 height 18
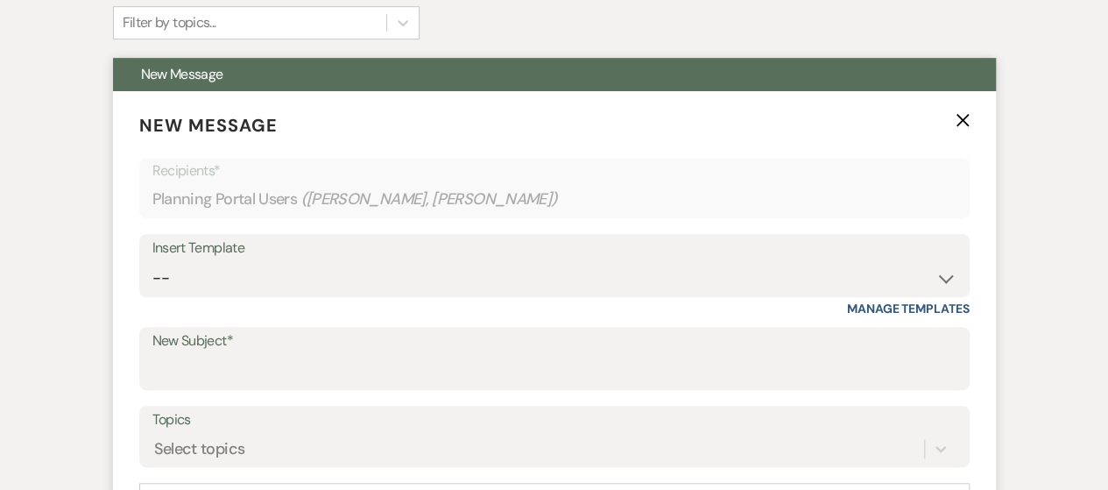
scroll to position [526, 0]
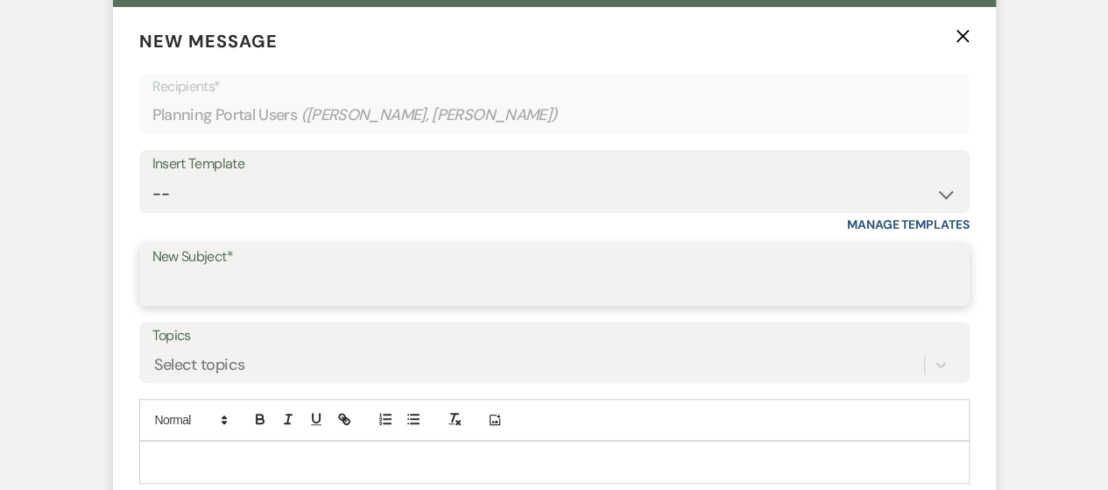
drag, startPoint x: 224, startPoint y: 286, endPoint x: 241, endPoint y: 286, distance: 16.6
click at [224, 286] on input "New Subject*" at bounding box center [554, 287] width 804 height 34
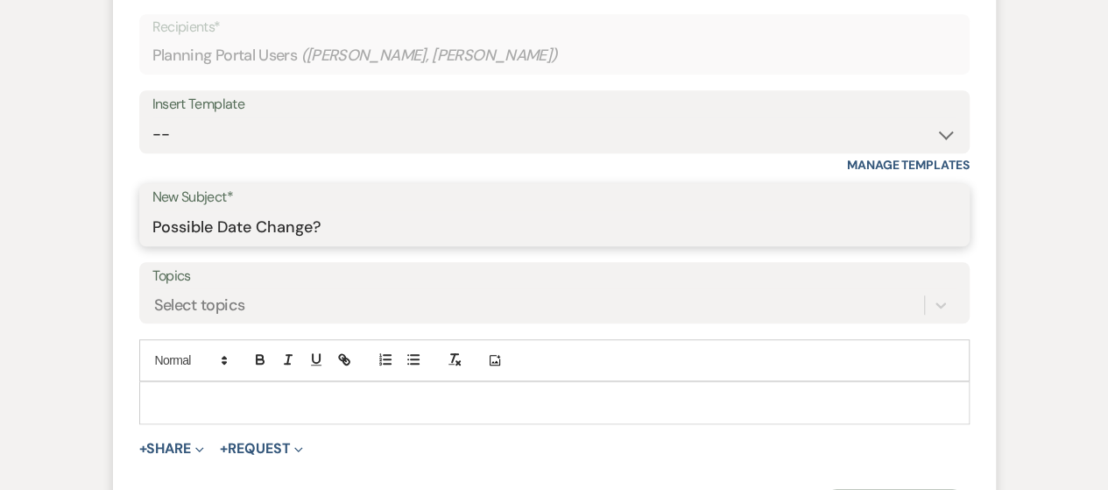
scroll to position [613, 0]
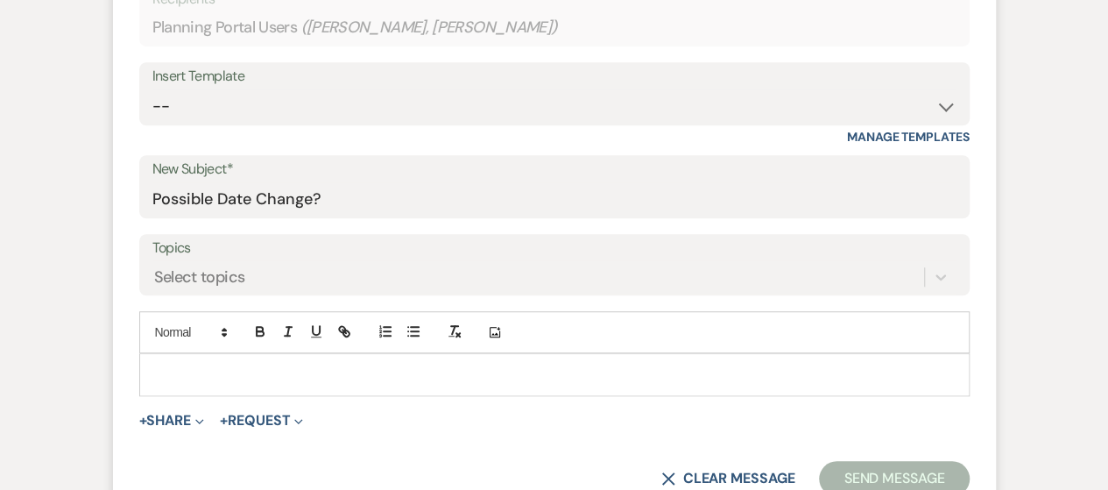
click at [260, 366] on p at bounding box center [554, 373] width 802 height 19
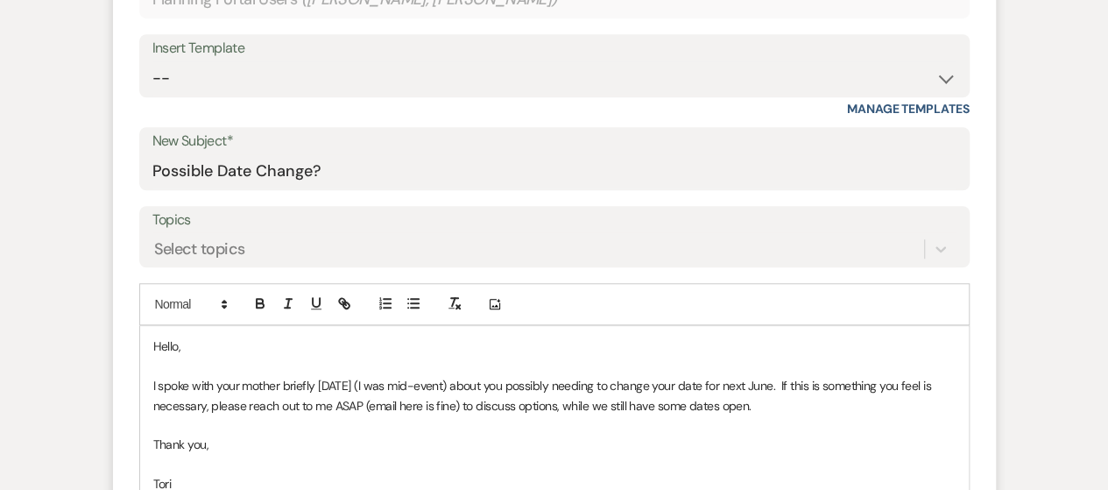
scroll to position [816, 0]
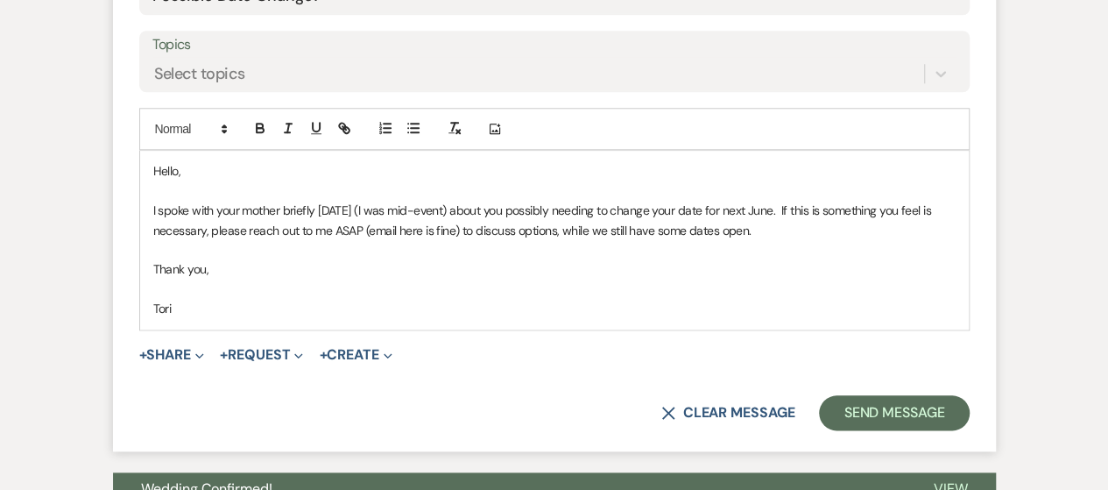
click at [909, 390] on form "New Message X Saving draft... Recipients* Planning Portal Users ( [PERSON_NAME]…" at bounding box center [554, 83] width 883 height 735
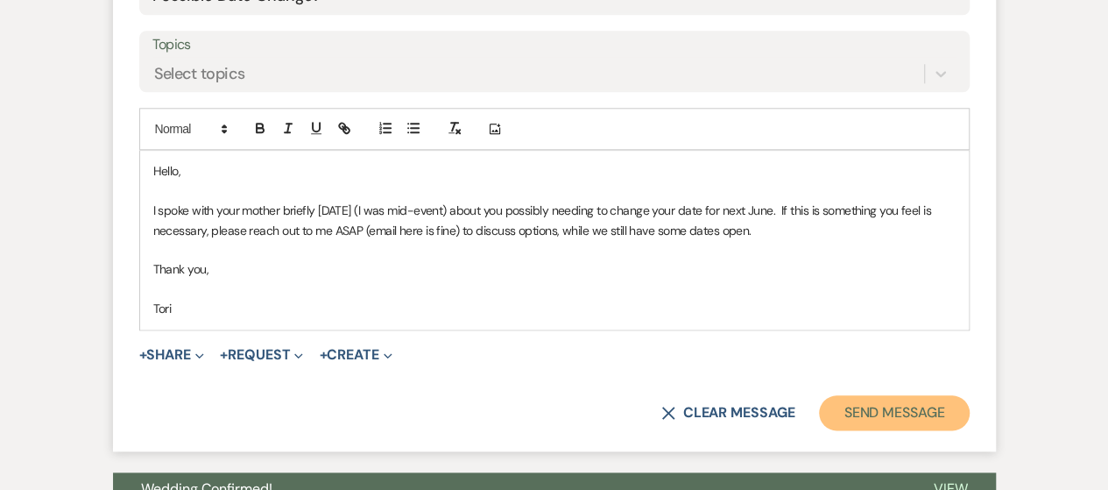
click at [904, 399] on button "Send Message" at bounding box center [894, 412] width 150 height 35
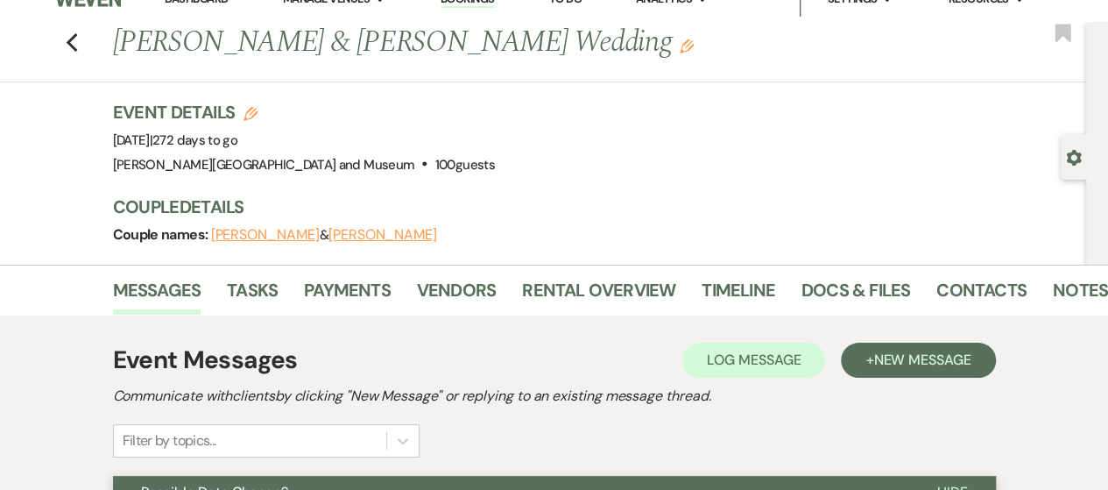
scroll to position [0, 0]
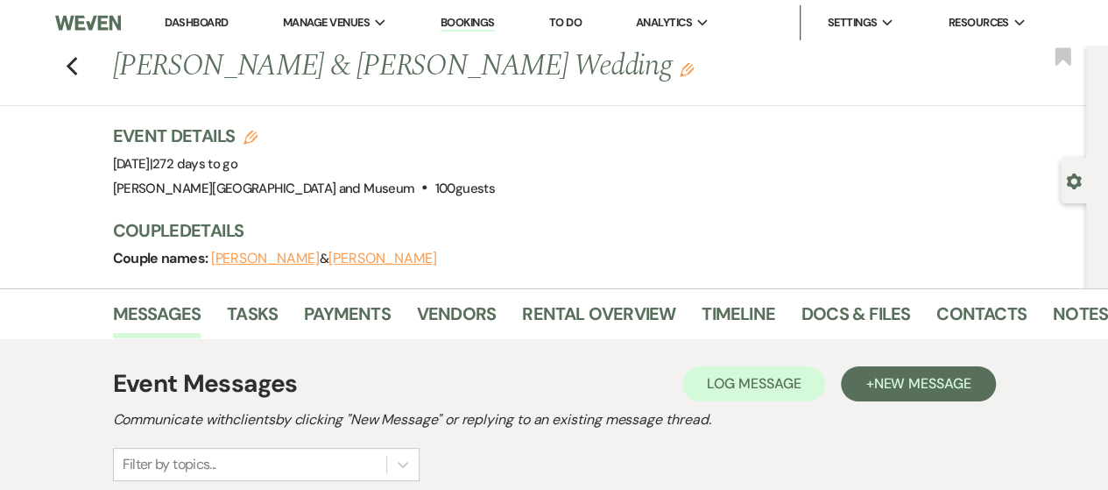
click at [205, 11] on li "Dashboard" at bounding box center [196, 22] width 81 height 35
click at [192, 20] on link "Dashboard" at bounding box center [196, 22] width 63 height 15
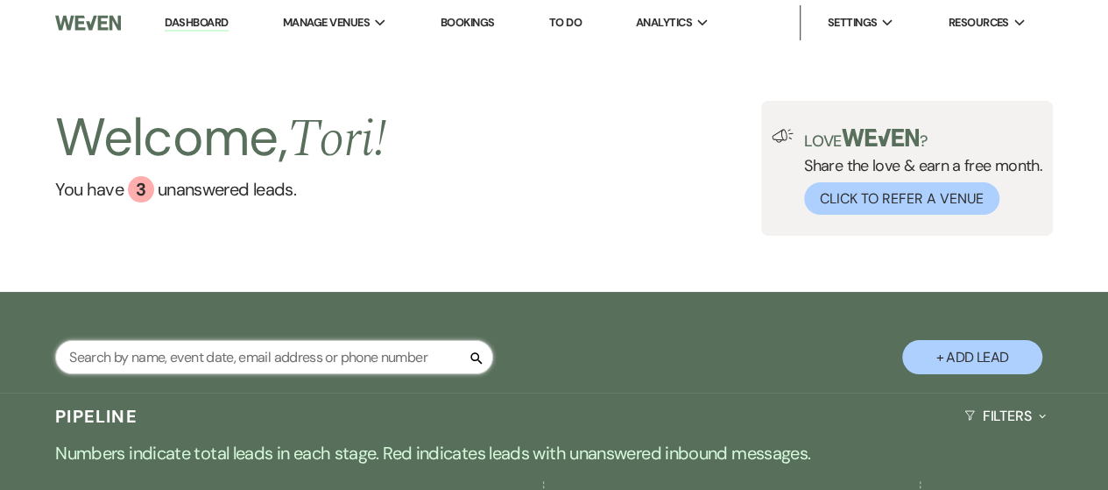
click at [99, 350] on input "text" at bounding box center [274, 357] width 438 height 34
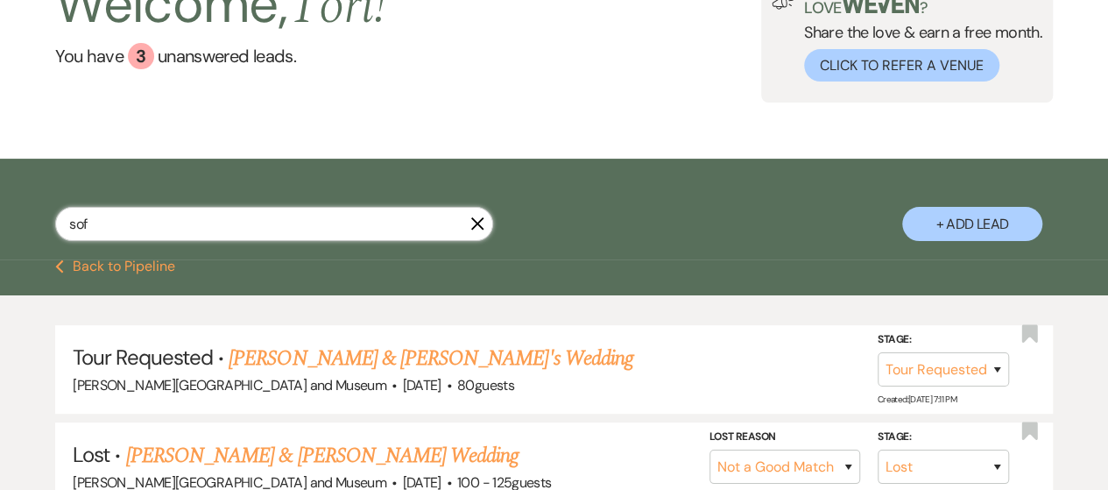
scroll to position [263, 0]
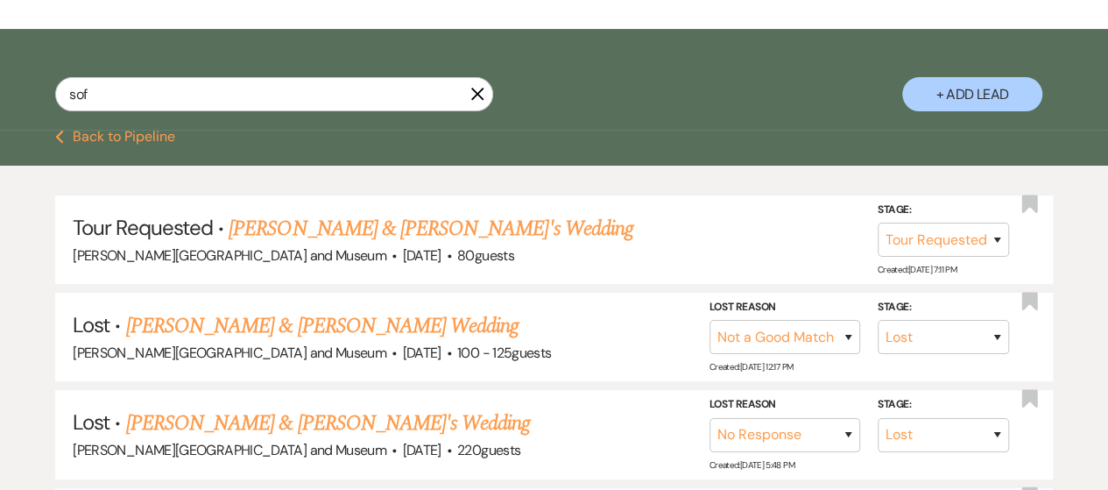
click at [311, 229] on link "[PERSON_NAME] & [PERSON_NAME]'s Wedding" at bounding box center [431, 229] width 405 height 32
